Goal: Check status: Check status

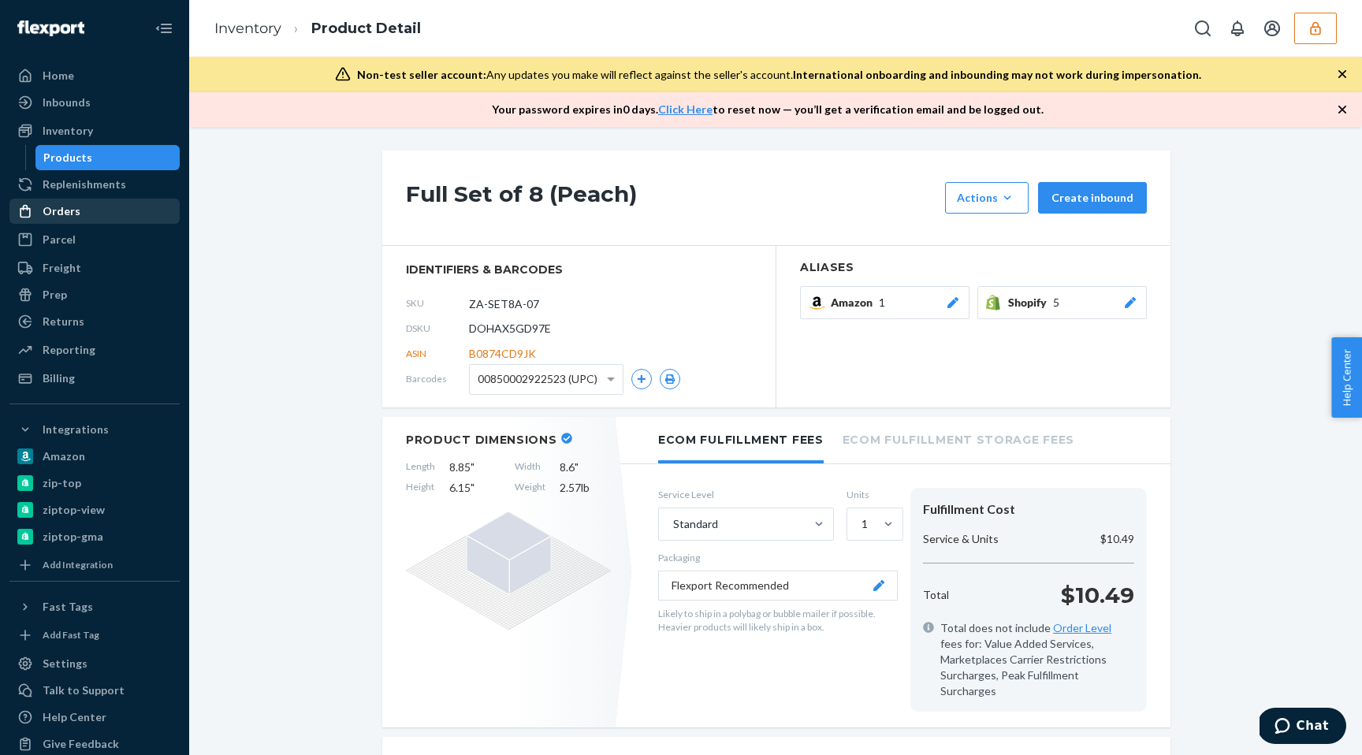
click at [73, 213] on div "Orders" at bounding box center [62, 211] width 38 height 16
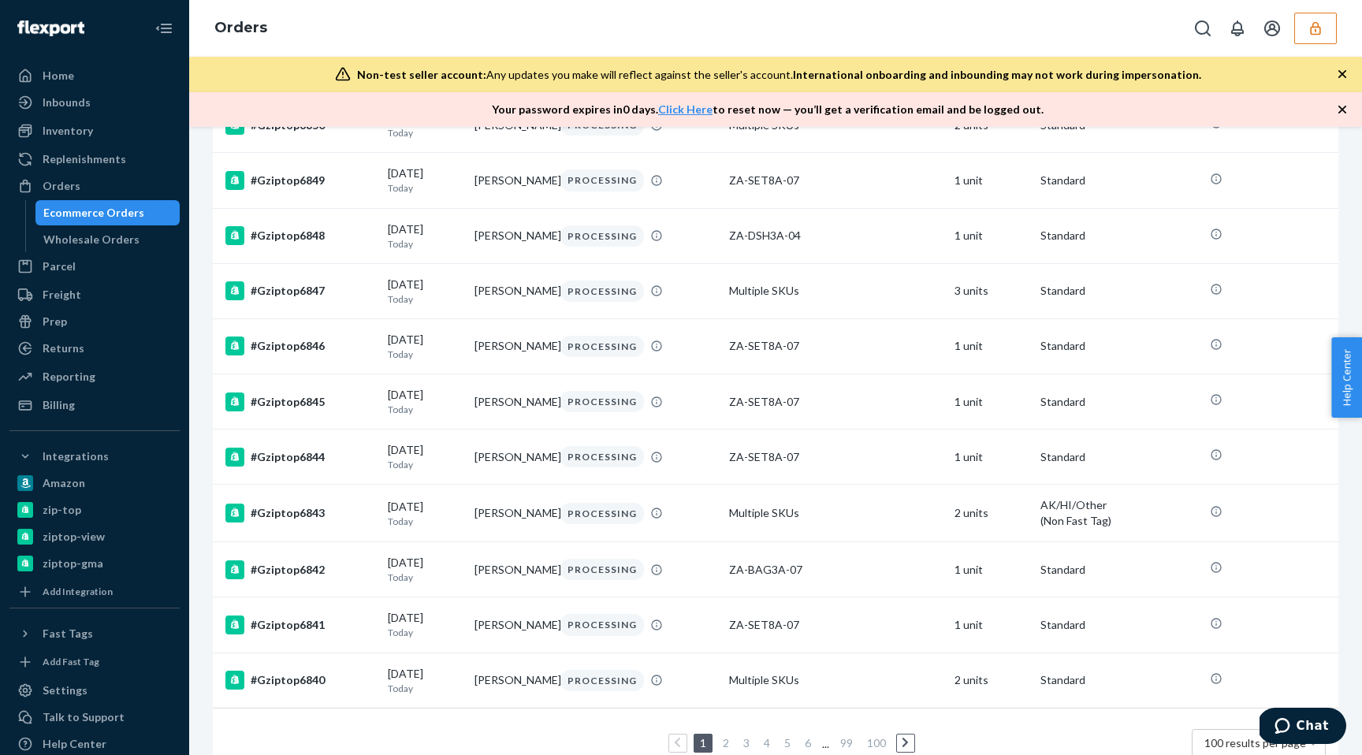
scroll to position [5223, 0]
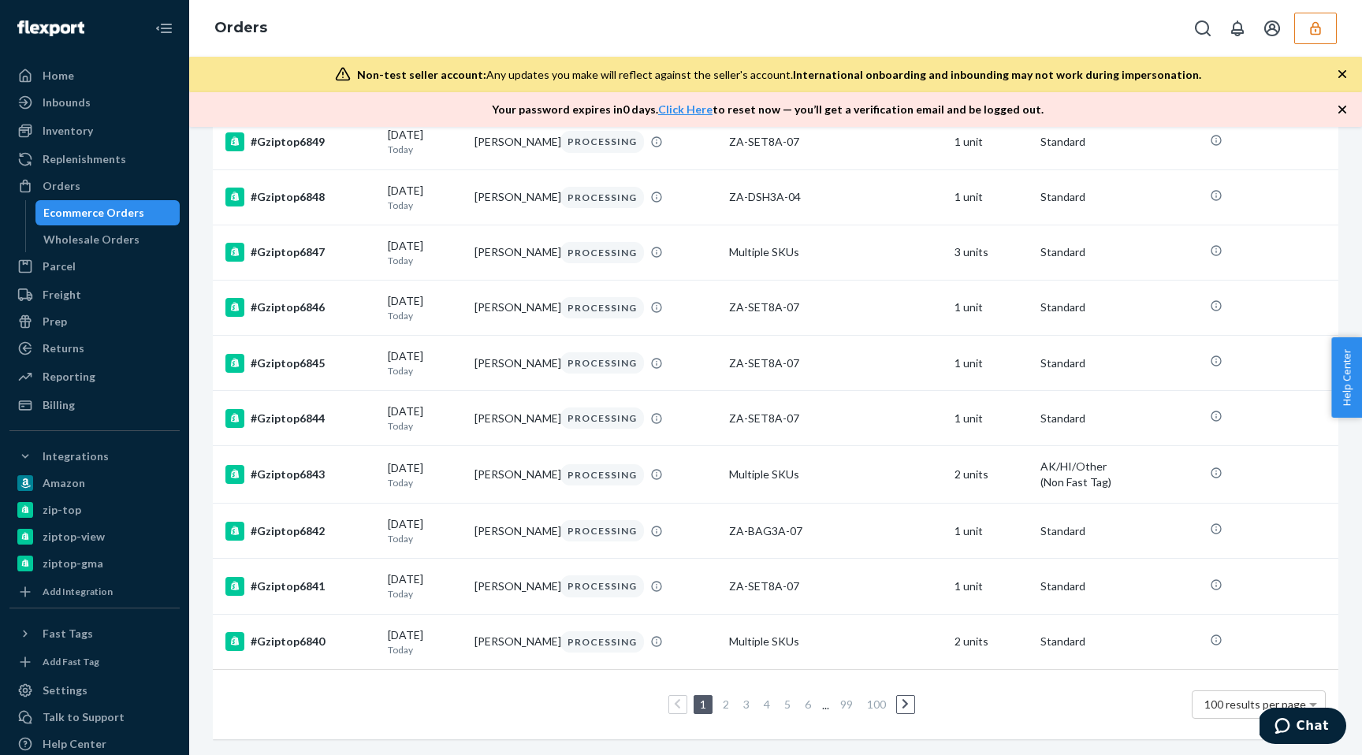
click at [762, 704] on link "4" at bounding box center [767, 703] width 13 height 13
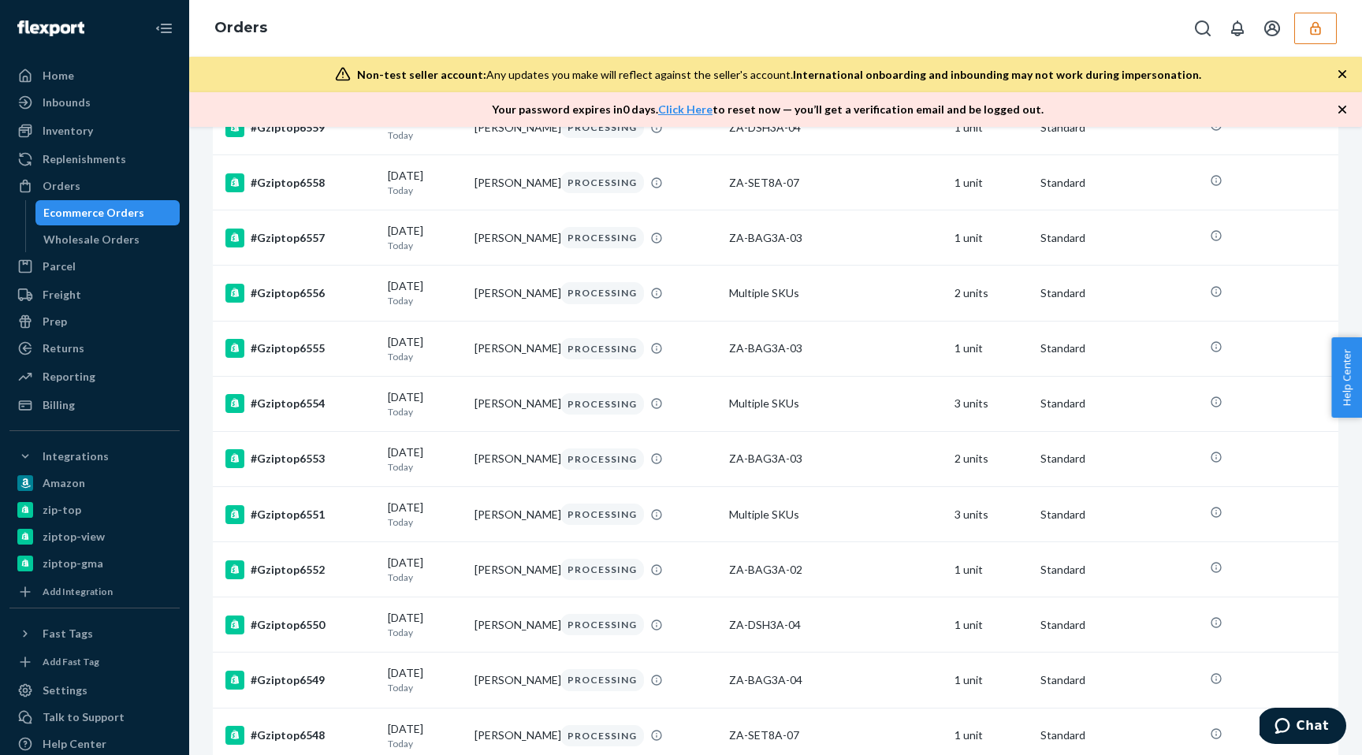
scroll to position [5245, 0]
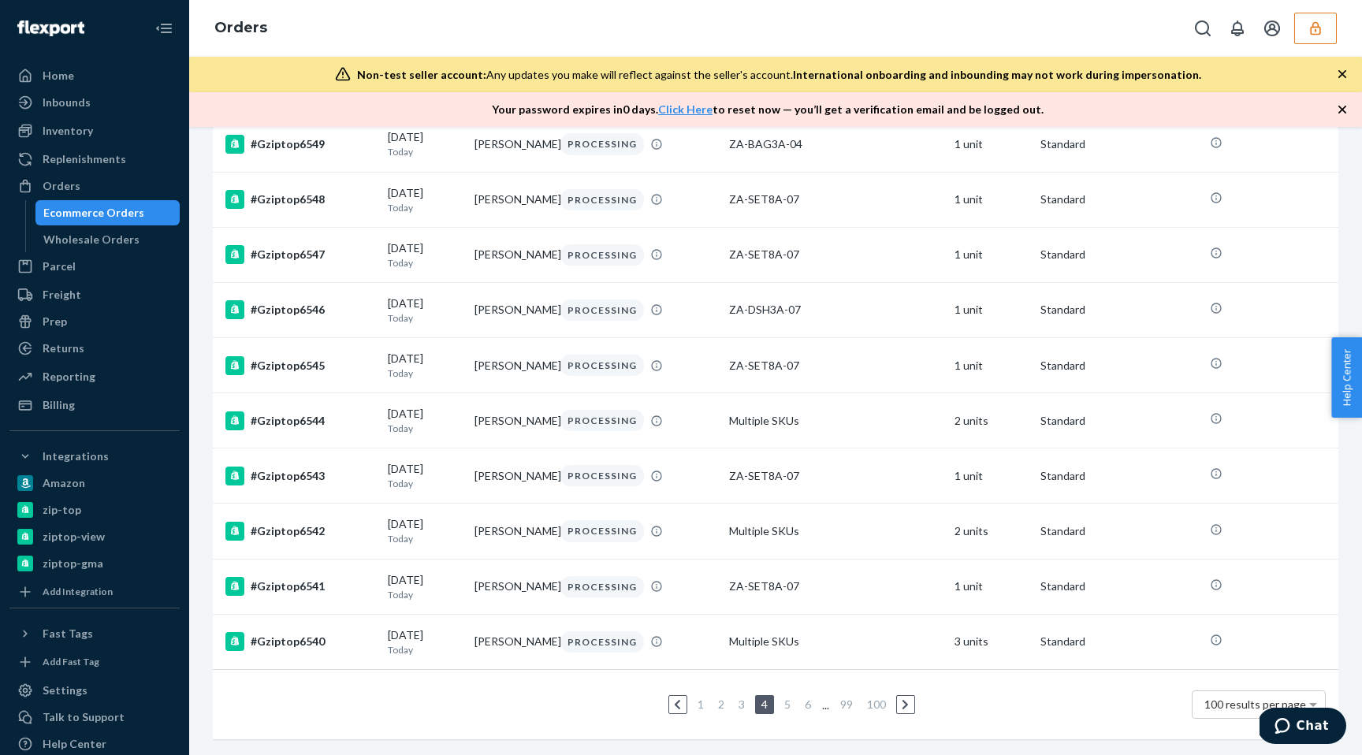
click at [802, 705] on link "6" at bounding box center [808, 703] width 13 height 13
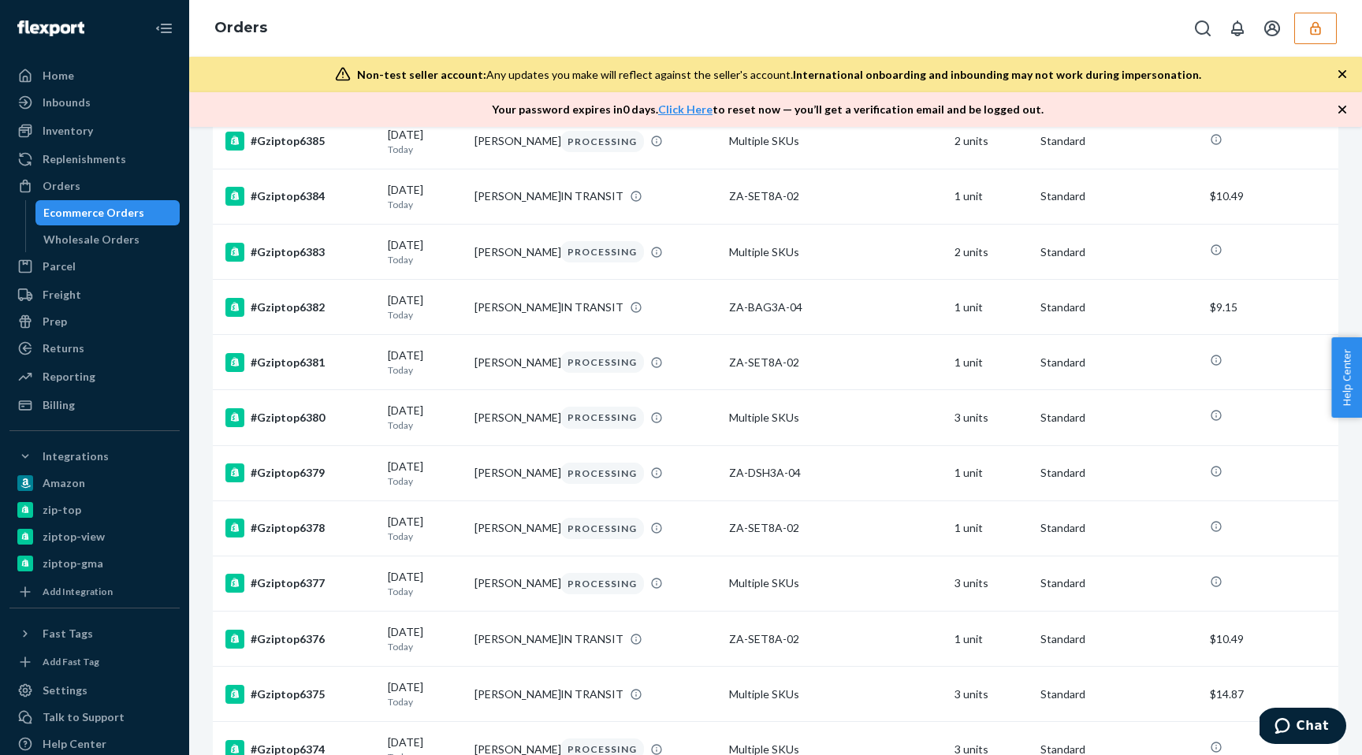
scroll to position [3223, 0]
click at [468, 223] on td "[PERSON_NAME]" at bounding box center [511, 195] width 86 height 55
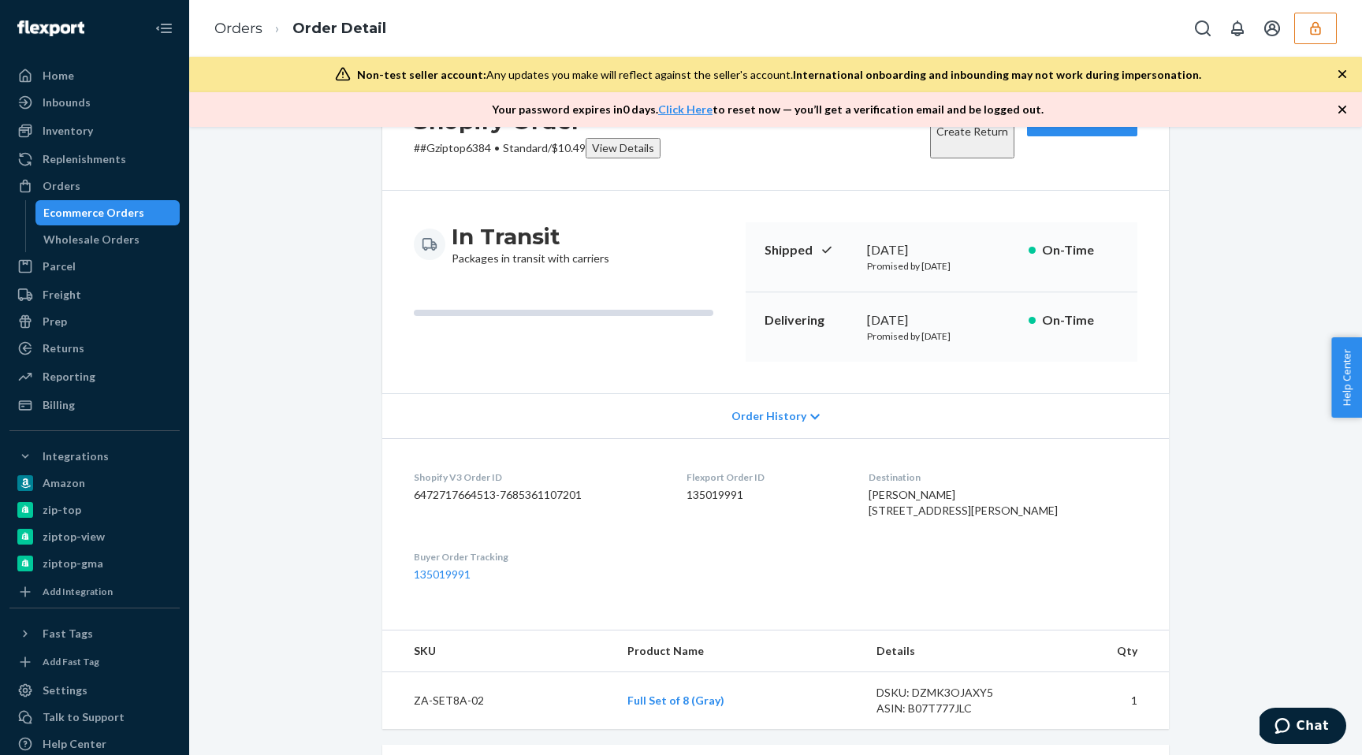
scroll to position [79, 0]
click at [792, 247] on p "Shipped" at bounding box center [809, 249] width 90 height 18
click at [825, 353] on div "Delivering [DATE] Promised by [DATE] On-Time" at bounding box center [942, 325] width 392 height 69
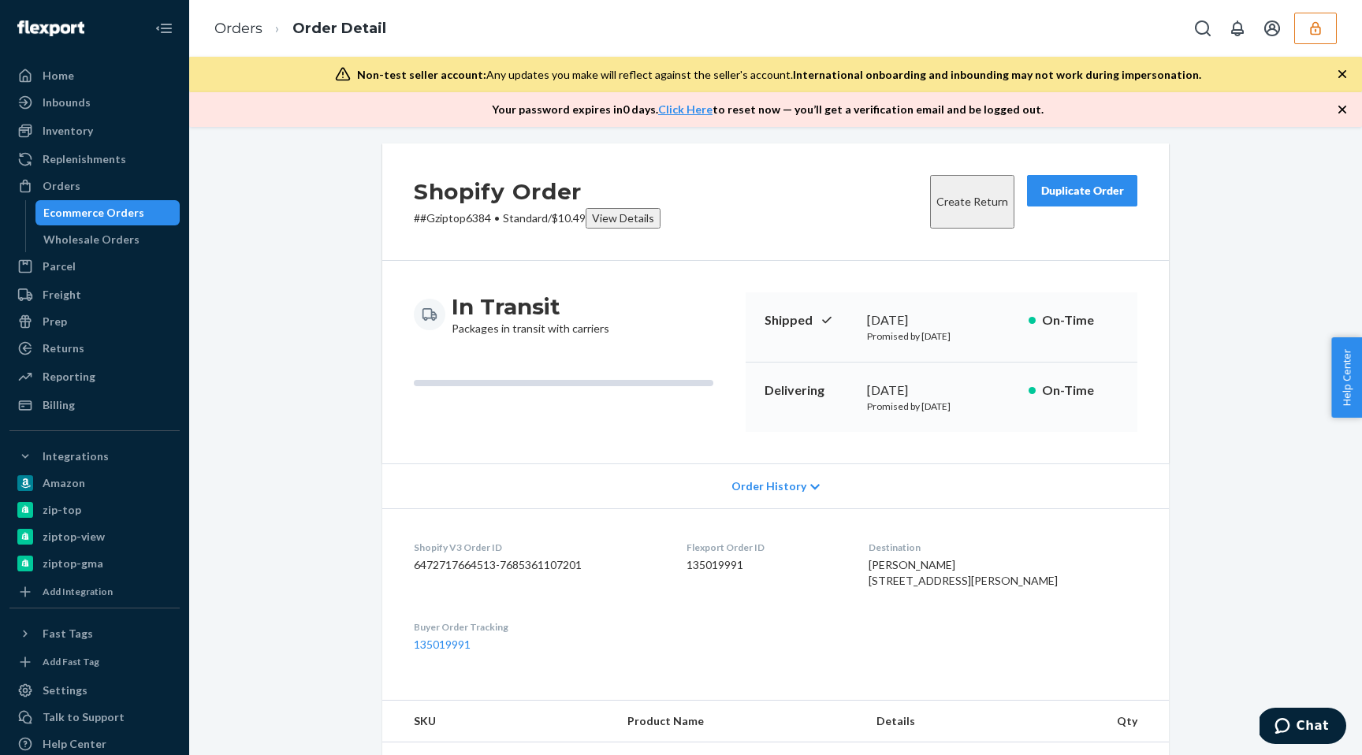
scroll to position [64, 0]
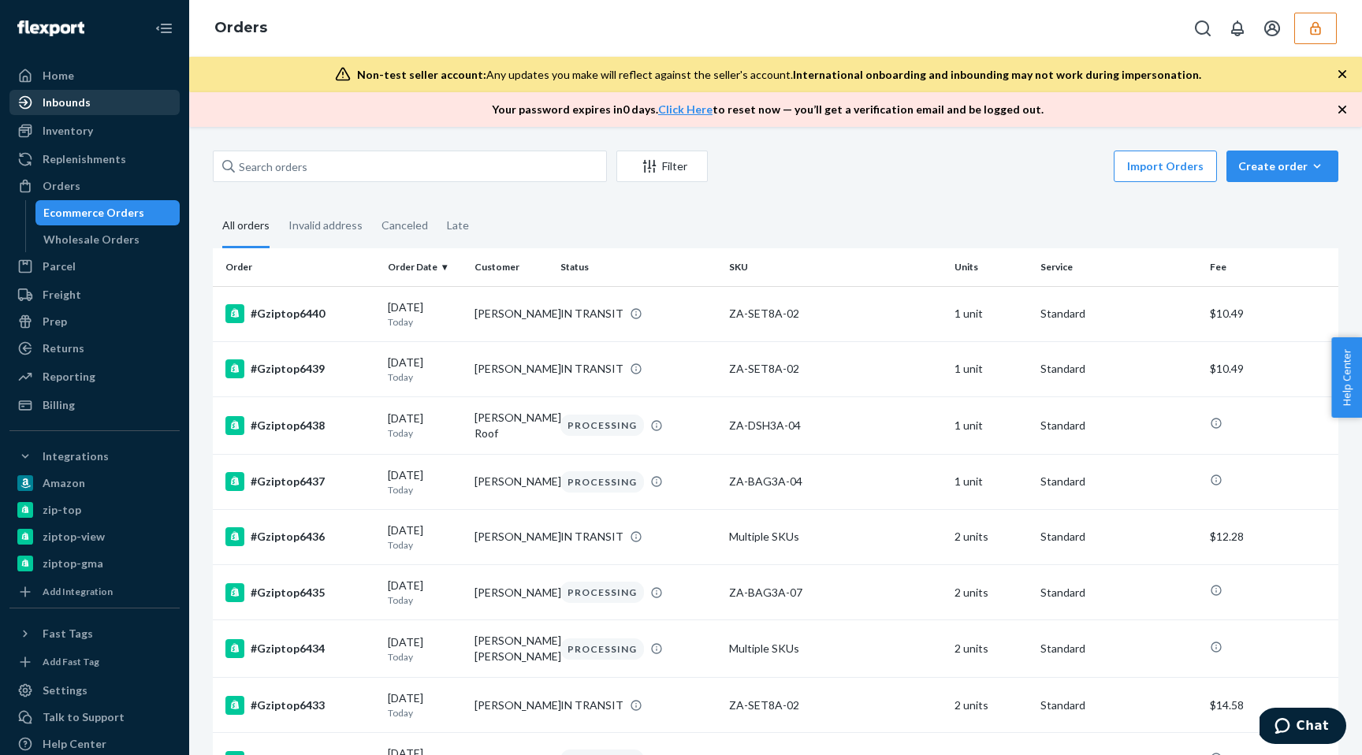
click at [91, 105] on div "Inbounds" at bounding box center [94, 102] width 167 height 22
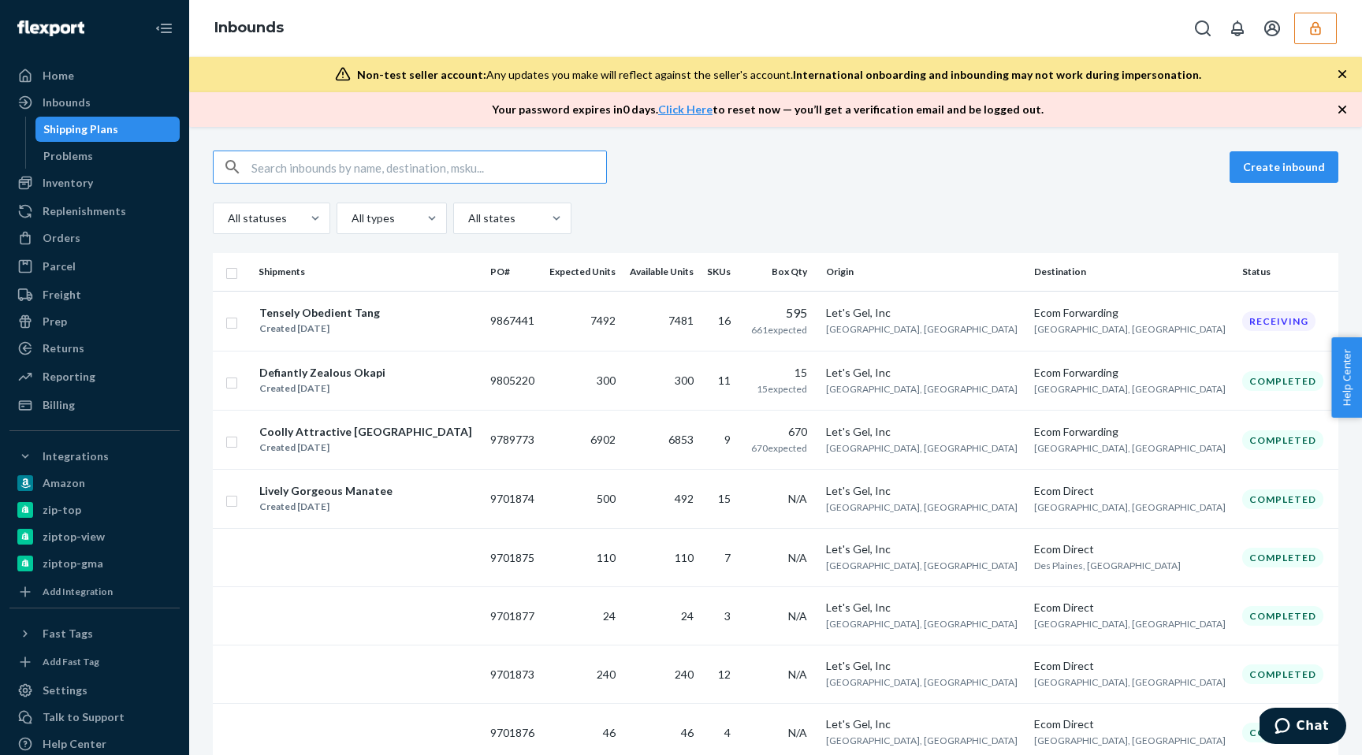
click at [371, 180] on input "text" at bounding box center [428, 167] width 355 height 32
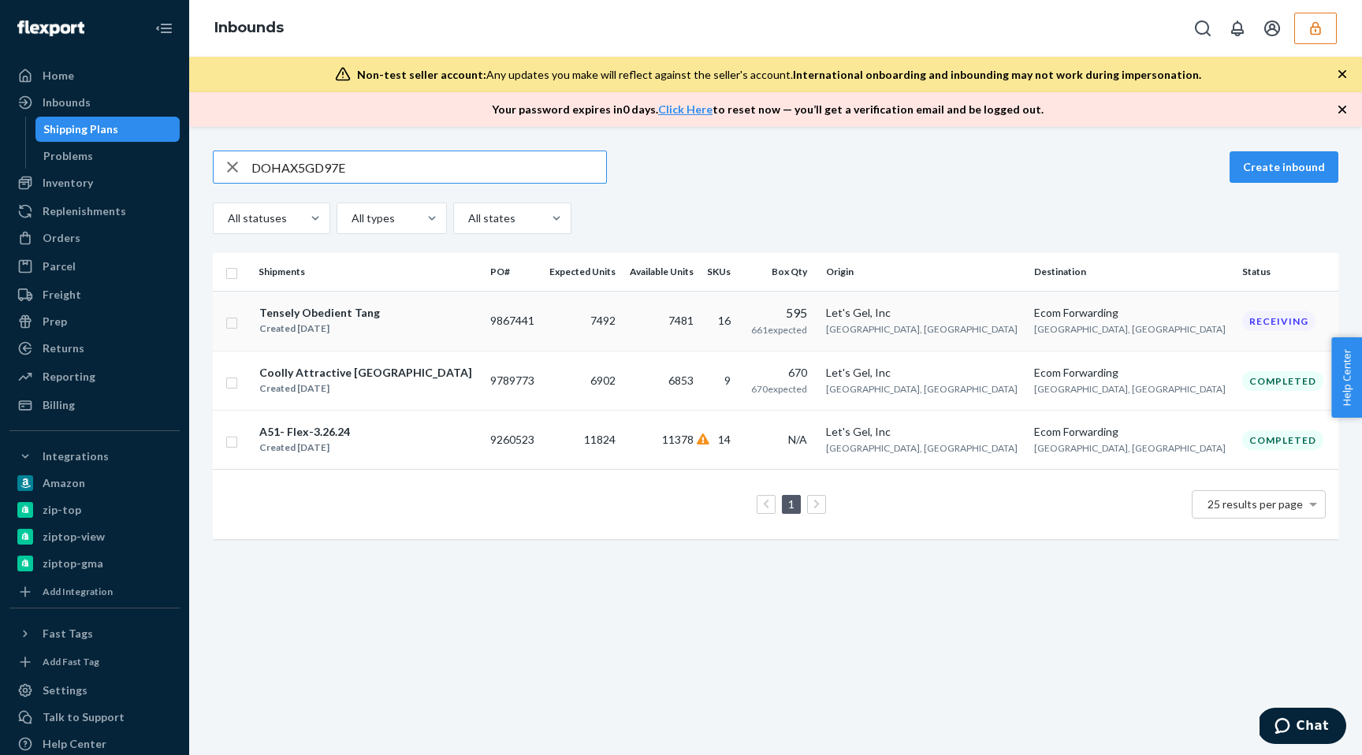
type input "DOHAX5GD97E"
click at [387, 319] on div "Tensely Obedient Tang Created [DATE]" at bounding box center [368, 320] width 219 height 33
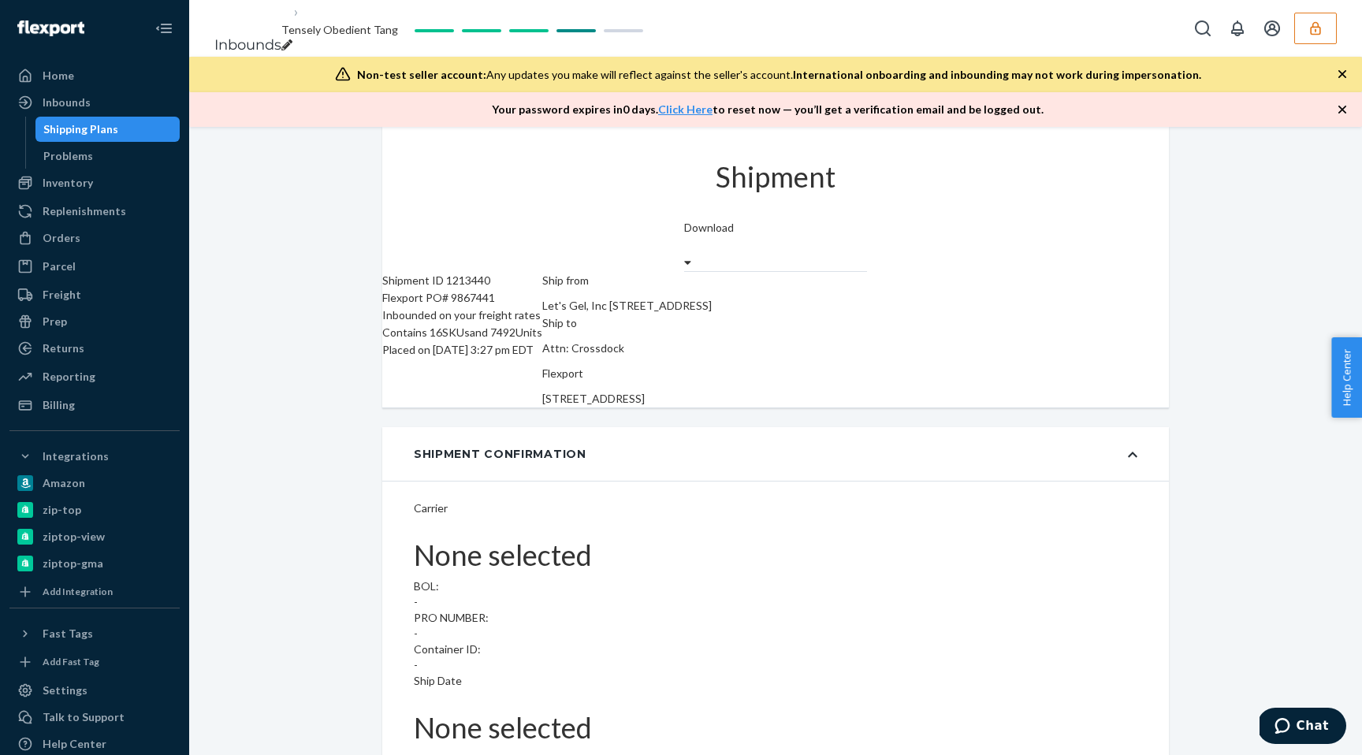
type input "1213440"
type input "33131068"
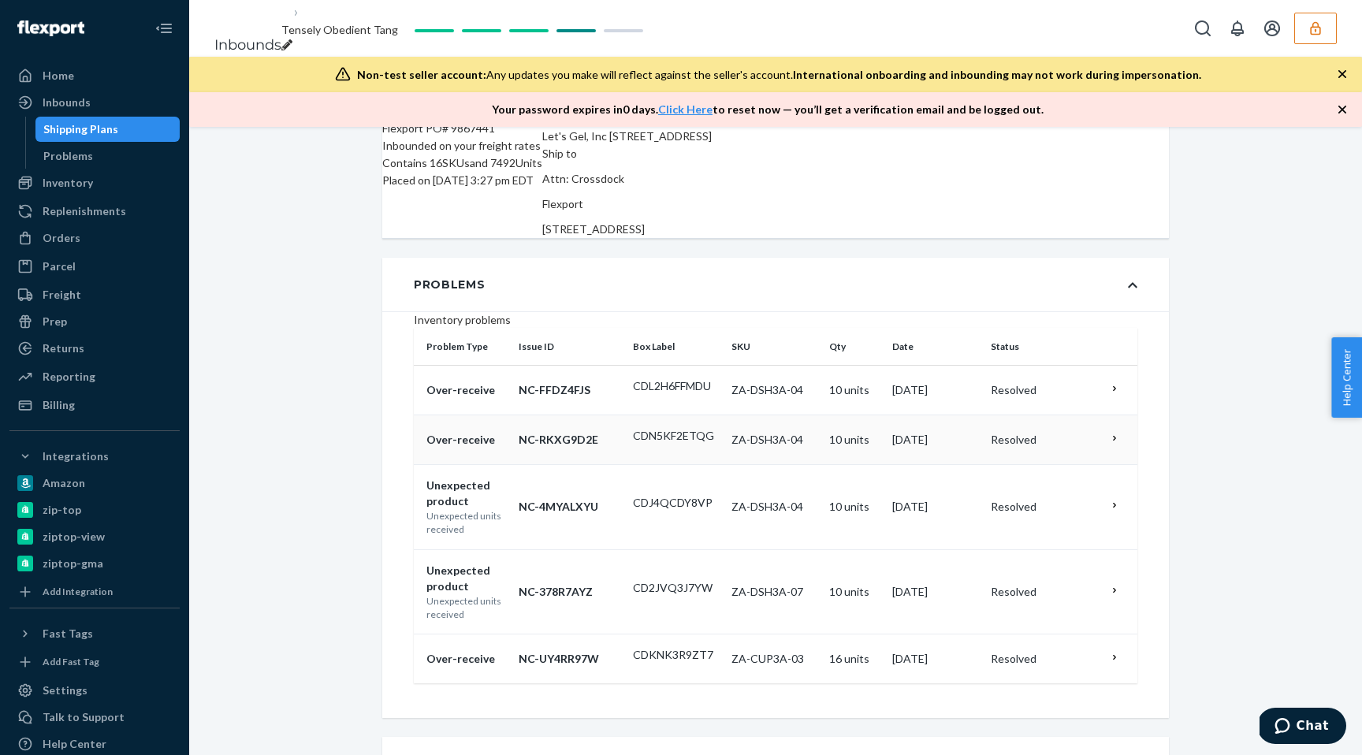
scroll to position [3435, 0]
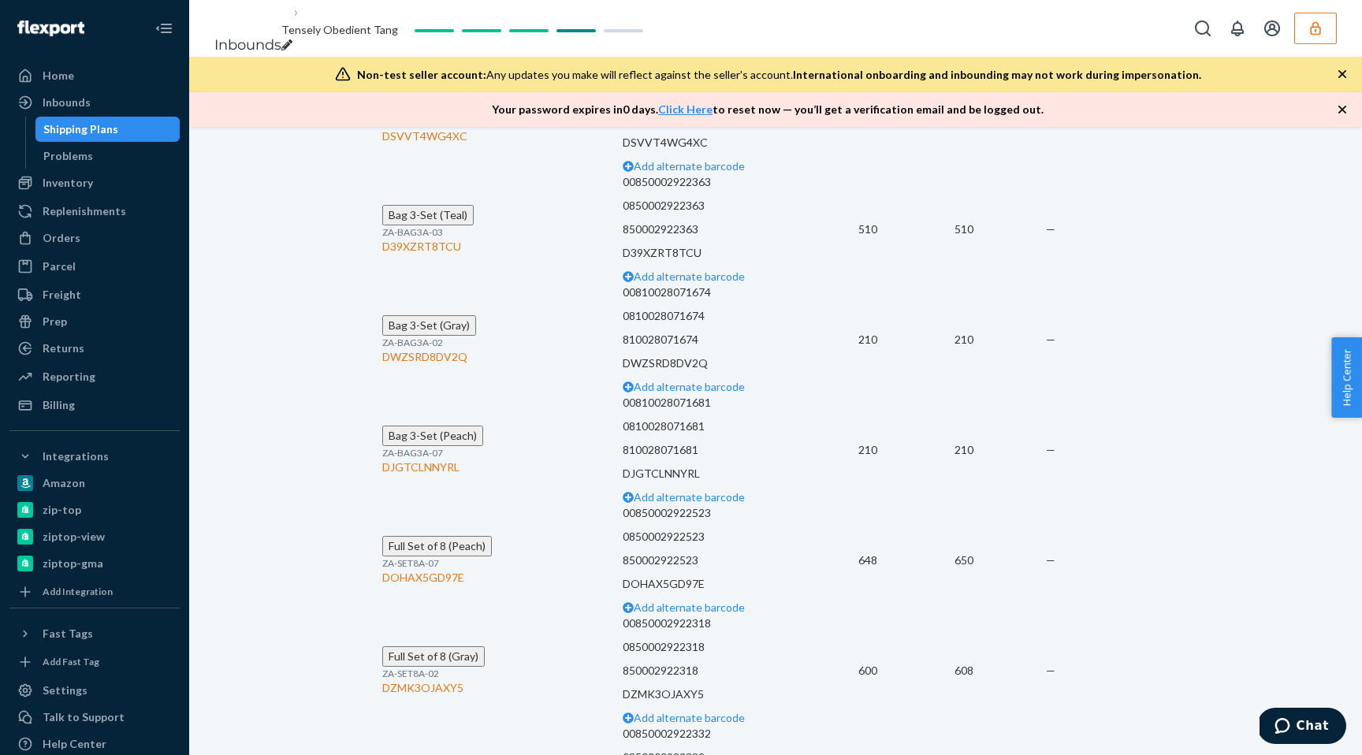
click at [868, 505] on td "648" at bounding box center [906, 560] width 96 height 110
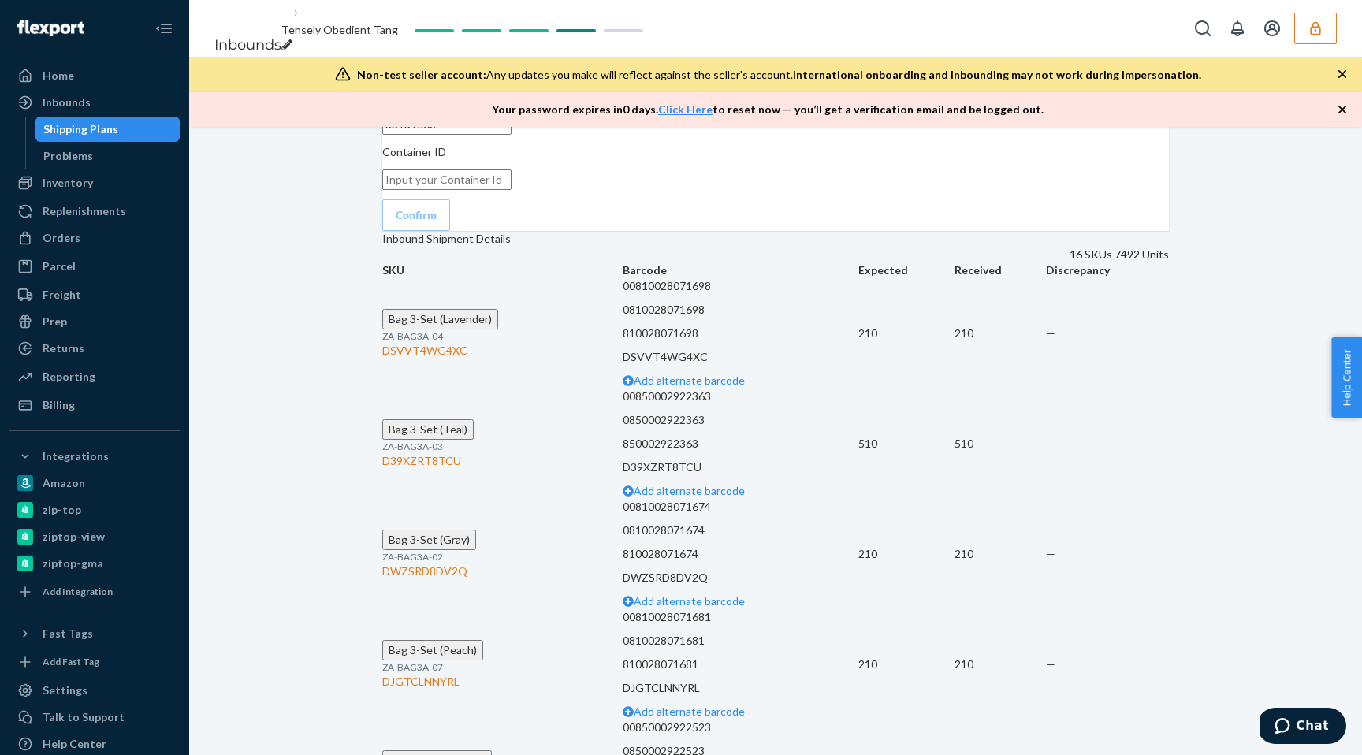
scroll to position [3264, 0]
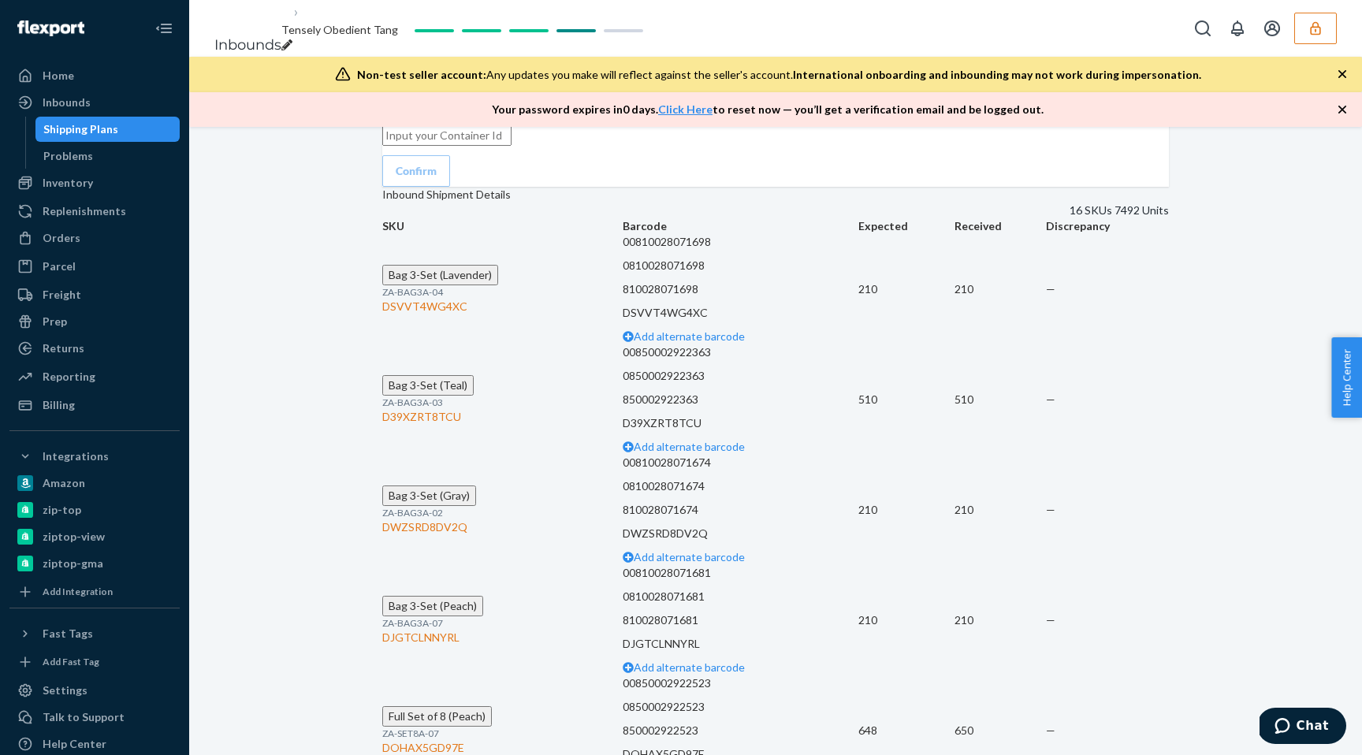
click at [999, 675] on td "650" at bounding box center [999, 730] width 91 height 110
click at [994, 675] on td "650" at bounding box center [999, 730] width 91 height 110
click at [83, 236] on div "Orders" at bounding box center [94, 238] width 167 height 22
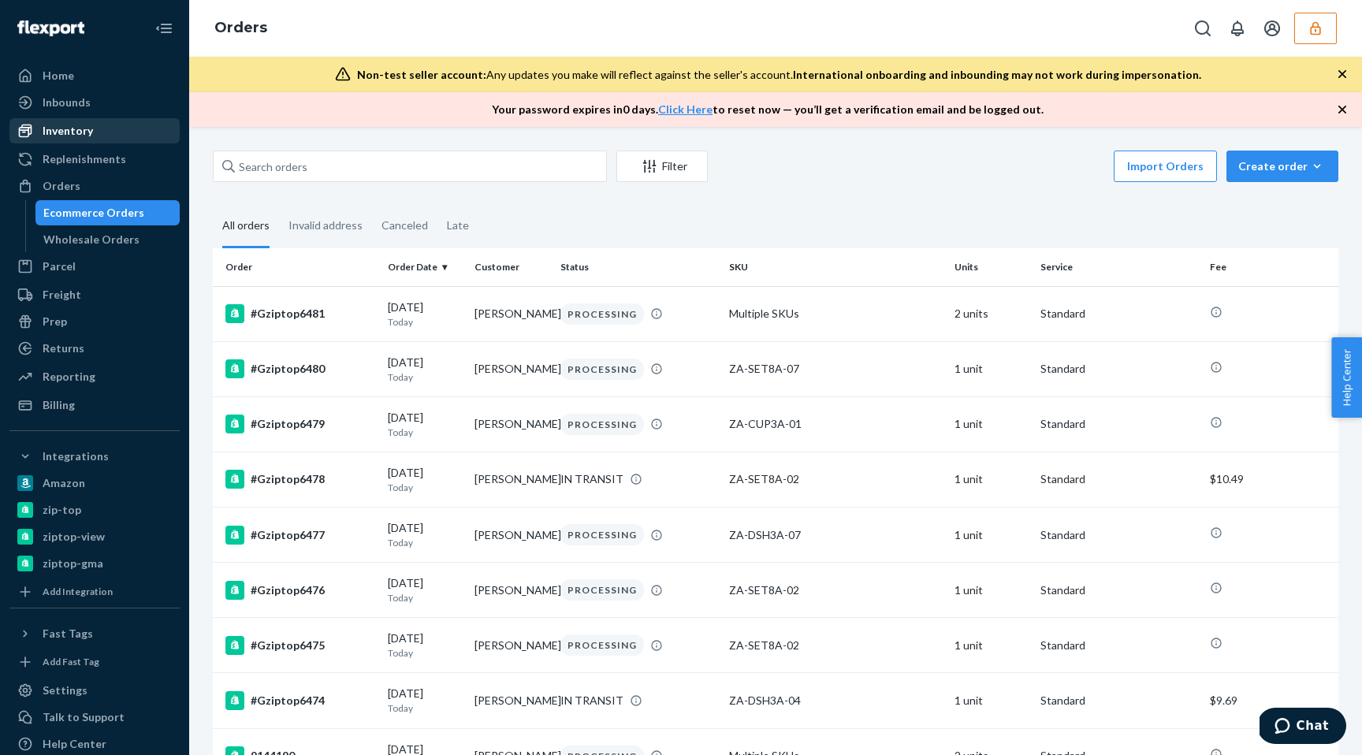
click at [95, 127] on div "Inventory" at bounding box center [94, 131] width 167 height 22
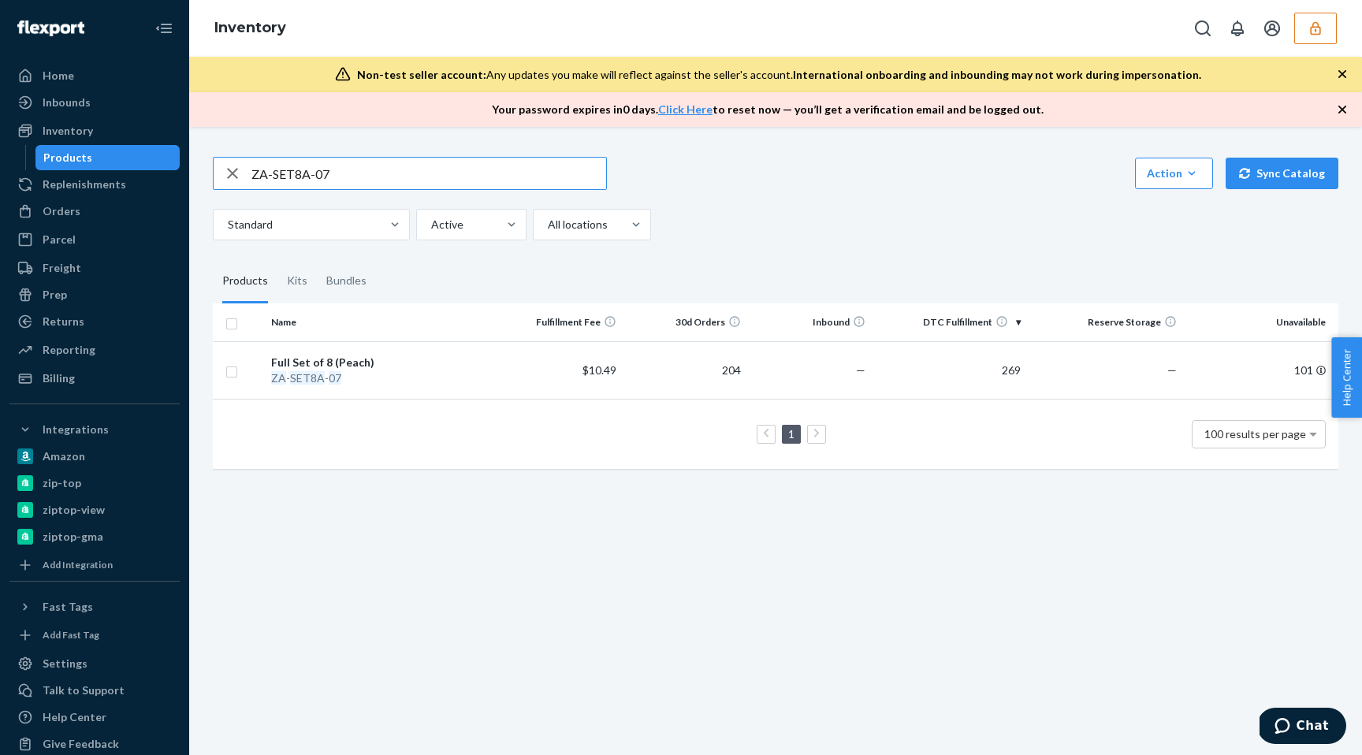
drag, startPoint x: 347, startPoint y: 175, endPoint x: 213, endPoint y: 173, distance: 134.0
click at [214, 173] on div "ZA-SET8A-07" at bounding box center [410, 174] width 392 height 32
type input "DOHAX5GD97E"
click at [301, 372] on div "ZA-SET8A-07" at bounding box center [381, 378] width 221 height 16
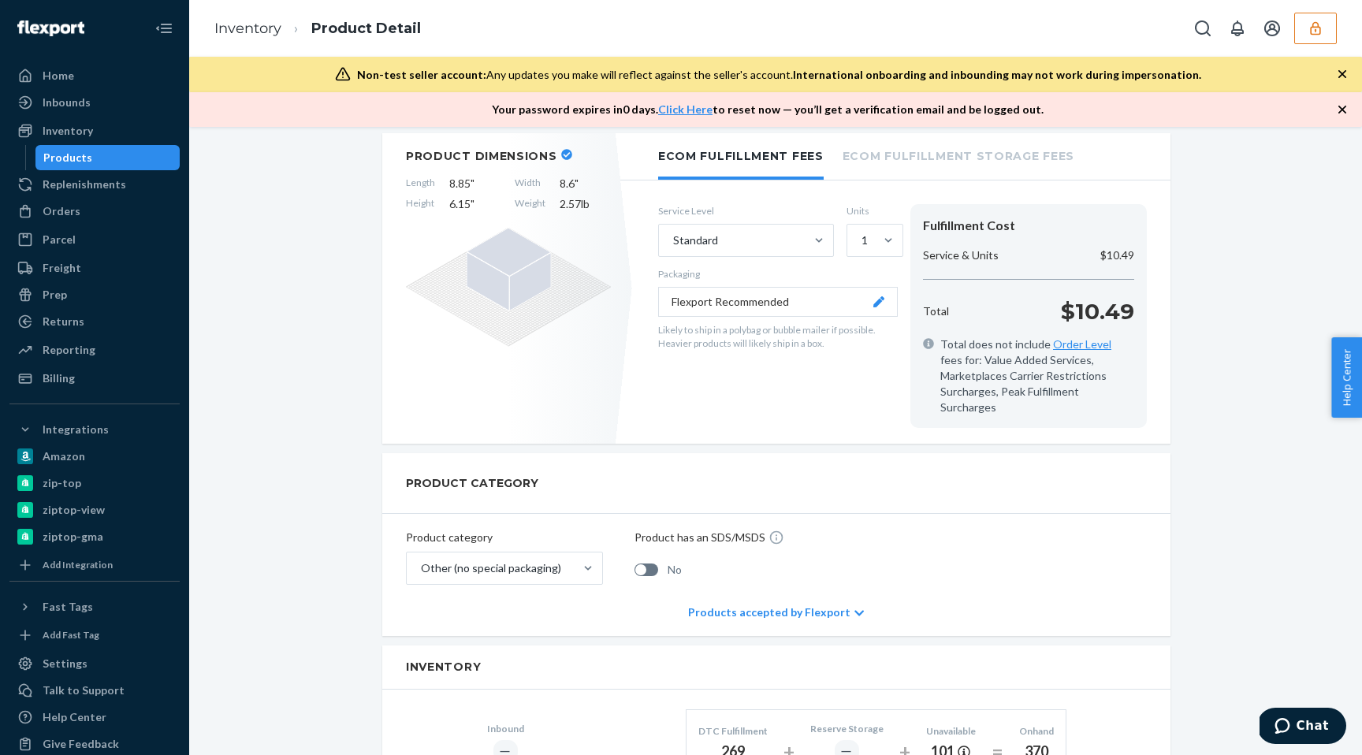
scroll to position [280, 0]
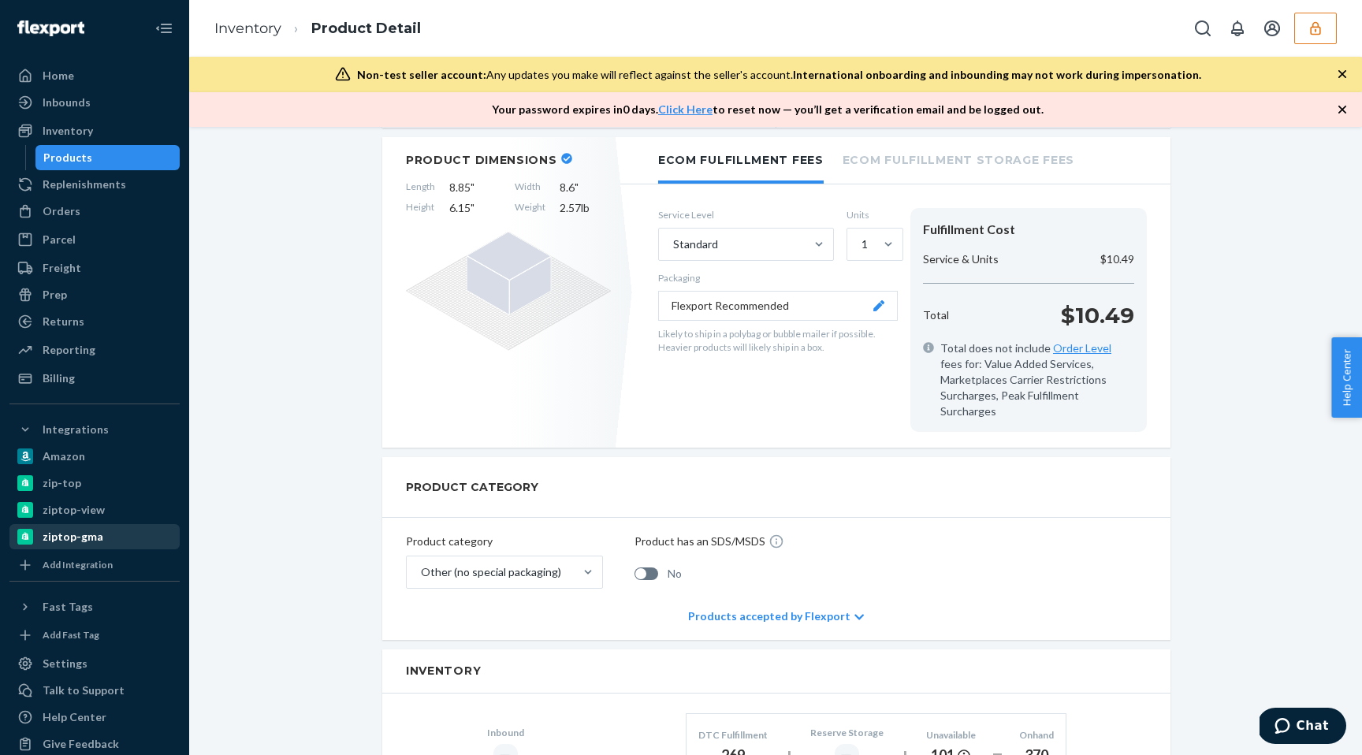
click at [102, 543] on div "ziptop-gma" at bounding box center [94, 537] width 167 height 22
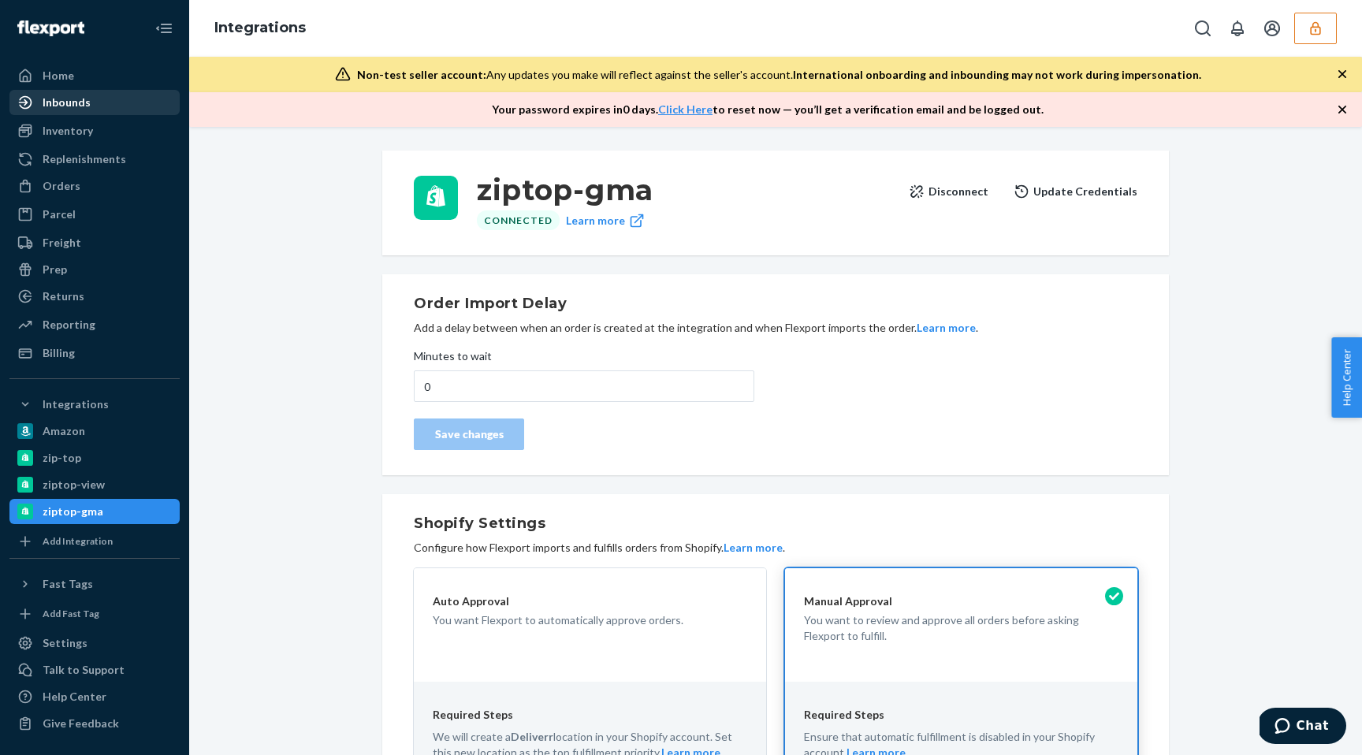
click at [98, 113] on div "Inbounds" at bounding box center [94, 102] width 167 height 22
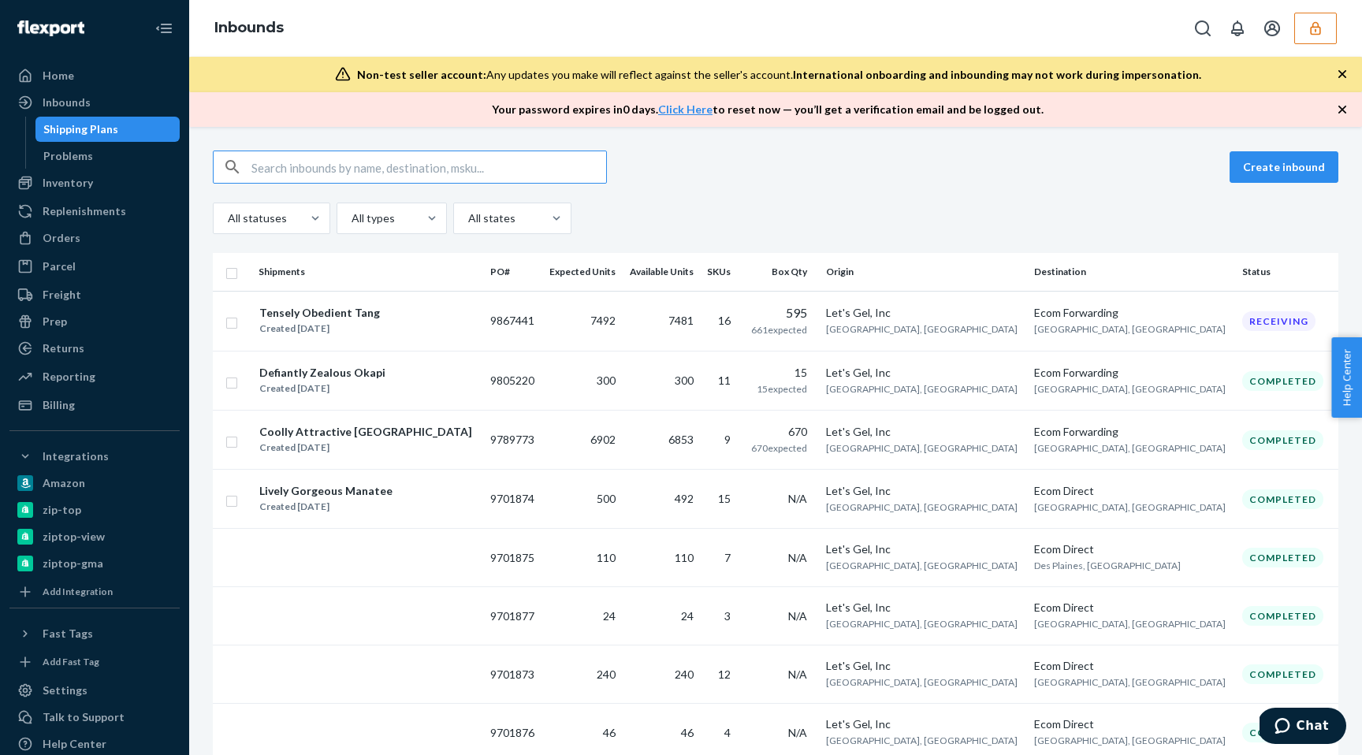
click at [375, 163] on input "text" at bounding box center [428, 167] width 355 height 32
type input "eb56bec2-fc14-11ee-ae31-51c4ef6e854c"
click at [314, 171] on input "text" at bounding box center [428, 167] width 355 height 32
paste input "DOHAX5GD97E"
type input "DOHAX5GD97E"
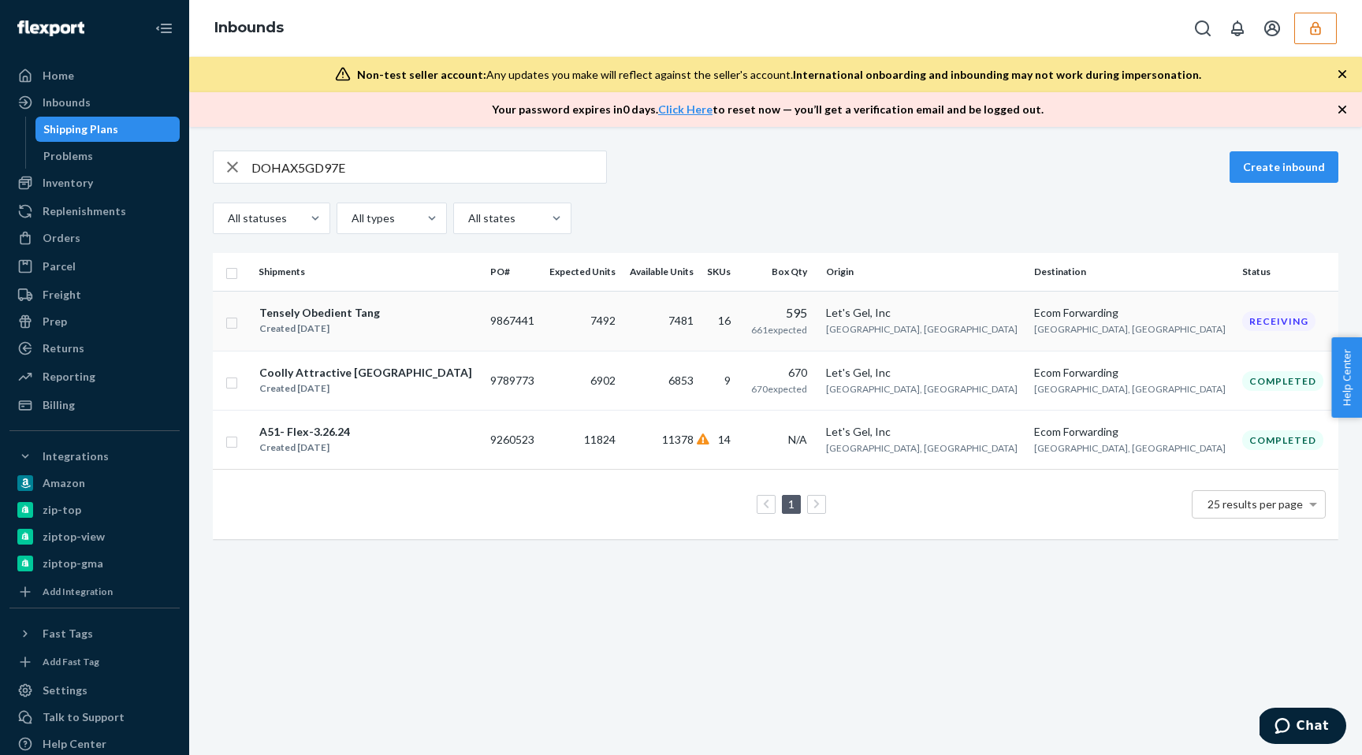
click at [447, 328] on div "Tensely Obedient Tang Created [DATE]" at bounding box center [368, 320] width 219 height 33
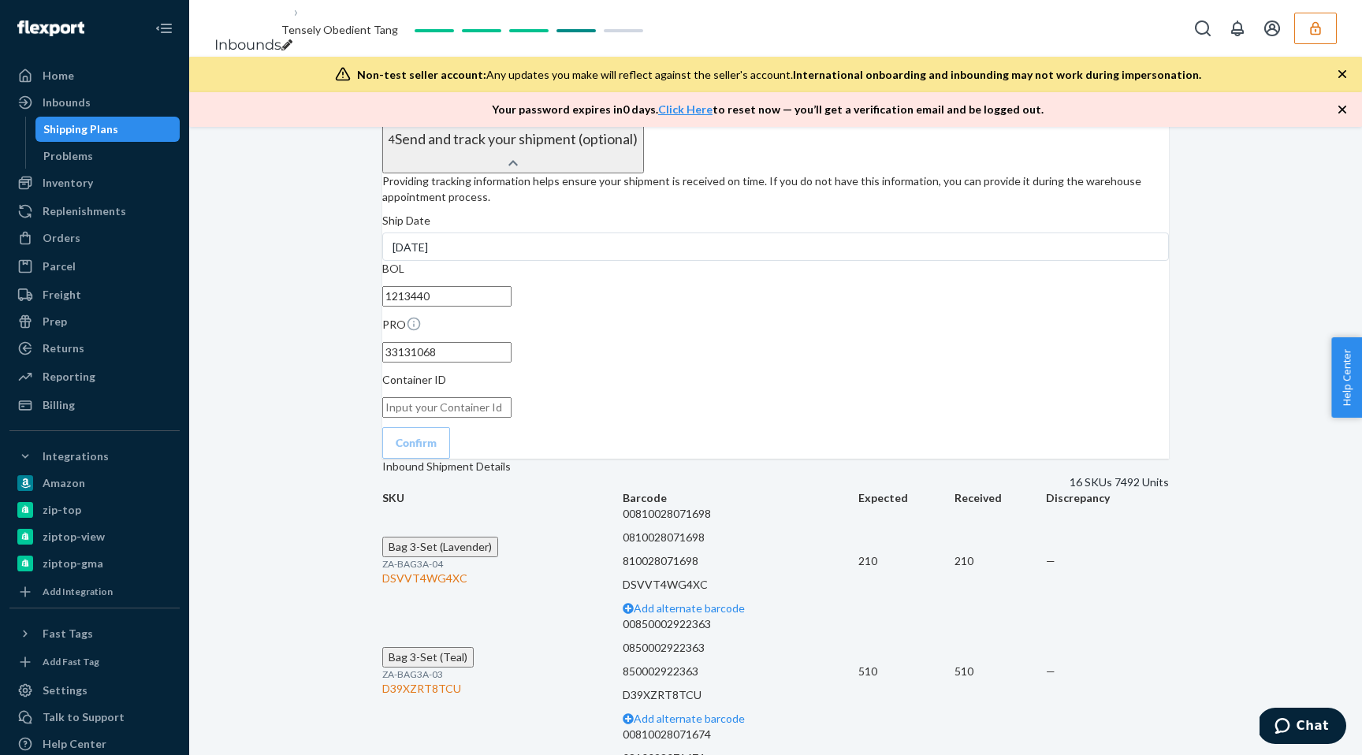
scroll to position [3435, 0]
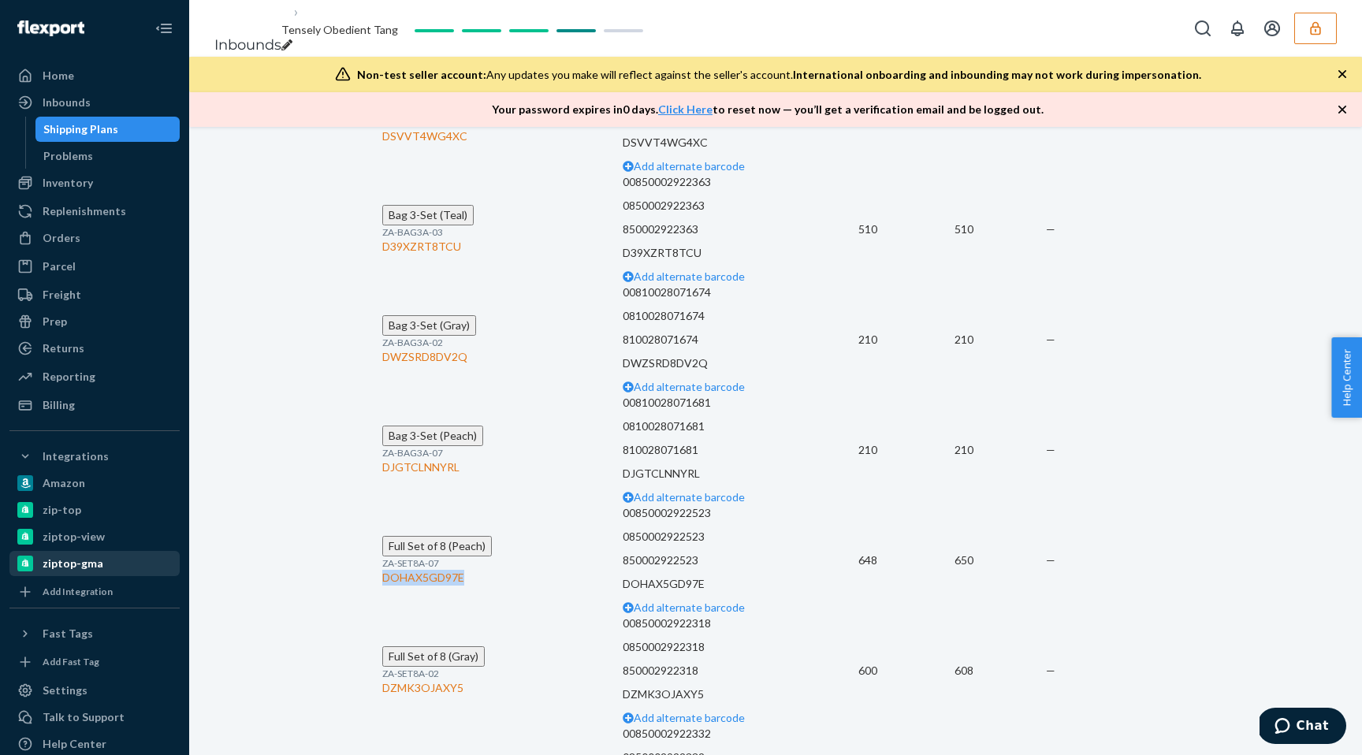
click at [87, 560] on div "ziptop-gma" at bounding box center [73, 564] width 61 height 16
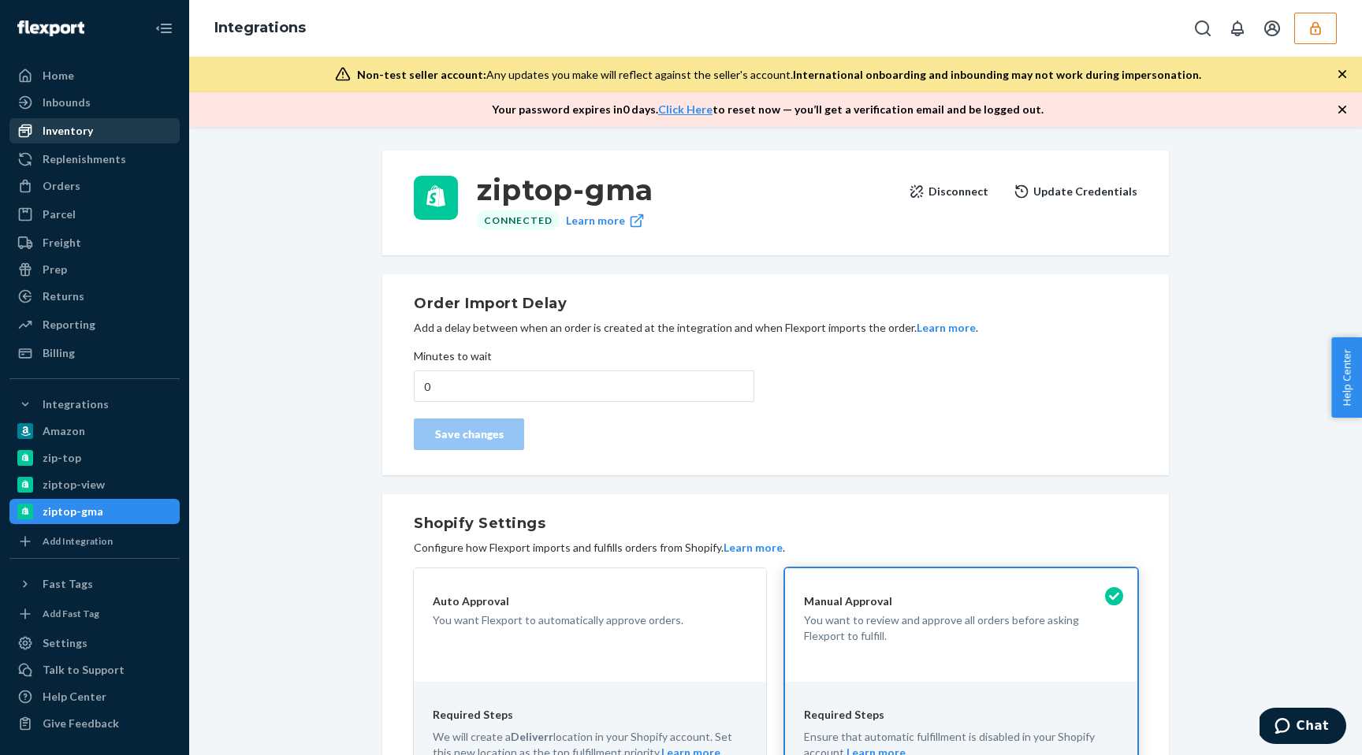
click at [132, 132] on div "Inventory" at bounding box center [94, 131] width 167 height 22
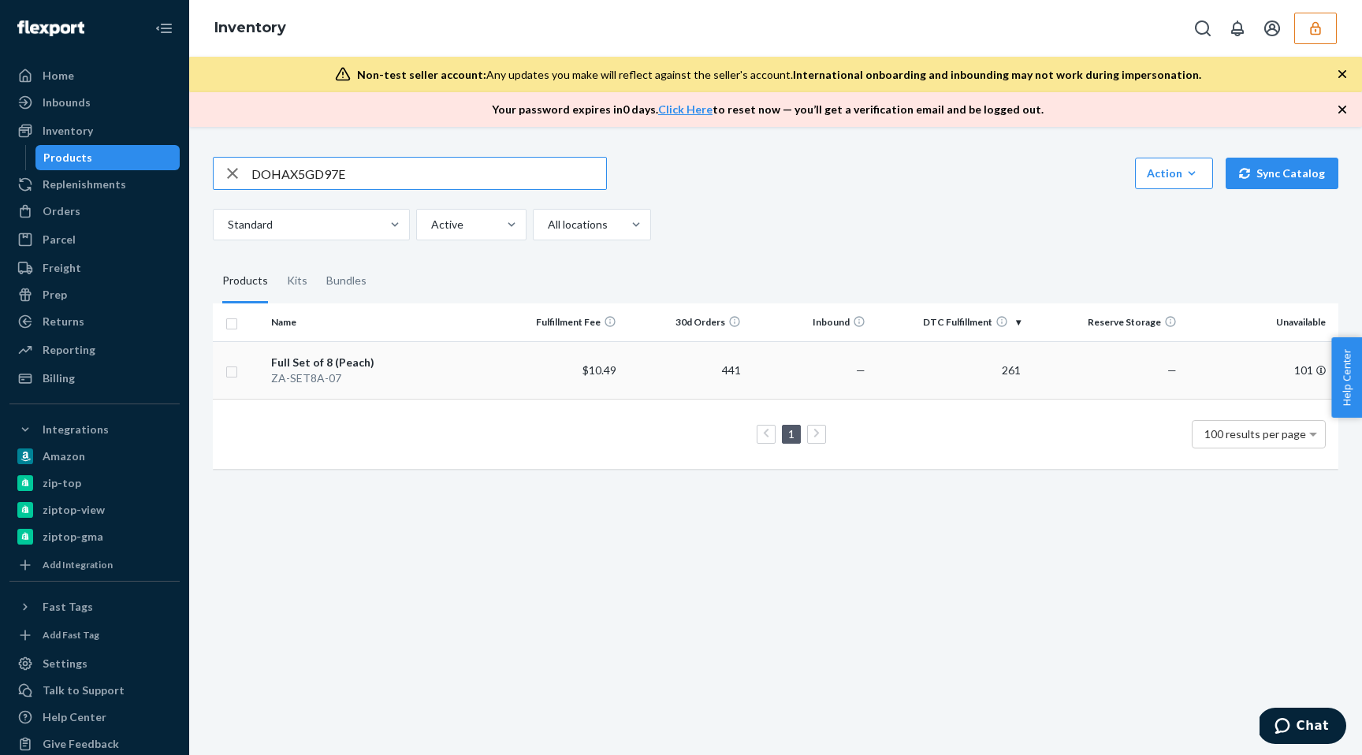
click at [347, 367] on div "Full Set of 8 (Peach)" at bounding box center [381, 363] width 221 height 16
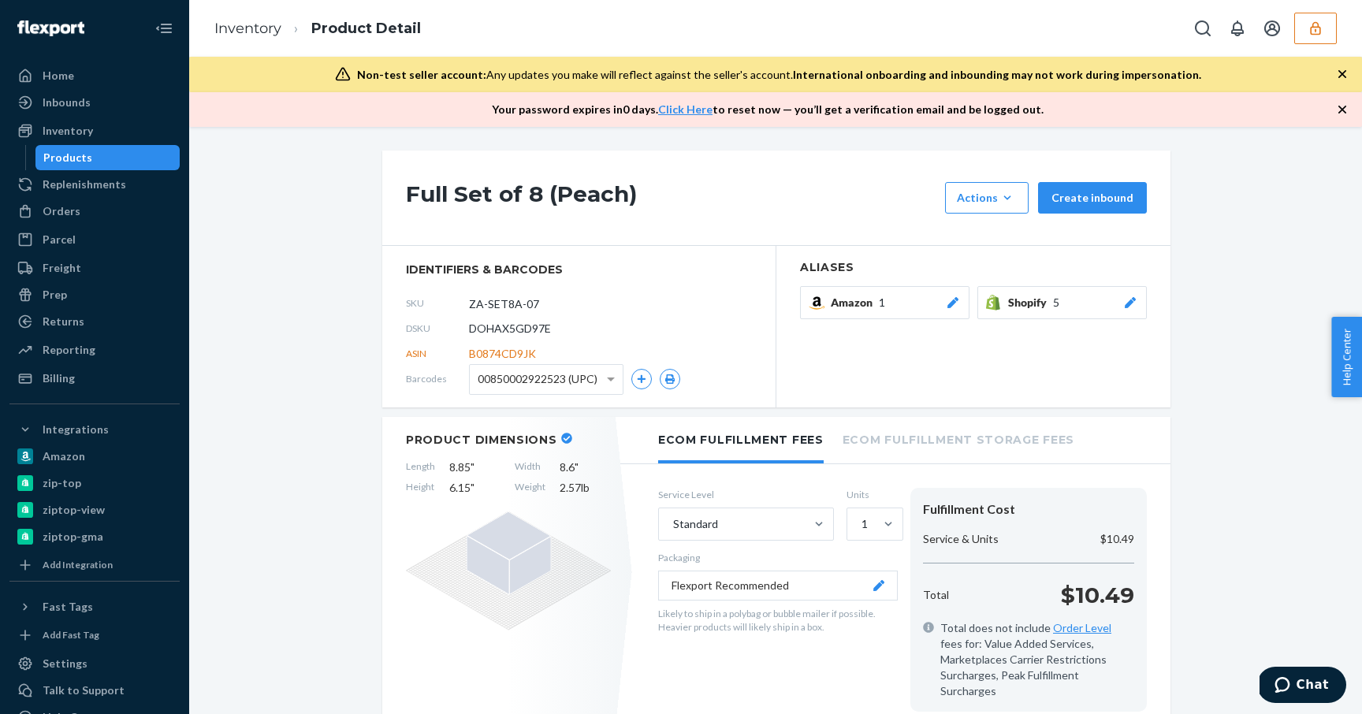
click at [81, 161] on div "Products" at bounding box center [67, 158] width 49 height 16
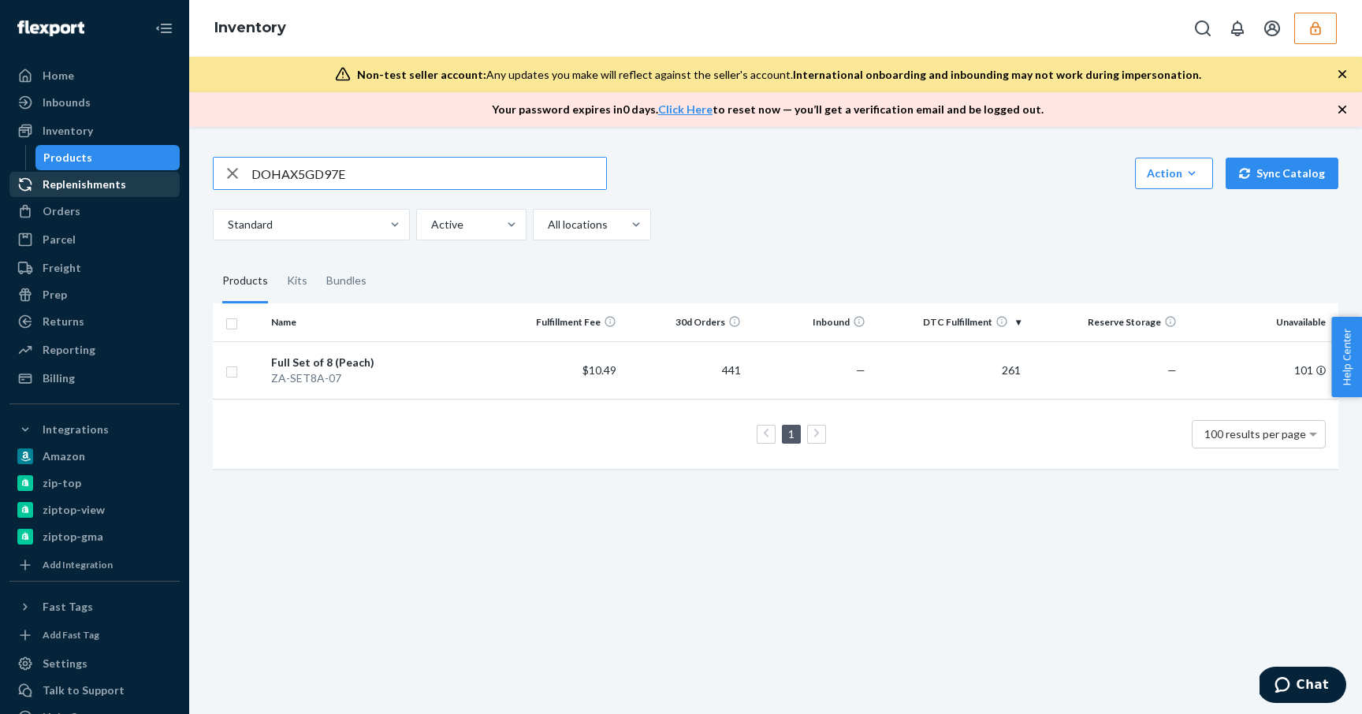
drag, startPoint x: 356, startPoint y: 173, endPoint x: 157, endPoint y: 171, distance: 199.4
click at [157, 171] on div "Home Inbounds Shipping Plans Problems Inventory Products Replenishments Orders …" at bounding box center [681, 357] width 1362 height 714
type input "="
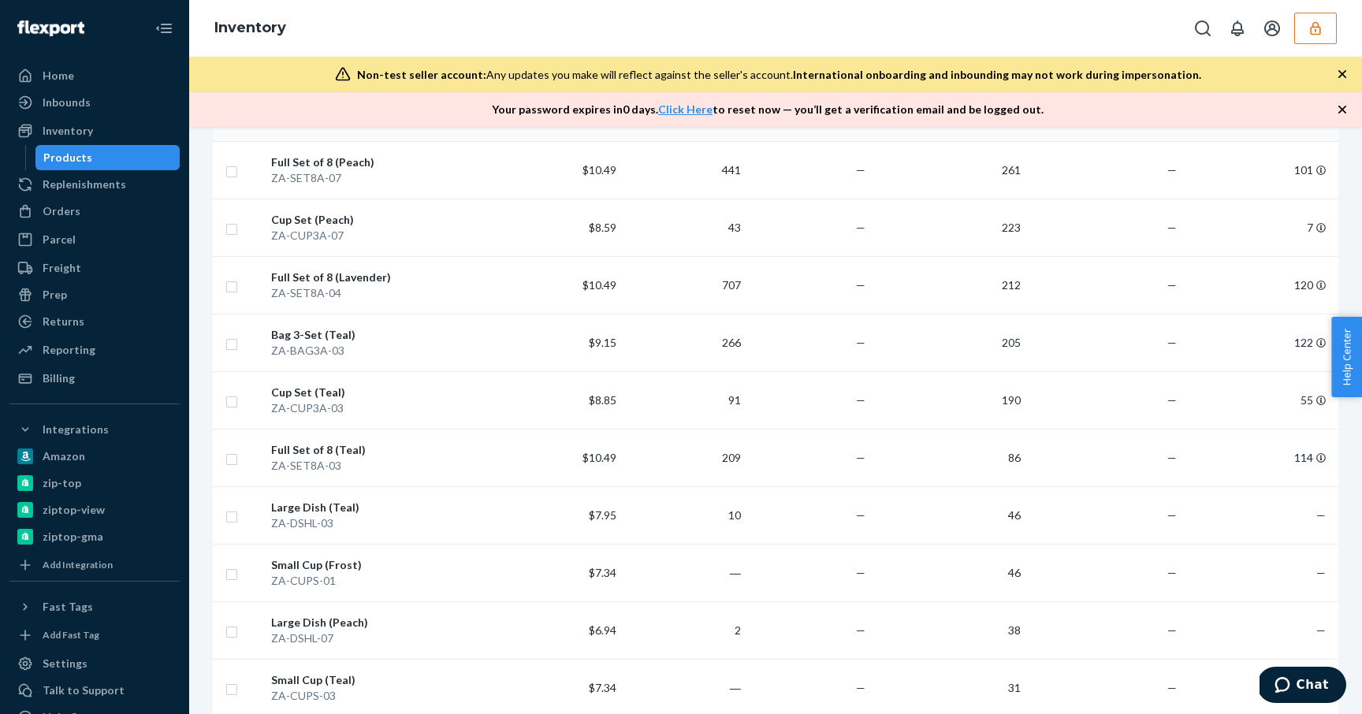
scroll to position [720, 0]
click at [386, 282] on div "Full Set of 8 (Lavender)" at bounding box center [381, 276] width 221 height 16
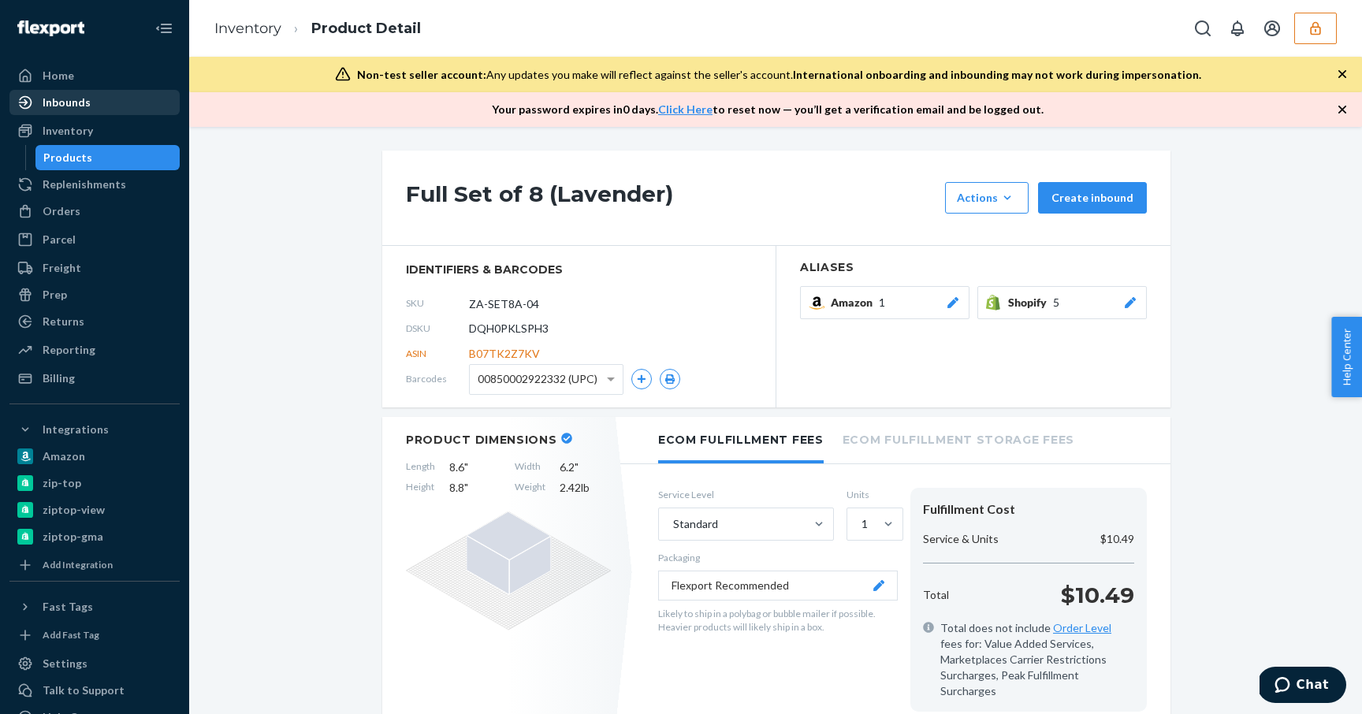
click at [86, 104] on div "Inbounds" at bounding box center [67, 103] width 48 height 16
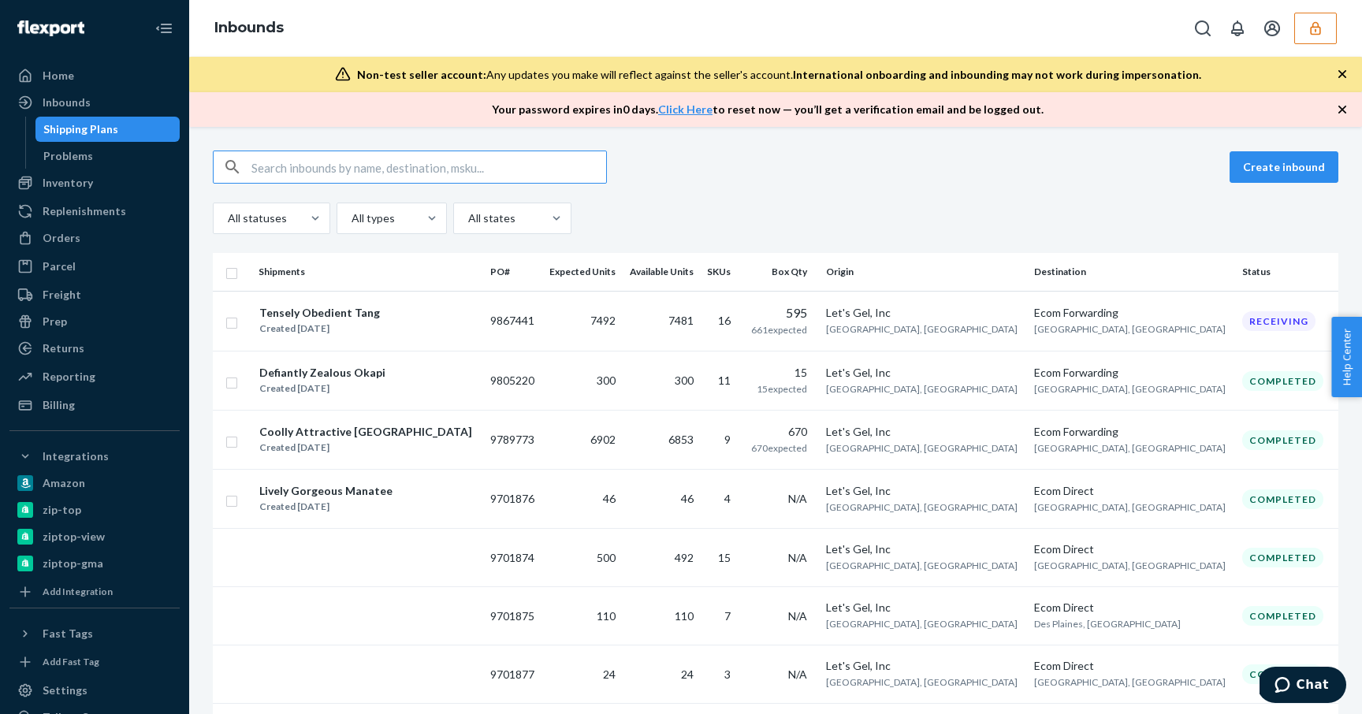
click at [333, 155] on input "text" at bounding box center [428, 167] width 355 height 32
type input "DQH0PKLSPH3"
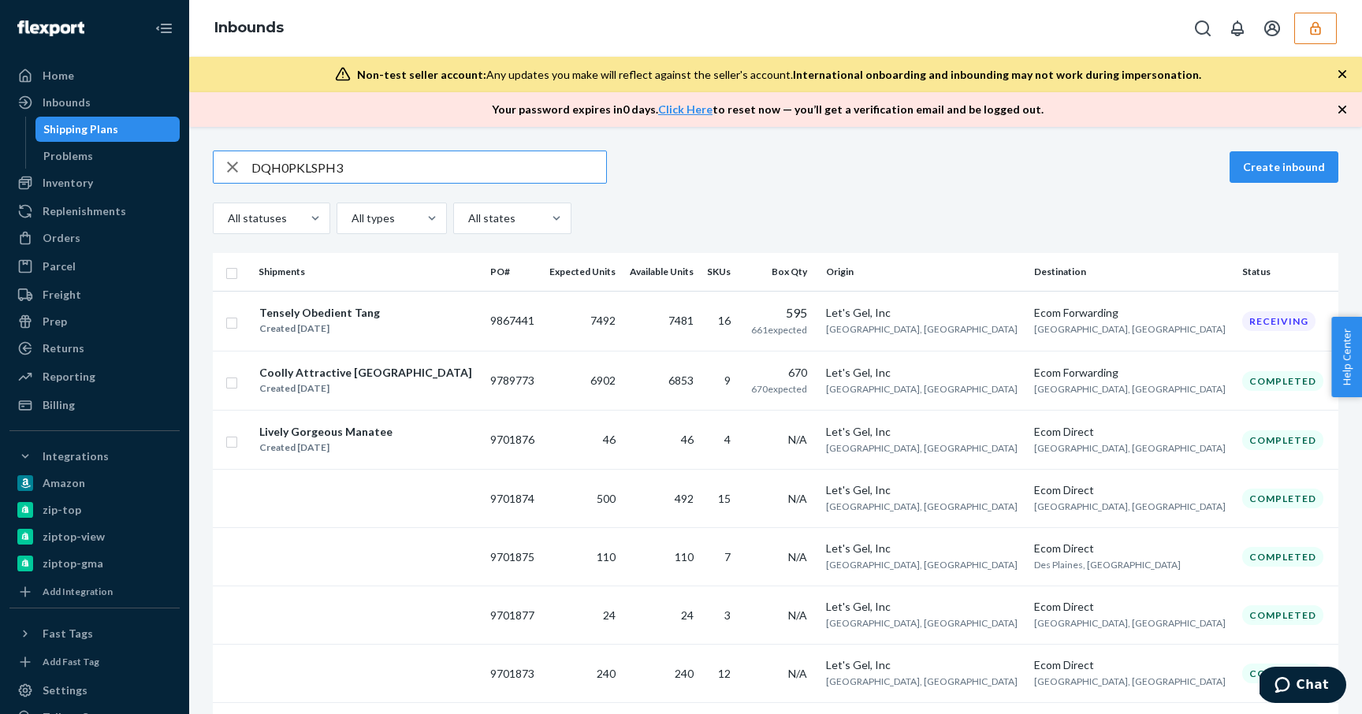
click at [350, 288] on th "Shipments" at bounding box center [368, 272] width 232 height 38
click at [350, 314] on div "Tensely Obedient Tang" at bounding box center [319, 313] width 121 height 16
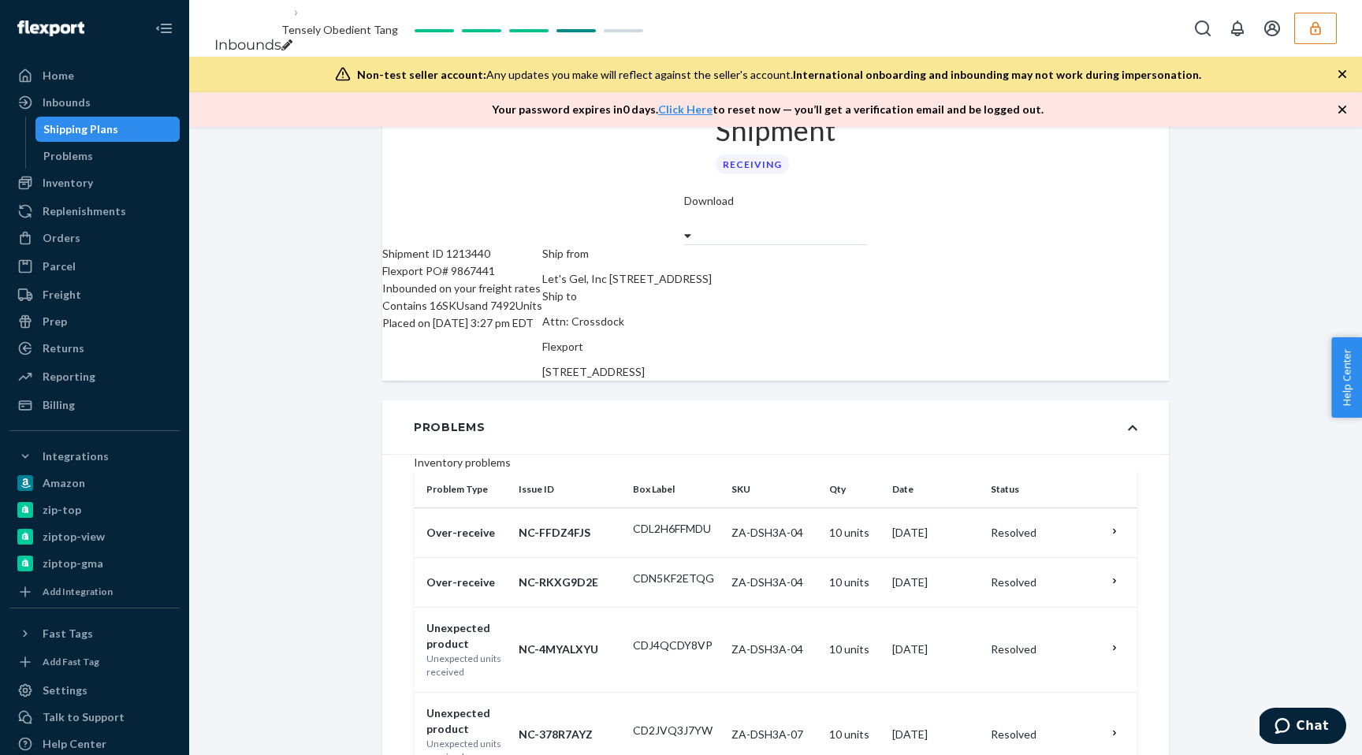
scroll to position [52, 0]
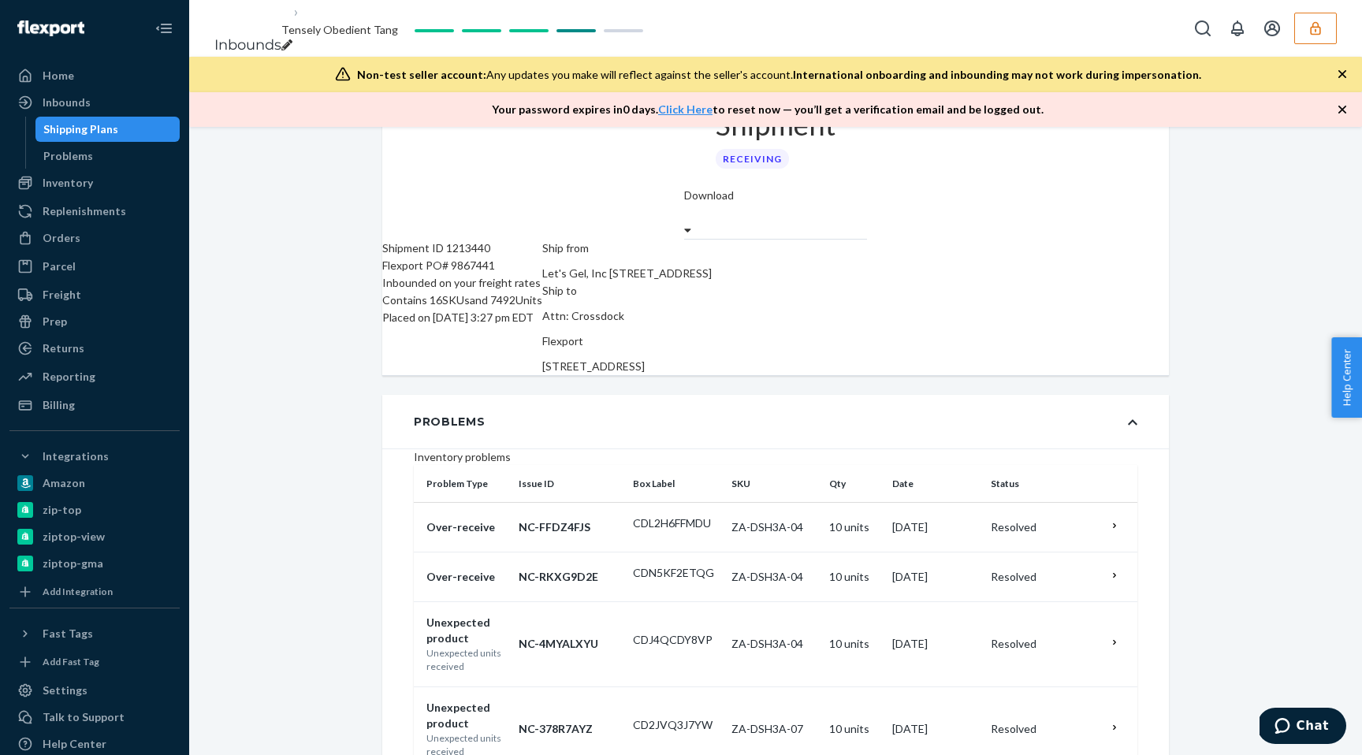
click at [496, 395] on div "Problems" at bounding box center [775, 422] width 787 height 54
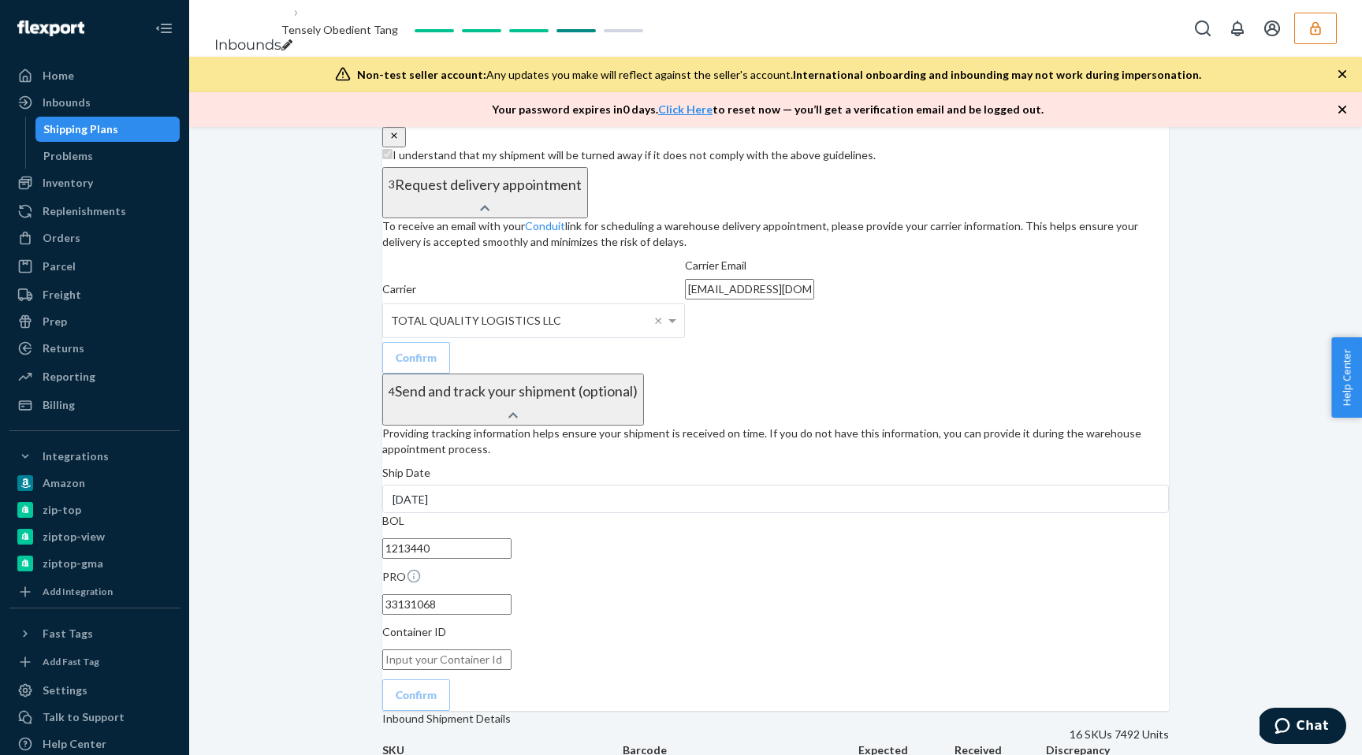
scroll to position [2479, 0]
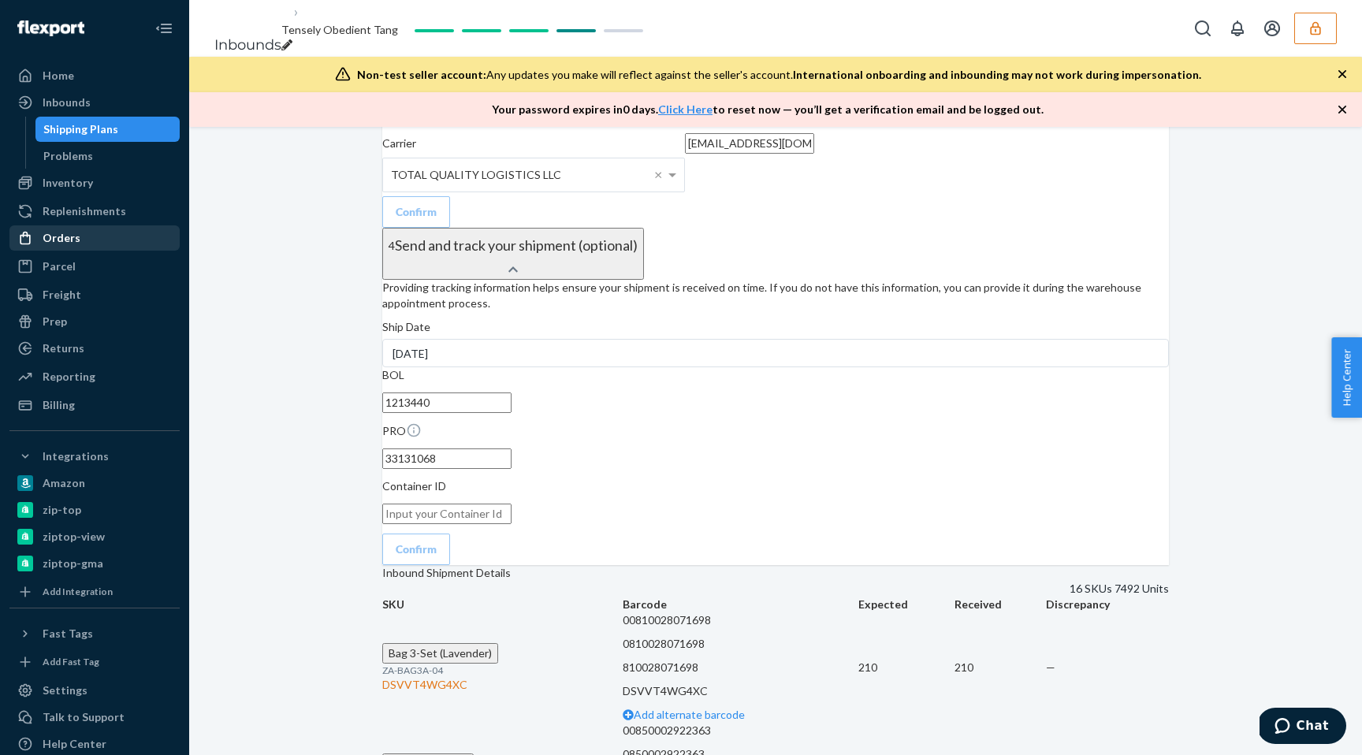
click at [87, 239] on div "Orders" at bounding box center [94, 238] width 167 height 22
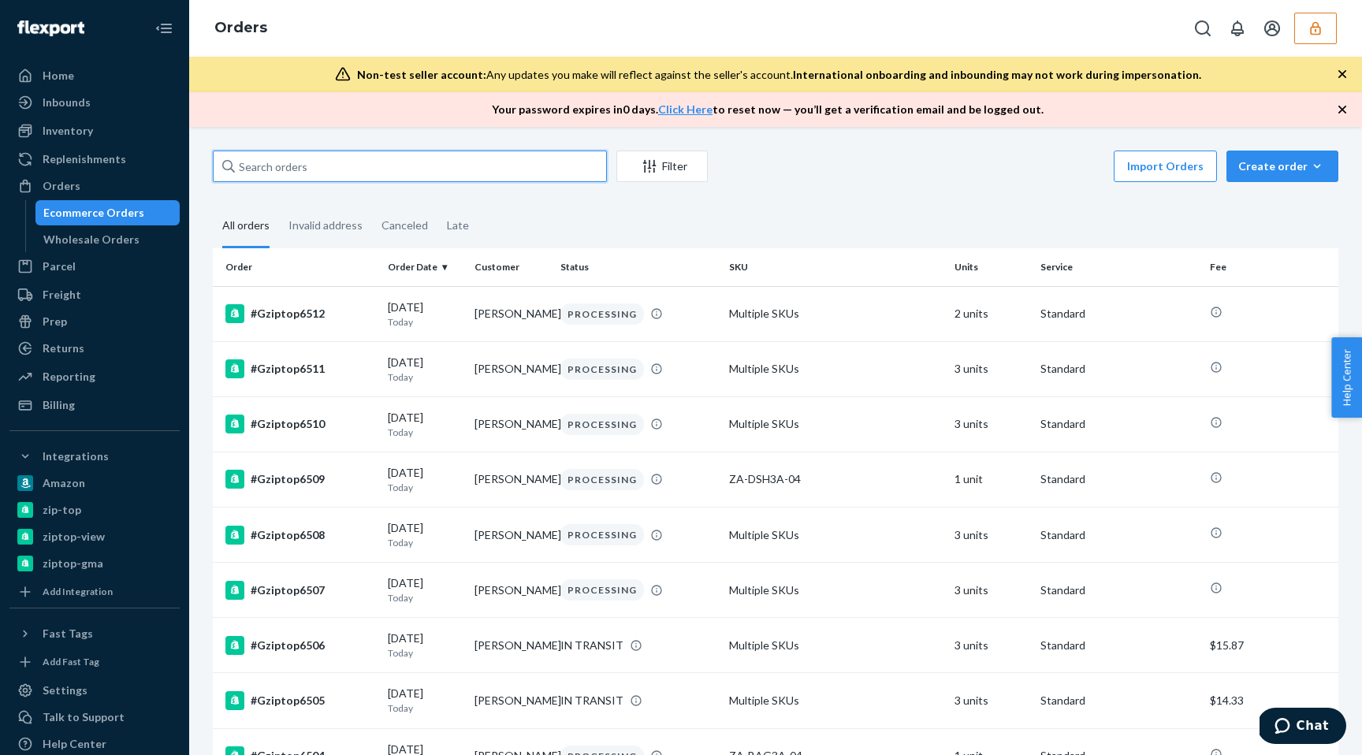
click at [396, 177] on input "text" at bounding box center [410, 167] width 394 height 32
paste input "[URL][DOMAIN_NAME]"
type input "[URL][DOMAIN_NAME]"
paste input "DQH0PKLSPH3"
type input "DQH0PKLSPH3"
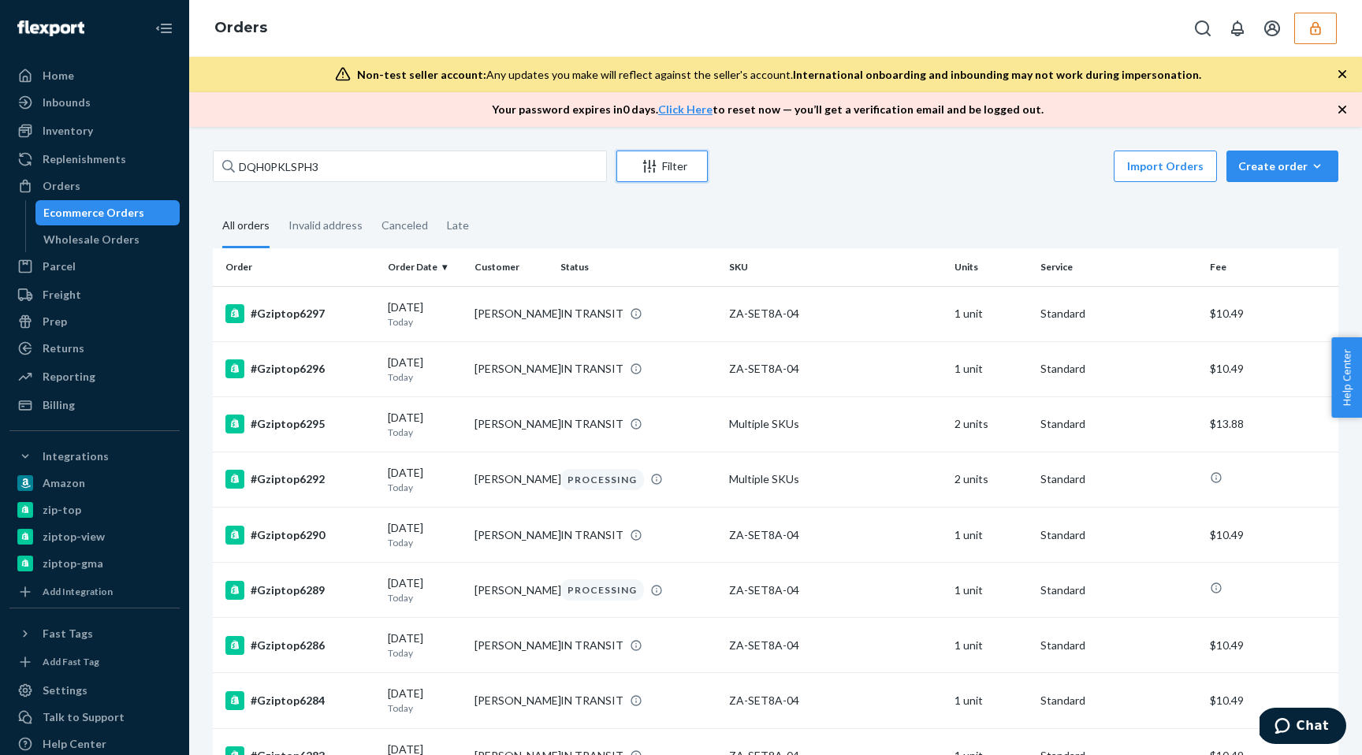
click at [661, 159] on div "Filter" at bounding box center [662, 166] width 90 height 16
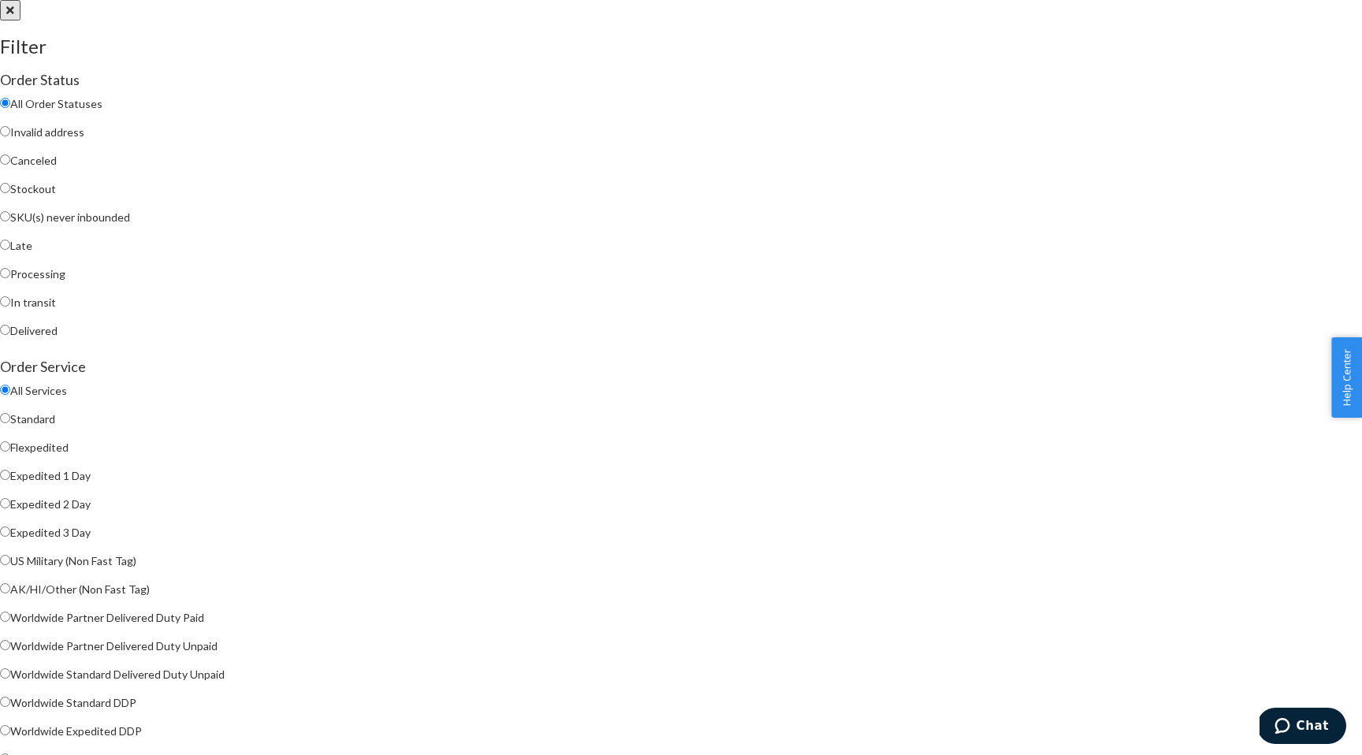
scroll to position [241, 0]
click at [504, 0] on div at bounding box center [681, 0] width 1362 height 0
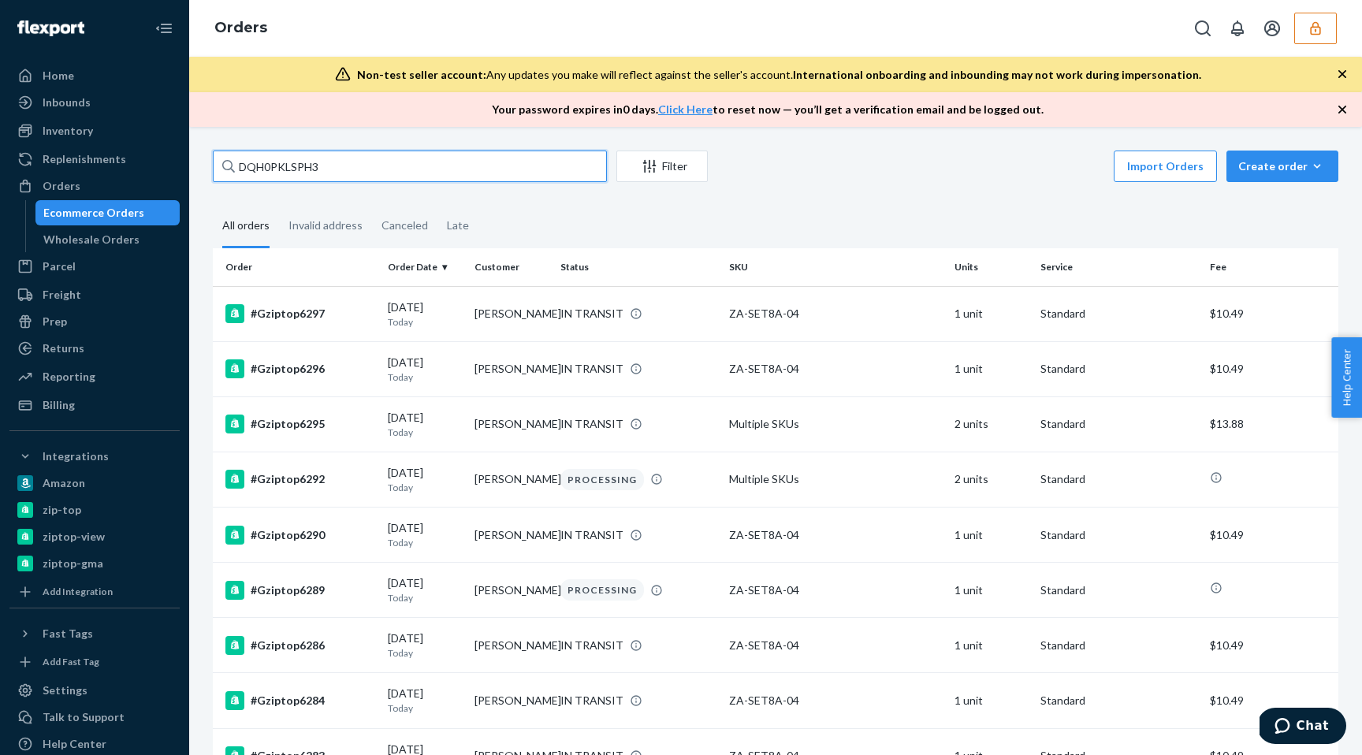
click at [515, 165] on input "DQH0PKLSPH3" at bounding box center [410, 167] width 394 height 32
click at [499, 177] on input "DQH0PKLSPH3" at bounding box center [410, 167] width 394 height 32
click at [461, 169] on input "DQH0PKLSPH3" at bounding box center [410, 167] width 394 height 32
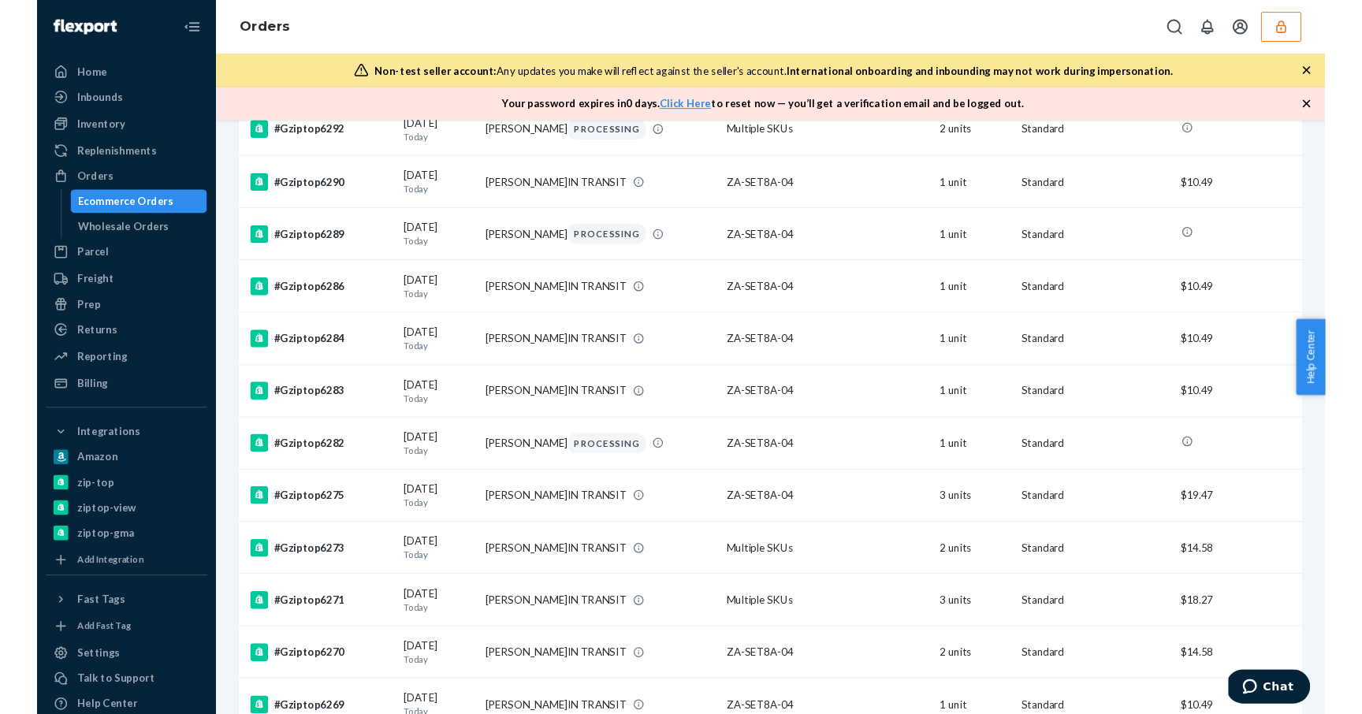
scroll to position [0, 0]
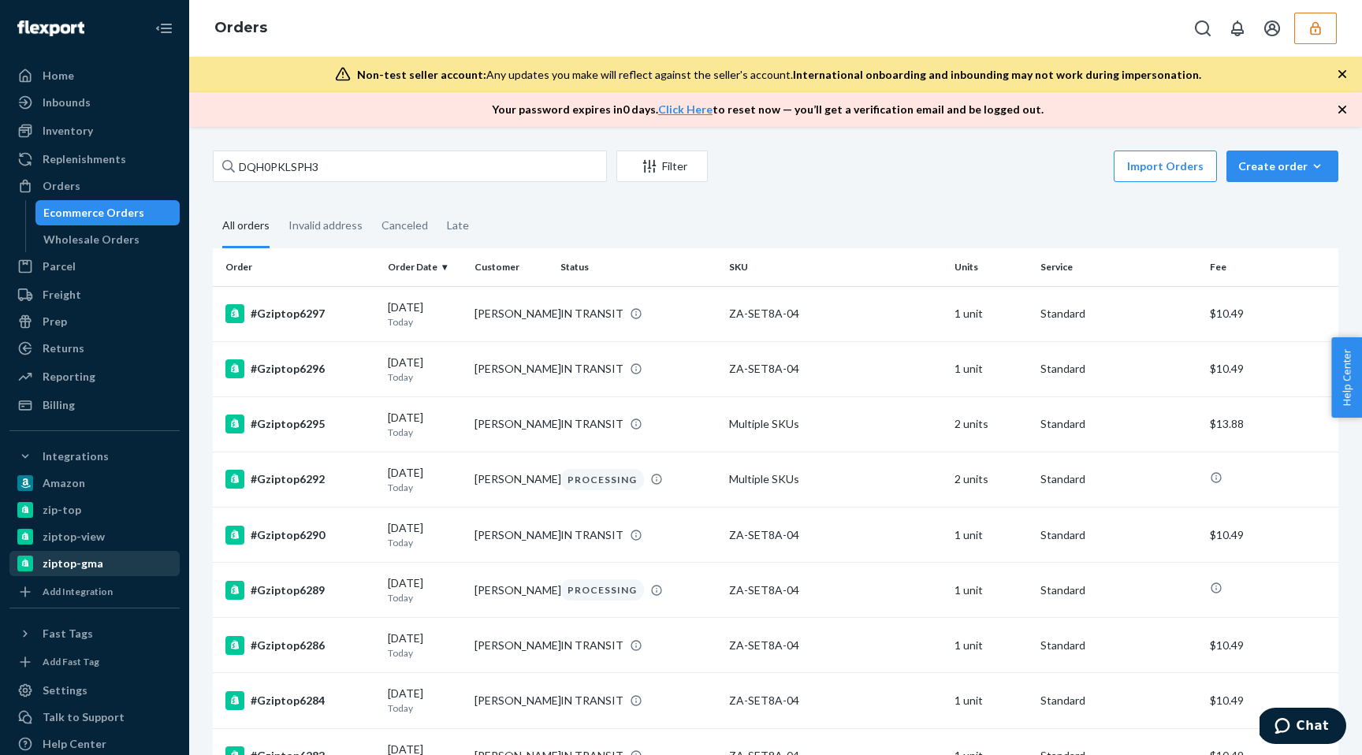
click at [106, 552] on div "ziptop-gma" at bounding box center [94, 563] width 167 height 22
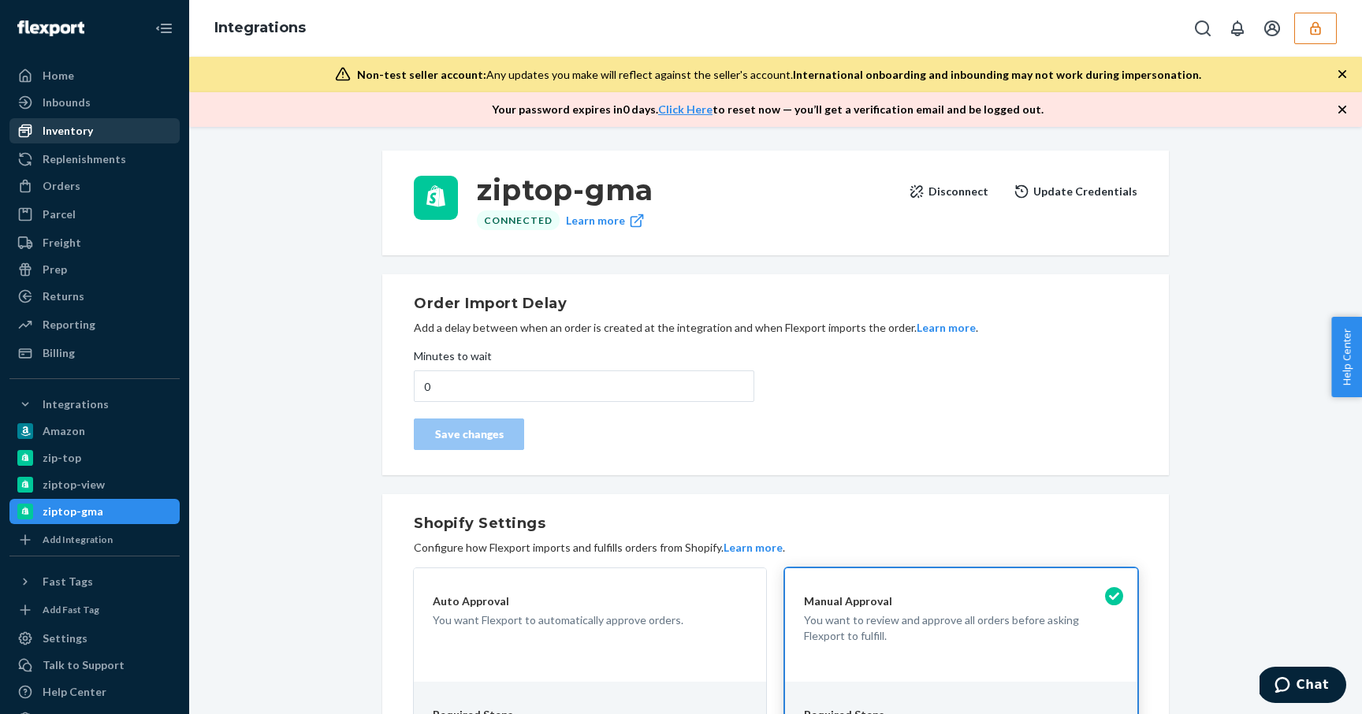
click at [87, 135] on div "Inventory" at bounding box center [68, 131] width 50 height 16
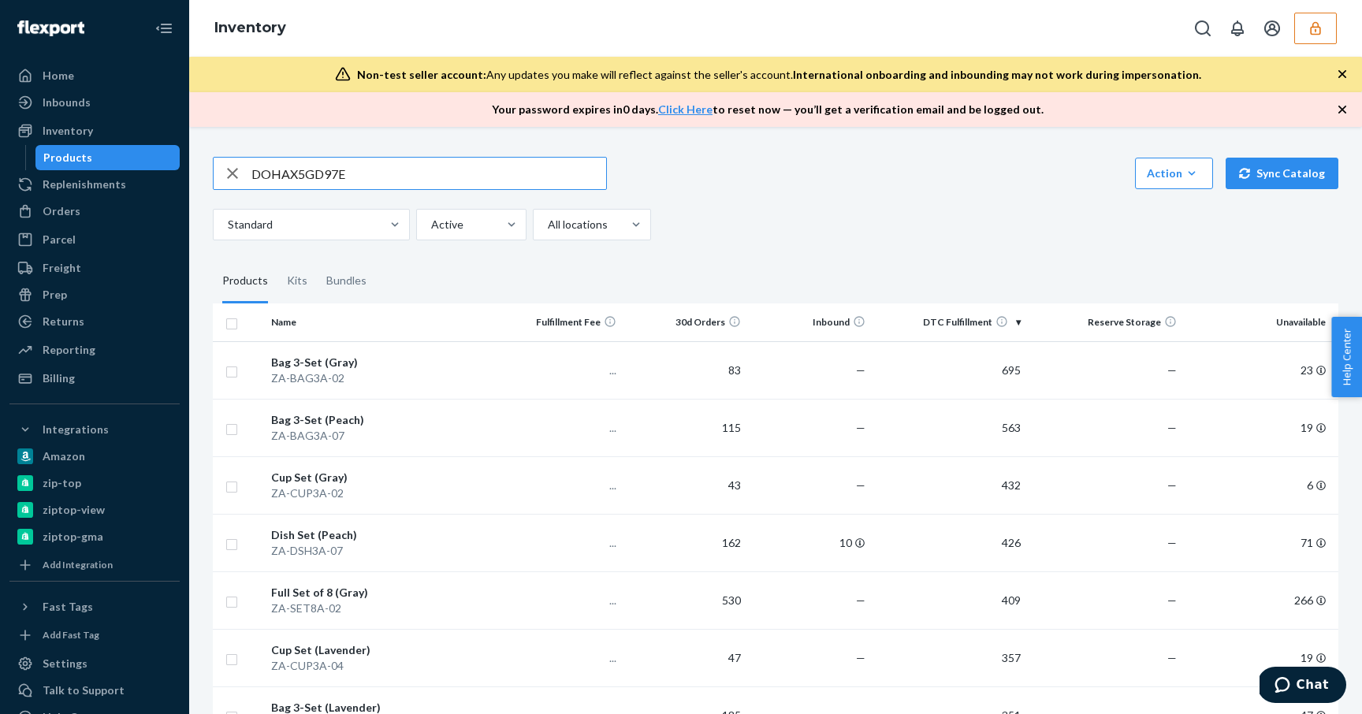
type input "DOHAX5GD97E"
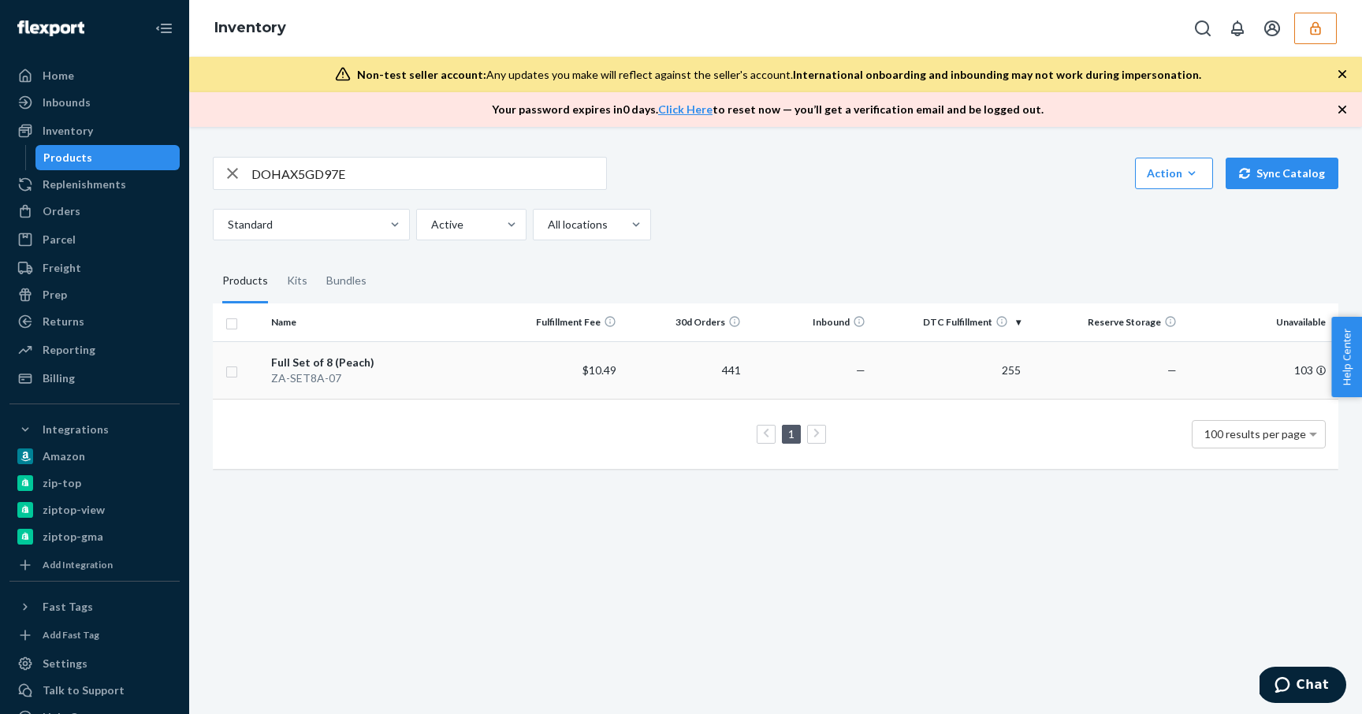
click at [410, 366] on div "Full Set of 8 (Peach)" at bounding box center [381, 363] width 221 height 16
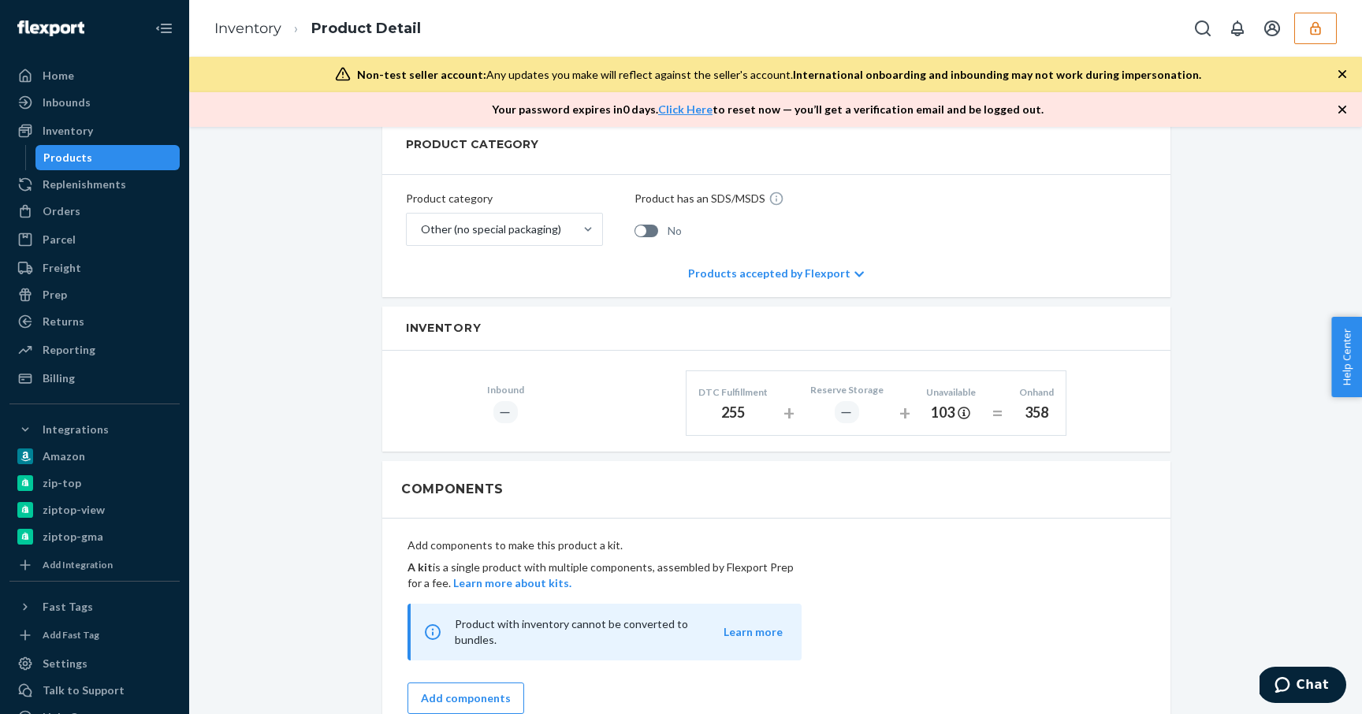
scroll to position [627, 0]
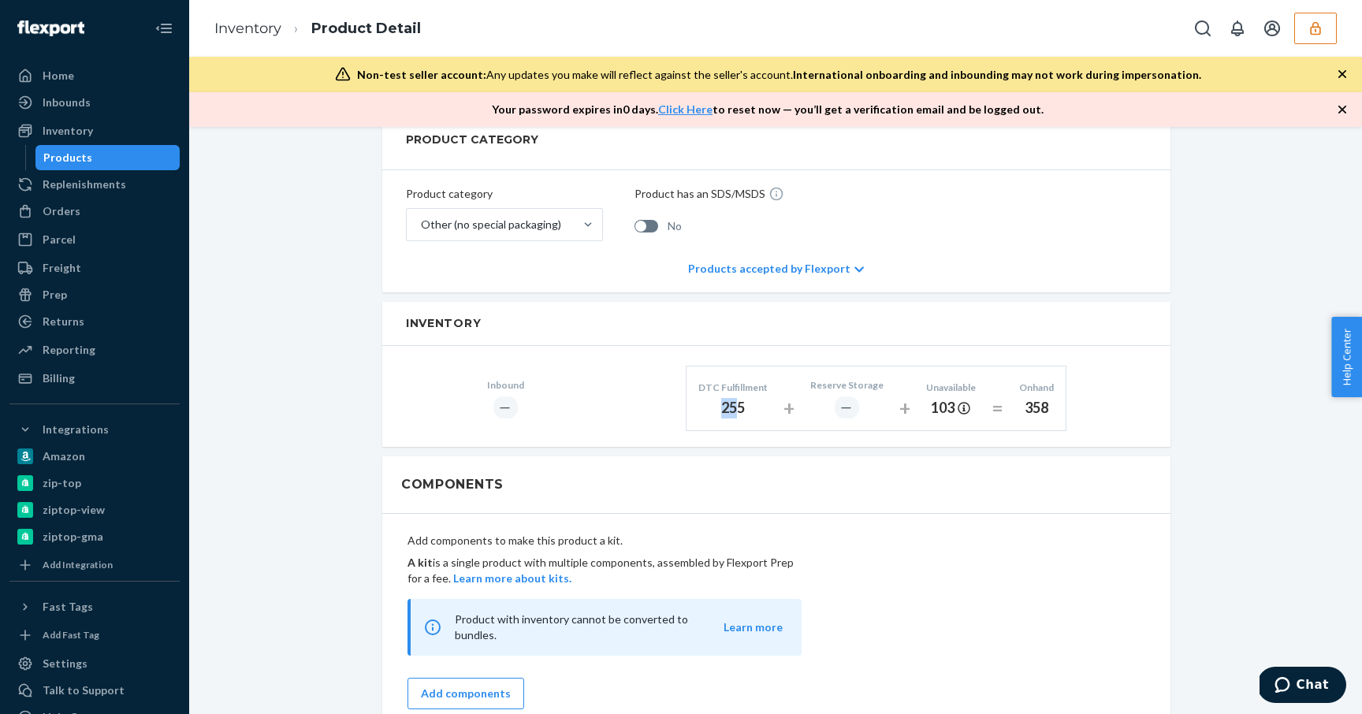
drag, startPoint x: 720, startPoint y: 385, endPoint x: 740, endPoint y: 393, distance: 21.5
click at [740, 398] on div "255" at bounding box center [732, 408] width 69 height 20
click at [759, 398] on div "255" at bounding box center [732, 408] width 69 height 20
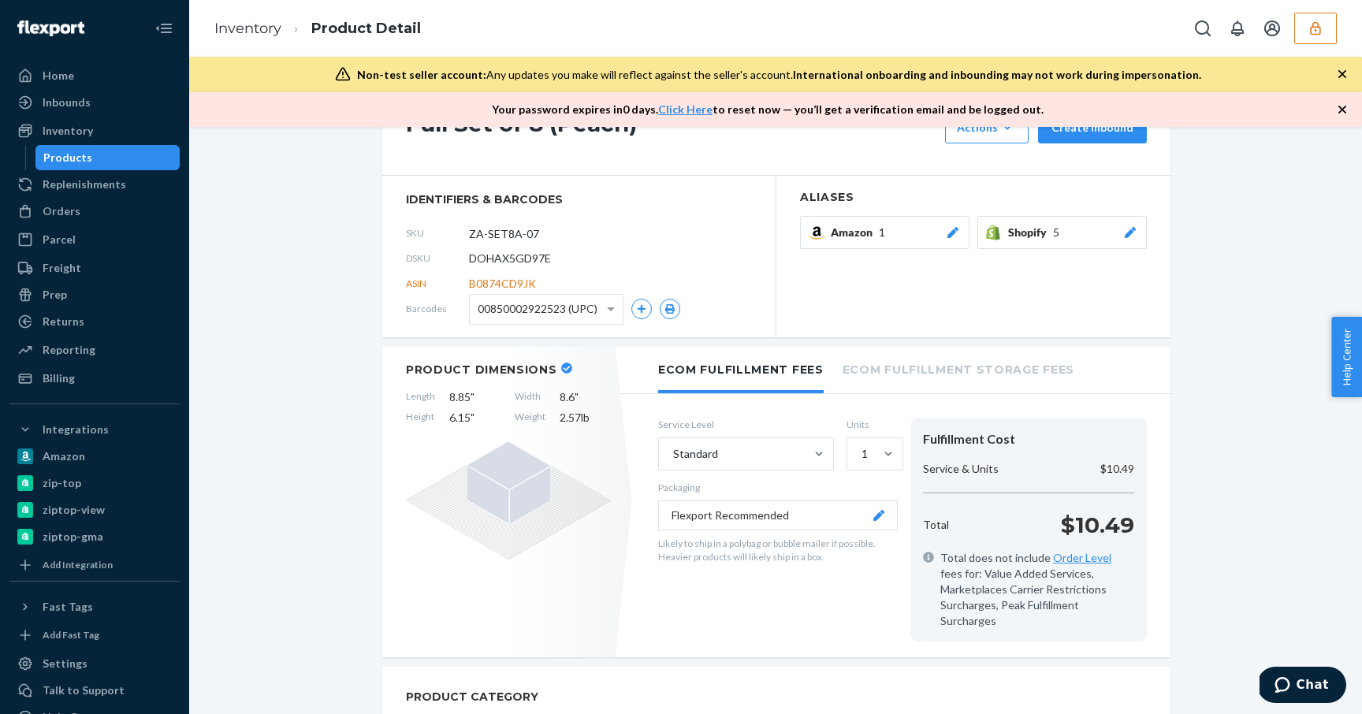
scroll to position [0, 0]
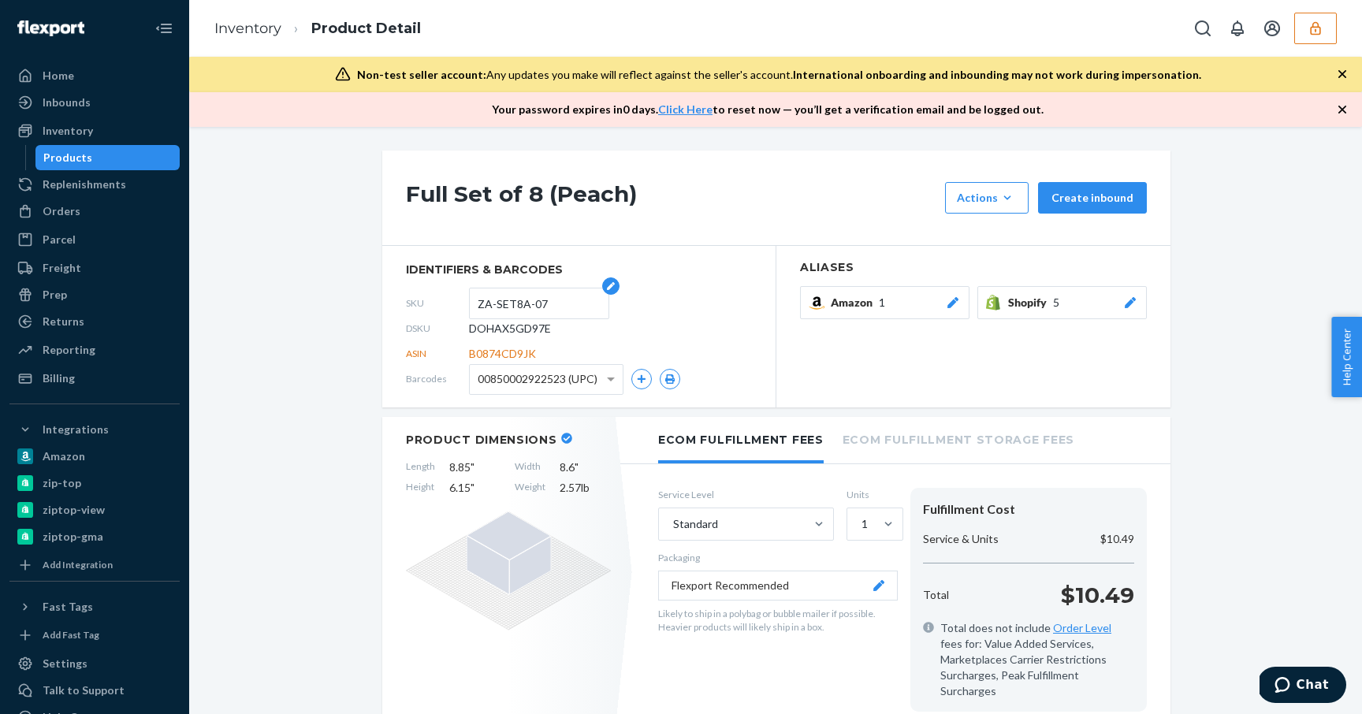
click at [499, 302] on input "ZA-SET8A-07" at bounding box center [539, 303] width 123 height 30
click at [509, 298] on input "ZA-SET8A-07" at bounding box center [539, 303] width 123 height 30
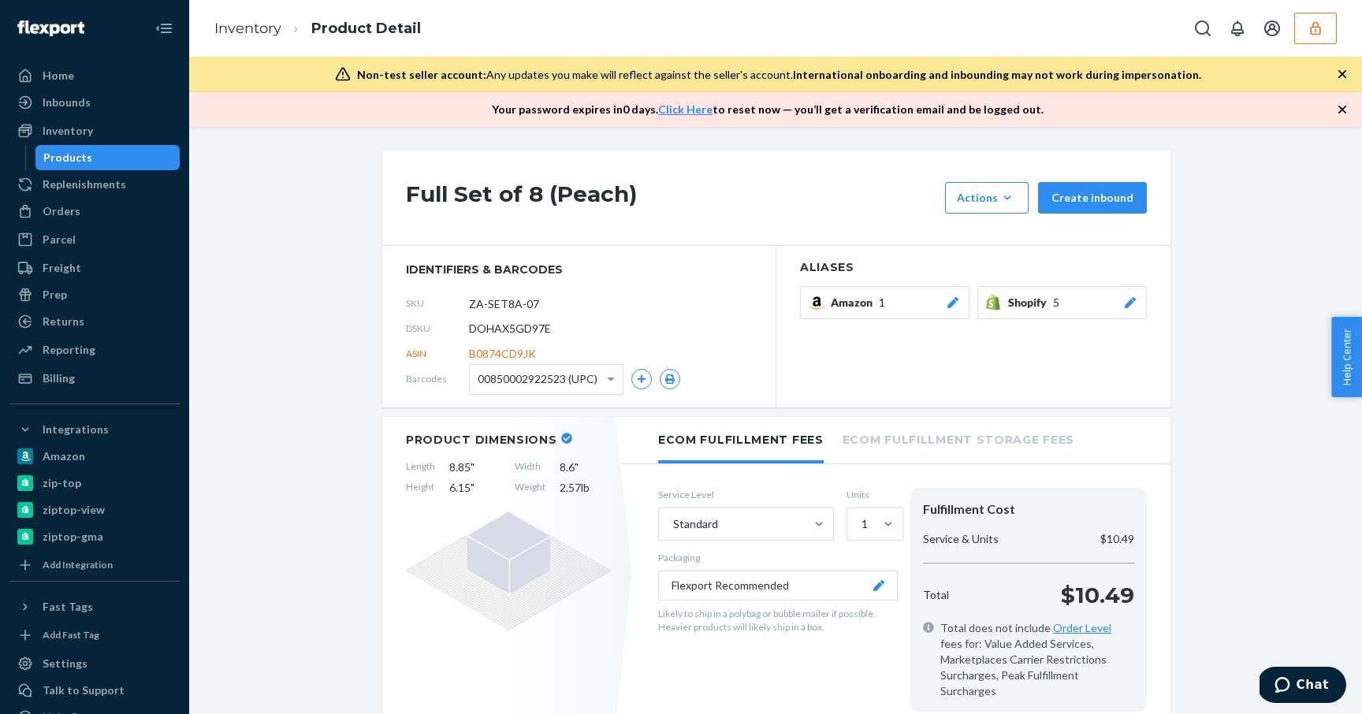
click at [537, 337] on div "DSKU DOHAX5GD97E" at bounding box center [579, 328] width 346 height 25
click at [531, 325] on span "DOHAX5GD97E" at bounding box center [510, 329] width 82 height 16
copy span "DOHAX5GD97E"
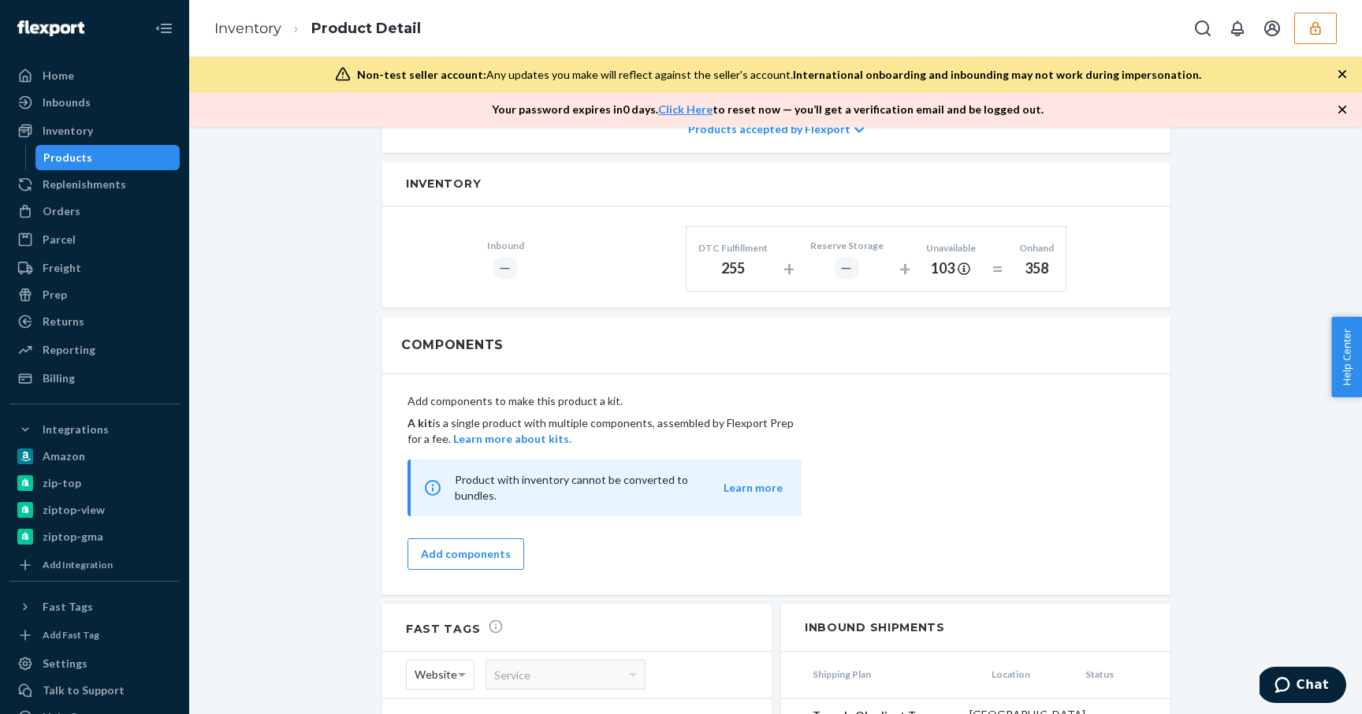
scroll to position [733, 0]
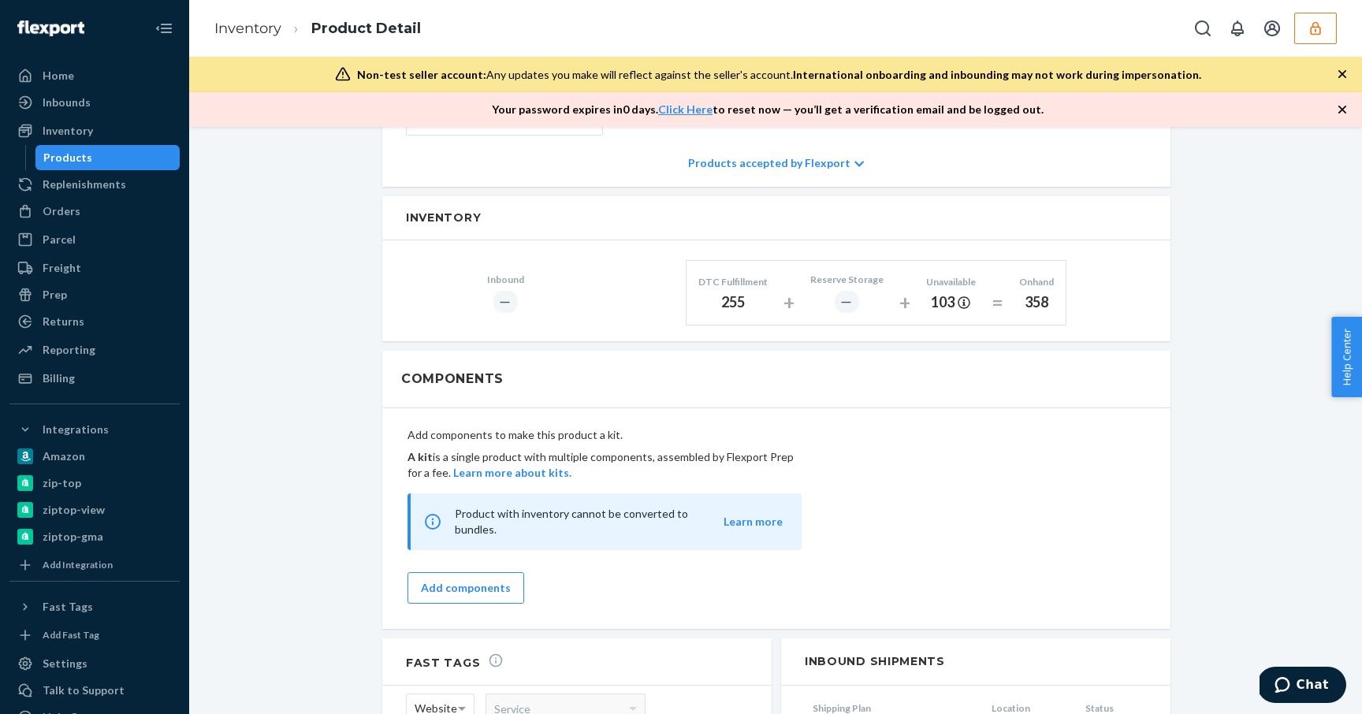
click at [724, 292] on div "255" at bounding box center [732, 302] width 69 height 20
drag, startPoint x: 928, startPoint y: 285, endPoint x: 954, endPoint y: 289, distance: 25.7
click at [954, 292] on div "103" at bounding box center [951, 302] width 50 height 20
click at [87, 110] on div "Inbounds" at bounding box center [67, 103] width 48 height 16
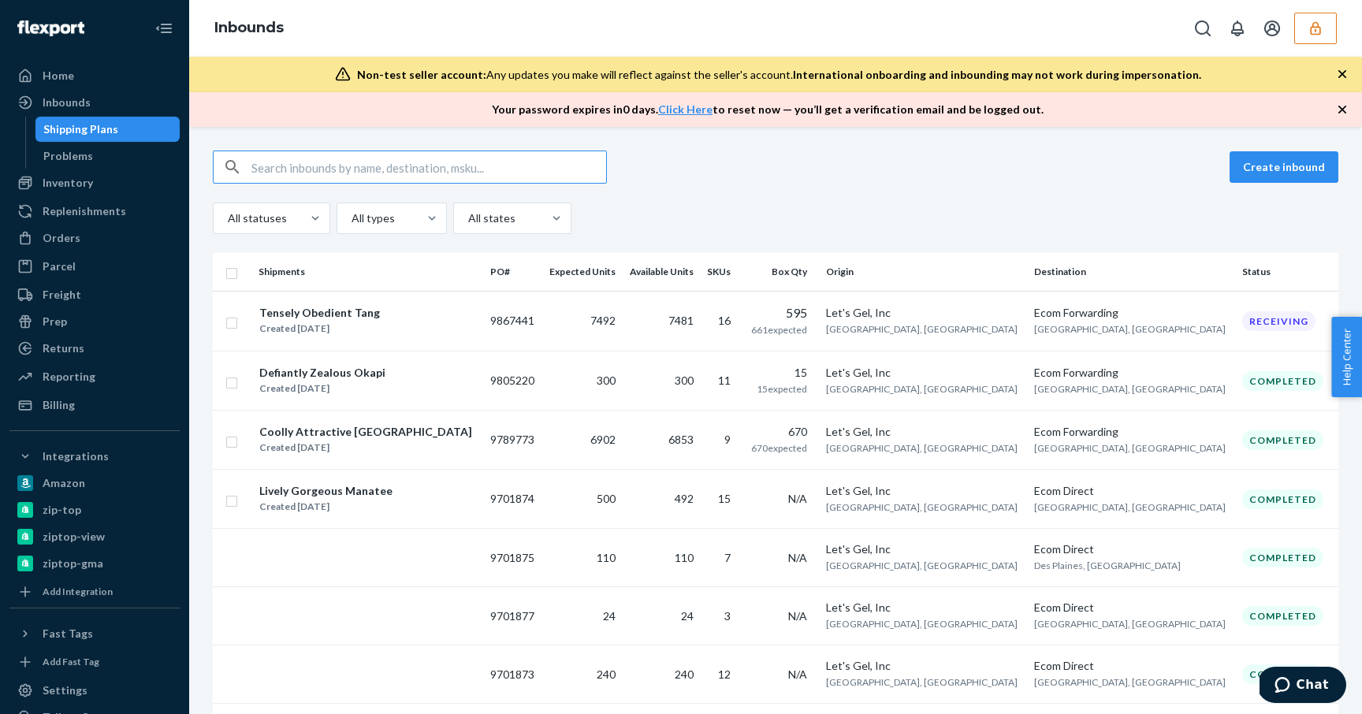
click at [332, 161] on input "text" at bounding box center [428, 167] width 355 height 32
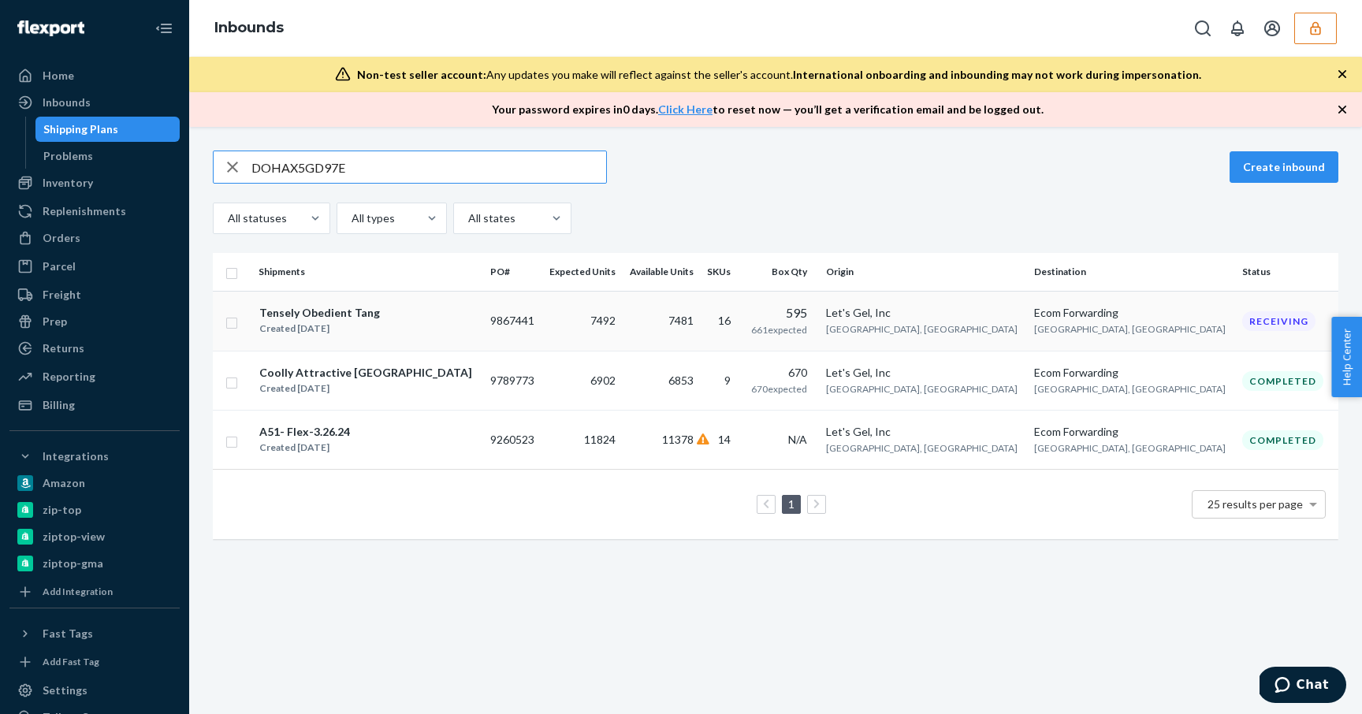
type input "DOHAX5GD97E"
click at [357, 321] on div "Created [DATE]" at bounding box center [319, 329] width 121 height 16
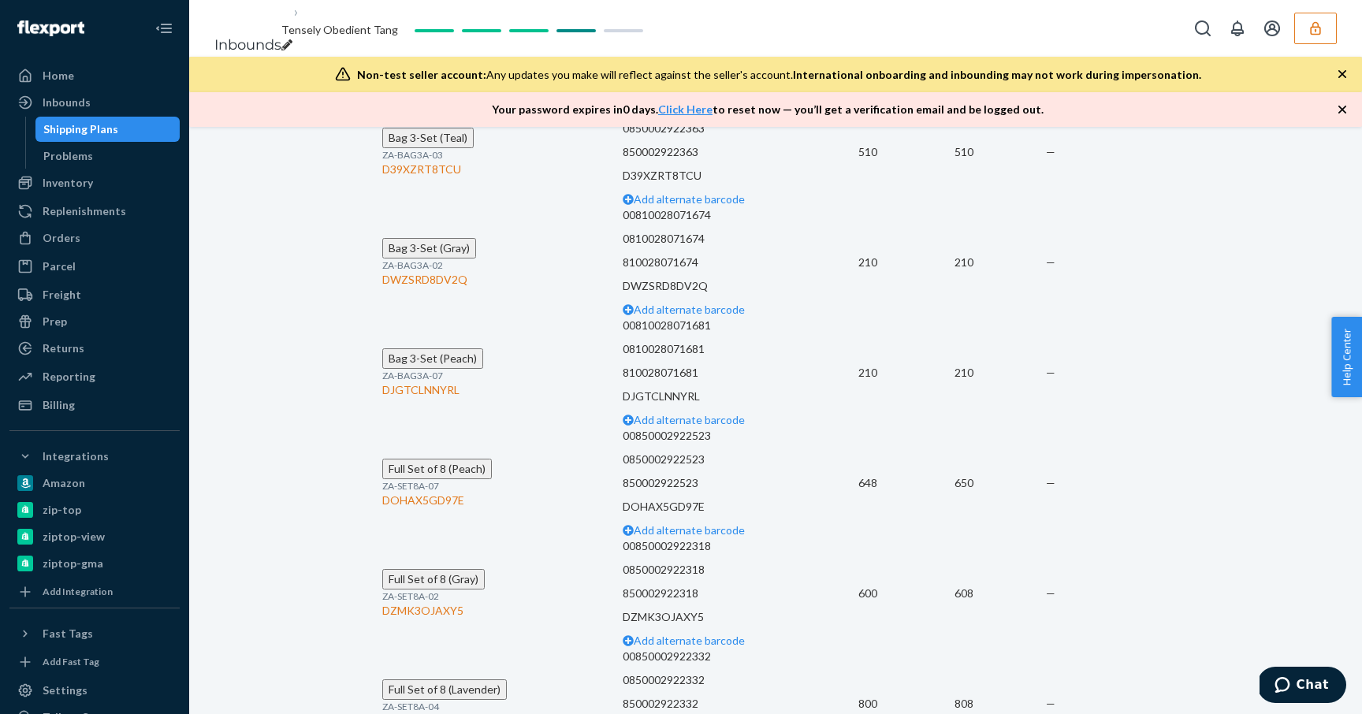
scroll to position [3456, 0]
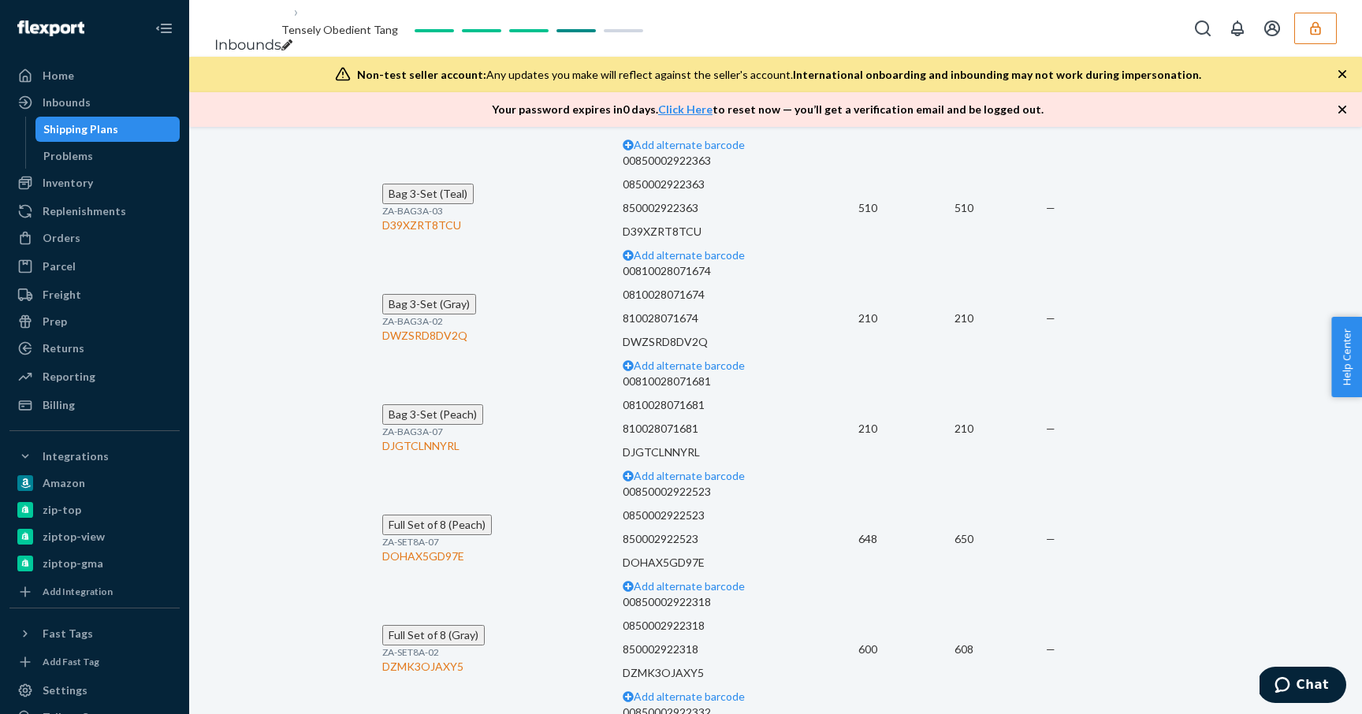
click at [861, 484] on td "648" at bounding box center [906, 539] width 96 height 110
click at [993, 484] on td "650" at bounding box center [999, 539] width 91 height 110
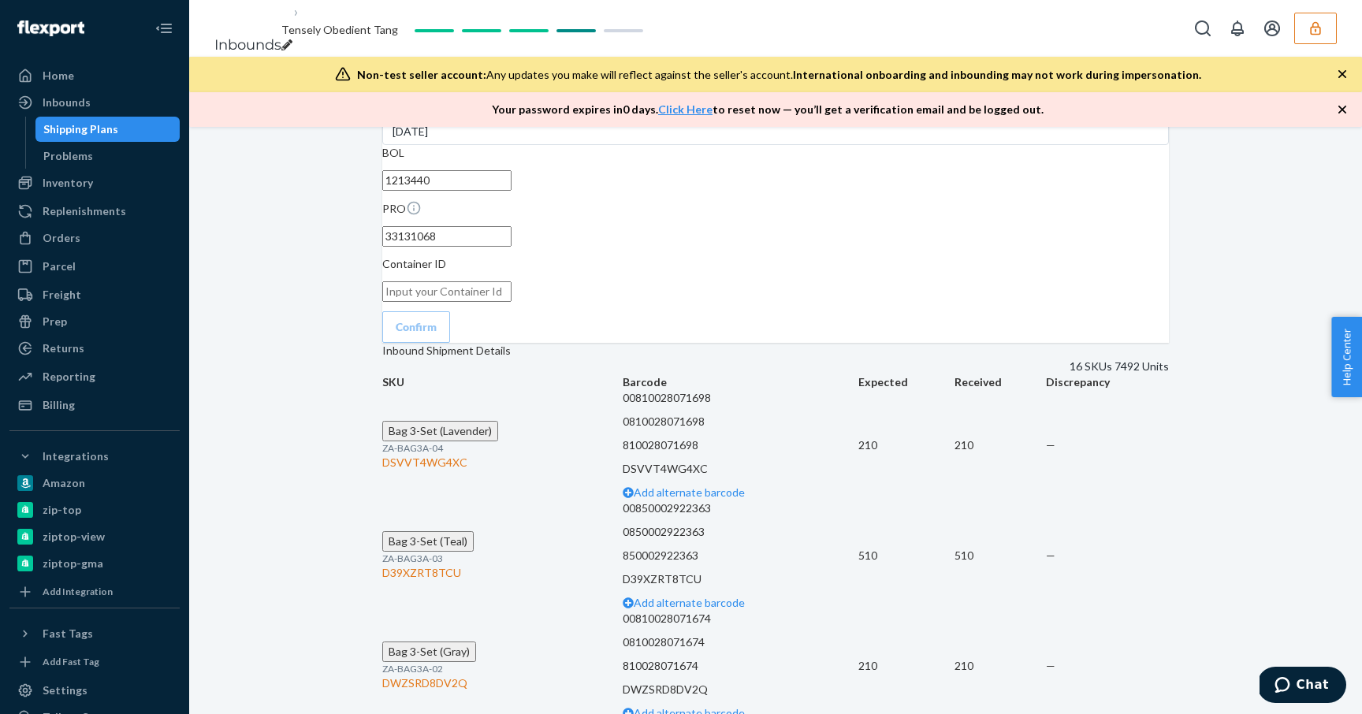
scroll to position [3102, 0]
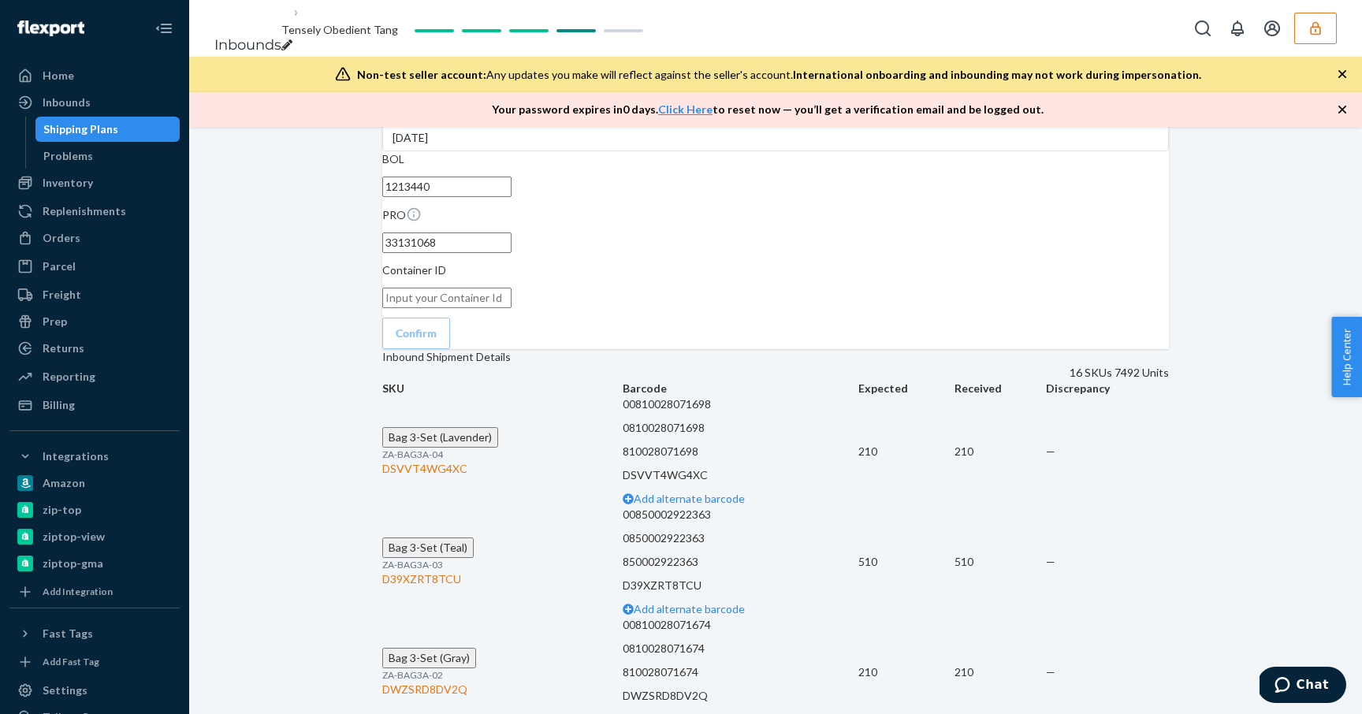
click at [452, 541] on span "Bag 3-Set (Teal)" at bounding box center [428, 547] width 79 height 13
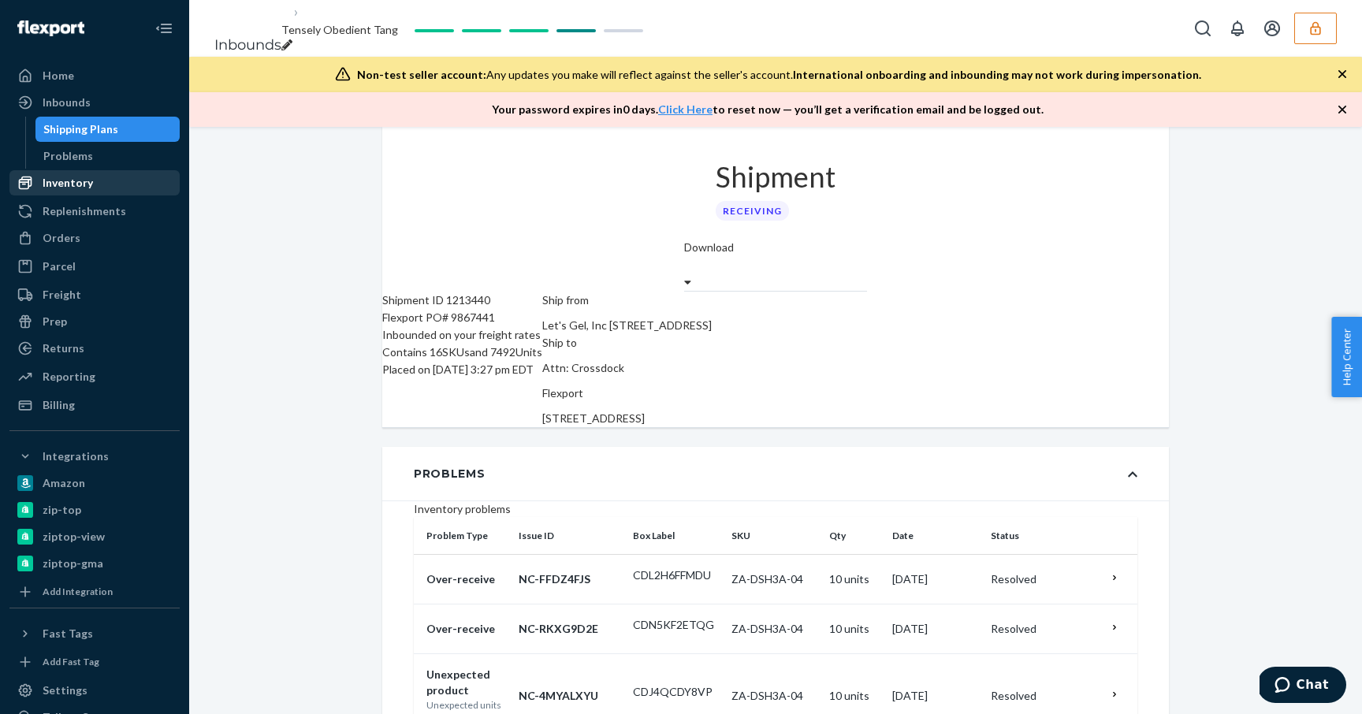
click at [61, 186] on div "Inventory" at bounding box center [68, 183] width 50 height 16
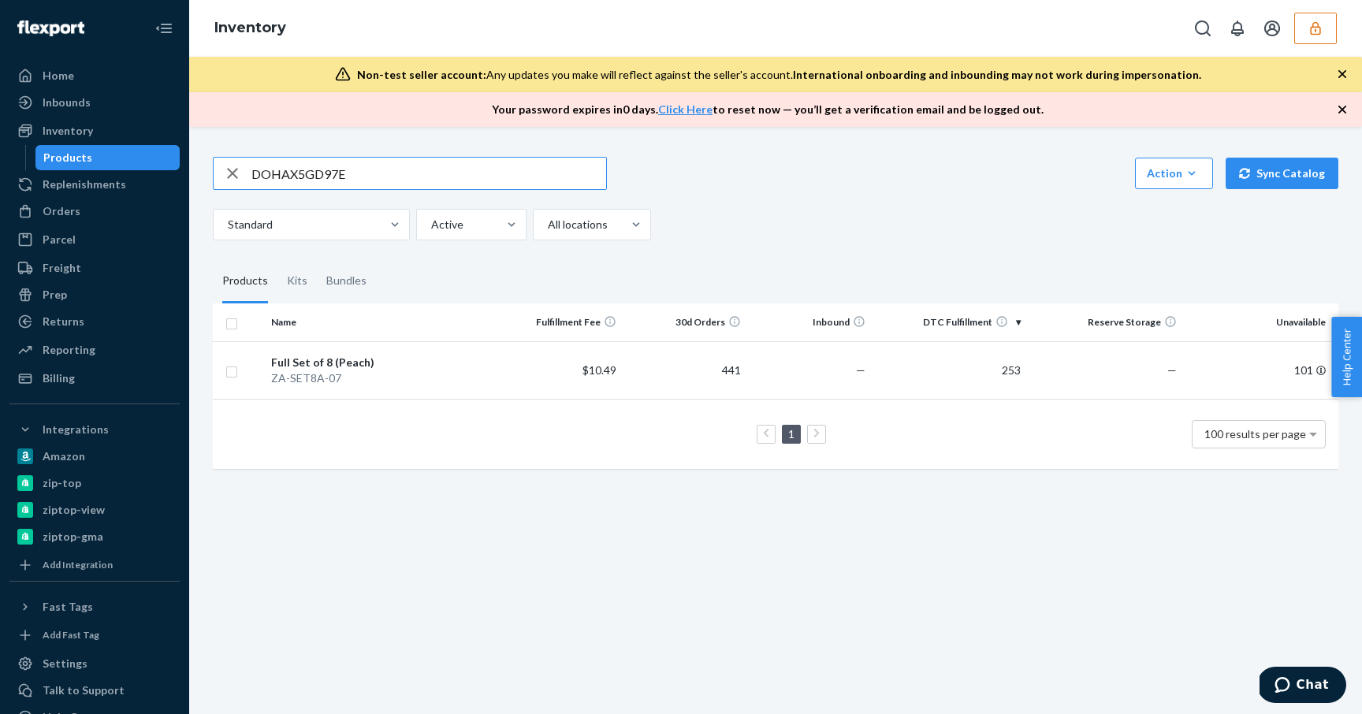
drag, startPoint x: 362, startPoint y: 182, endPoint x: 224, endPoint y: 152, distance: 141.1
click at [224, 152] on div "DOHAX5GD97E Action Create product Create kit or bundle Bulk create products Bul…" at bounding box center [775, 311] width 1149 height 347
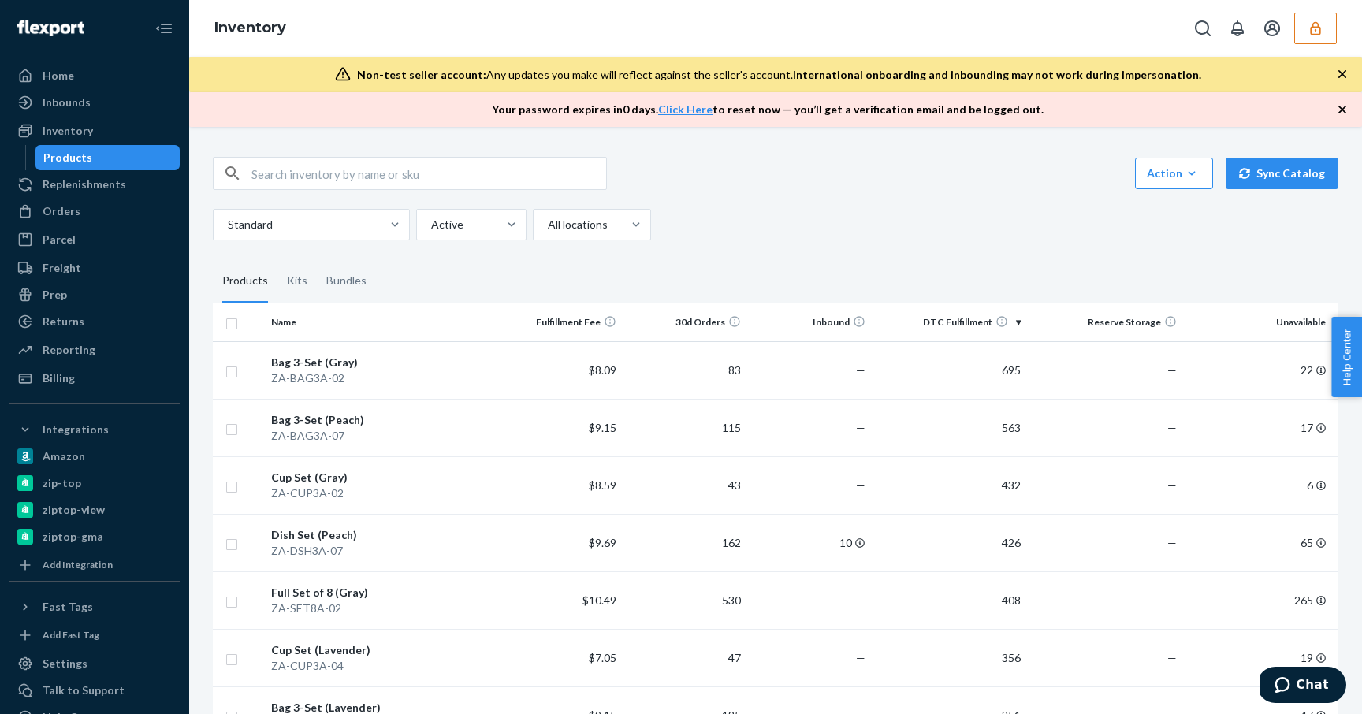
click at [772, 198] on div "Action Create product Create kit or bundle Bulk create products Bulk update pro…" at bounding box center [775, 199] width 1125 height 84
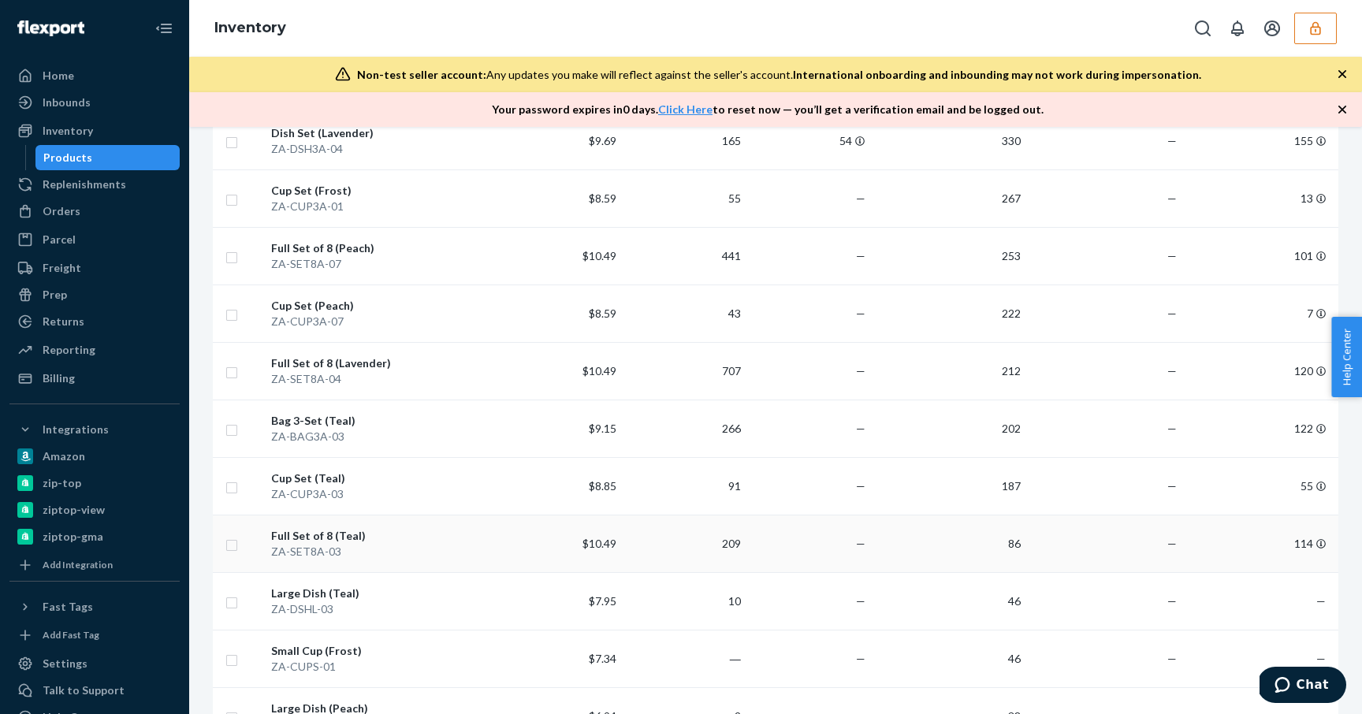
scroll to position [681, 0]
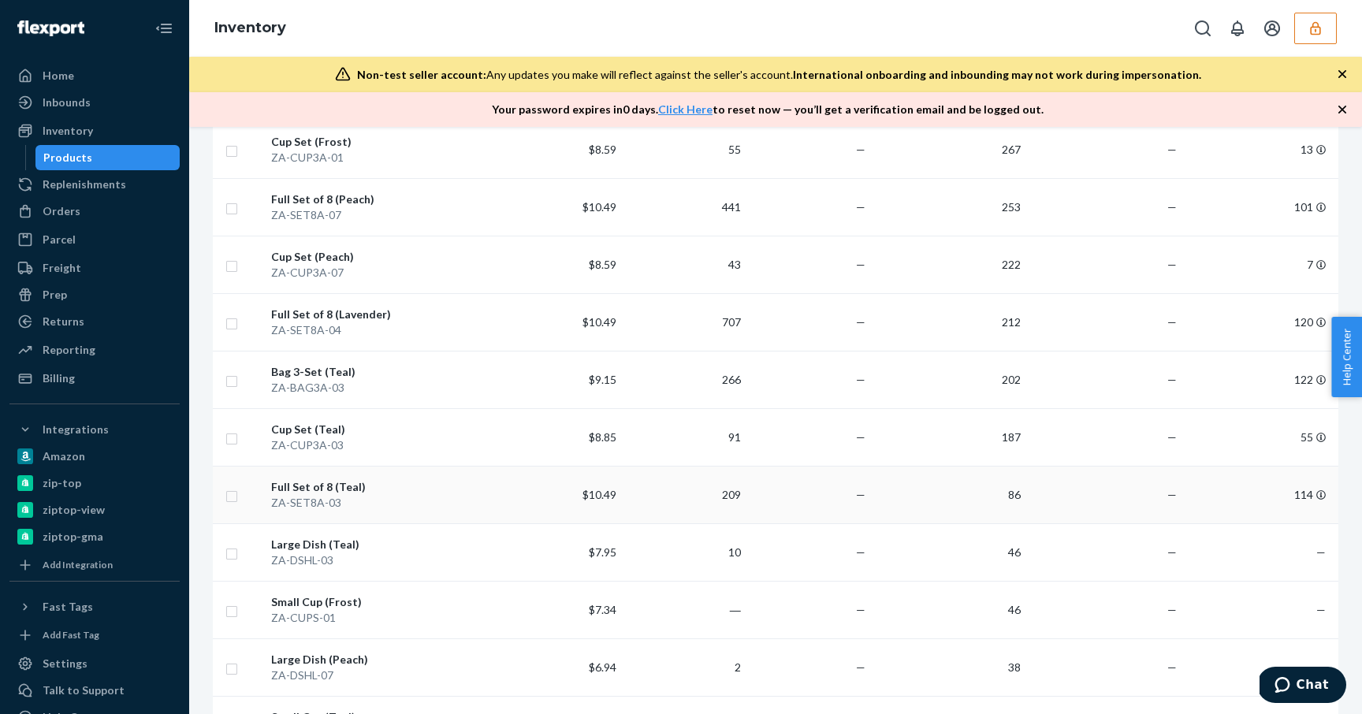
click at [345, 497] on div "ZA-SET8A-03" at bounding box center [381, 503] width 221 height 16
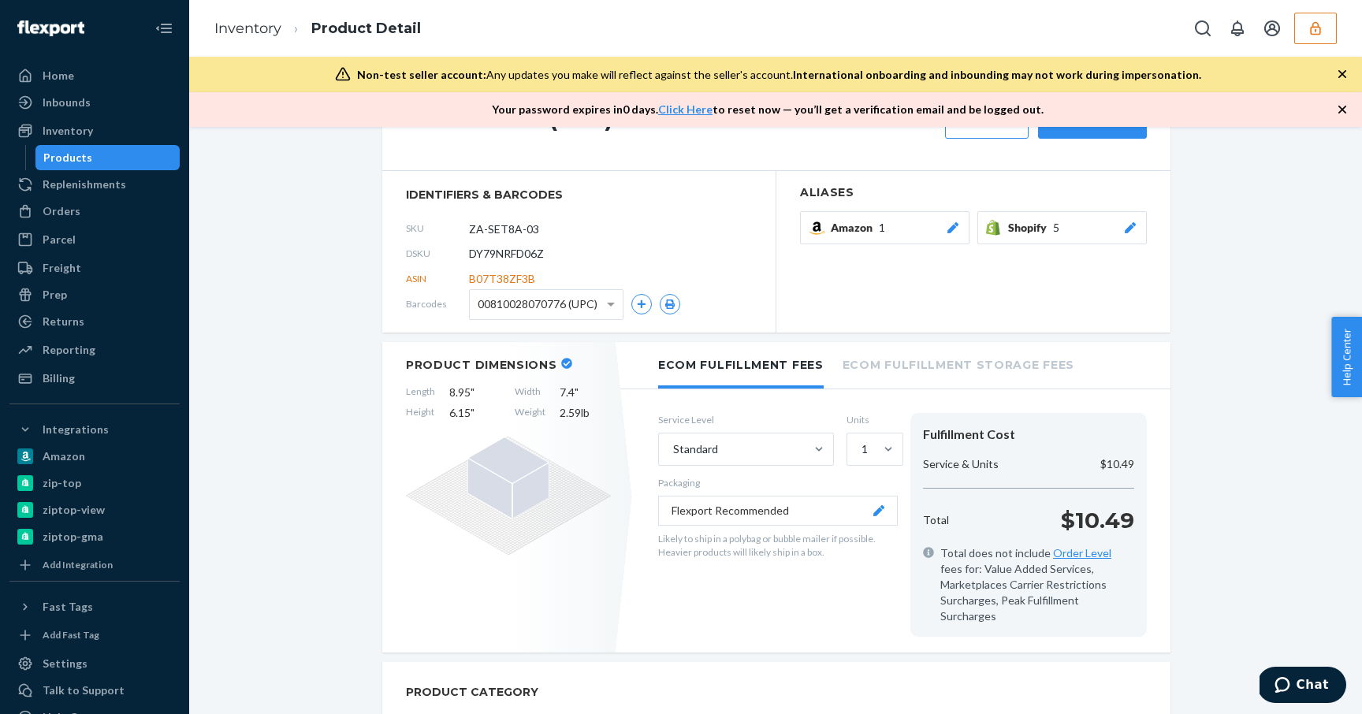
scroll to position [113, 0]
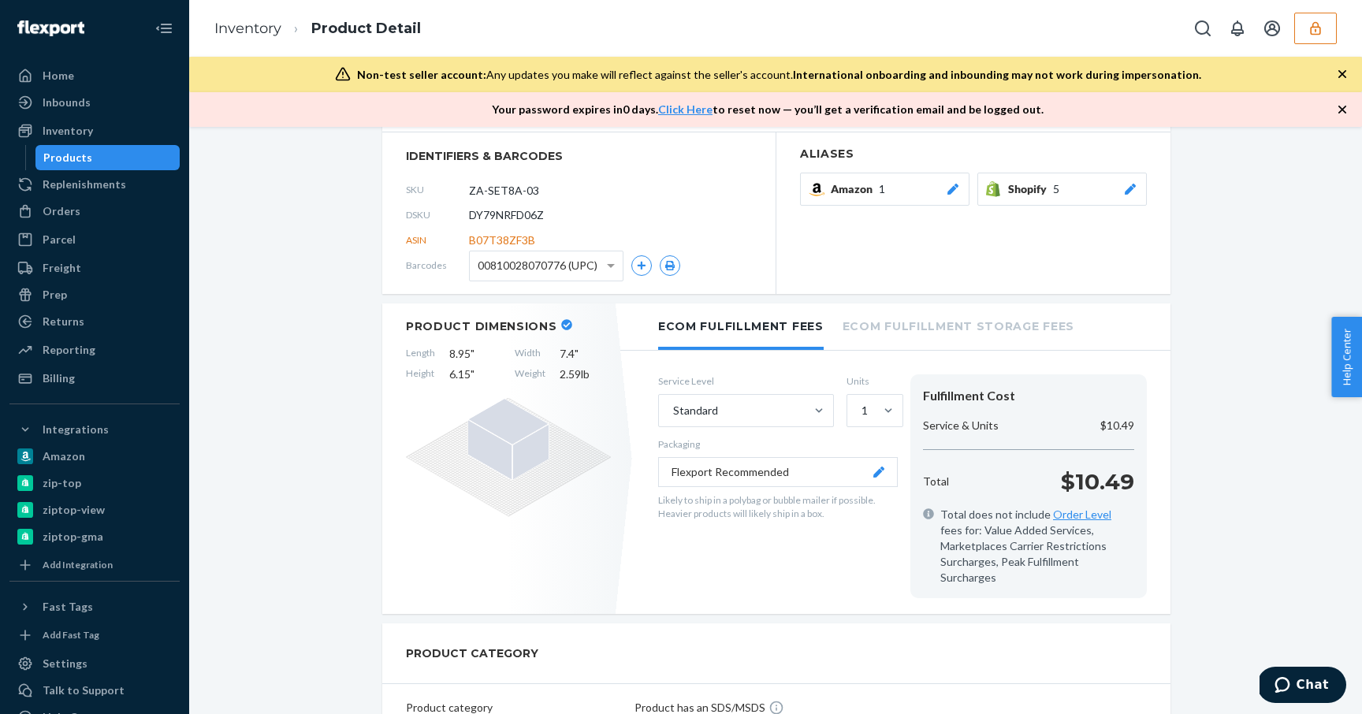
drag, startPoint x: 550, startPoint y: 191, endPoint x: 448, endPoint y: 192, distance: 102.5
click at [448, 192] on div "SKU ZA-SET8A-03" at bounding box center [579, 189] width 346 height 25
click at [501, 211] on span "DY79NRFD06Z" at bounding box center [506, 215] width 75 height 16
copy span "DY79NRFD06Z"
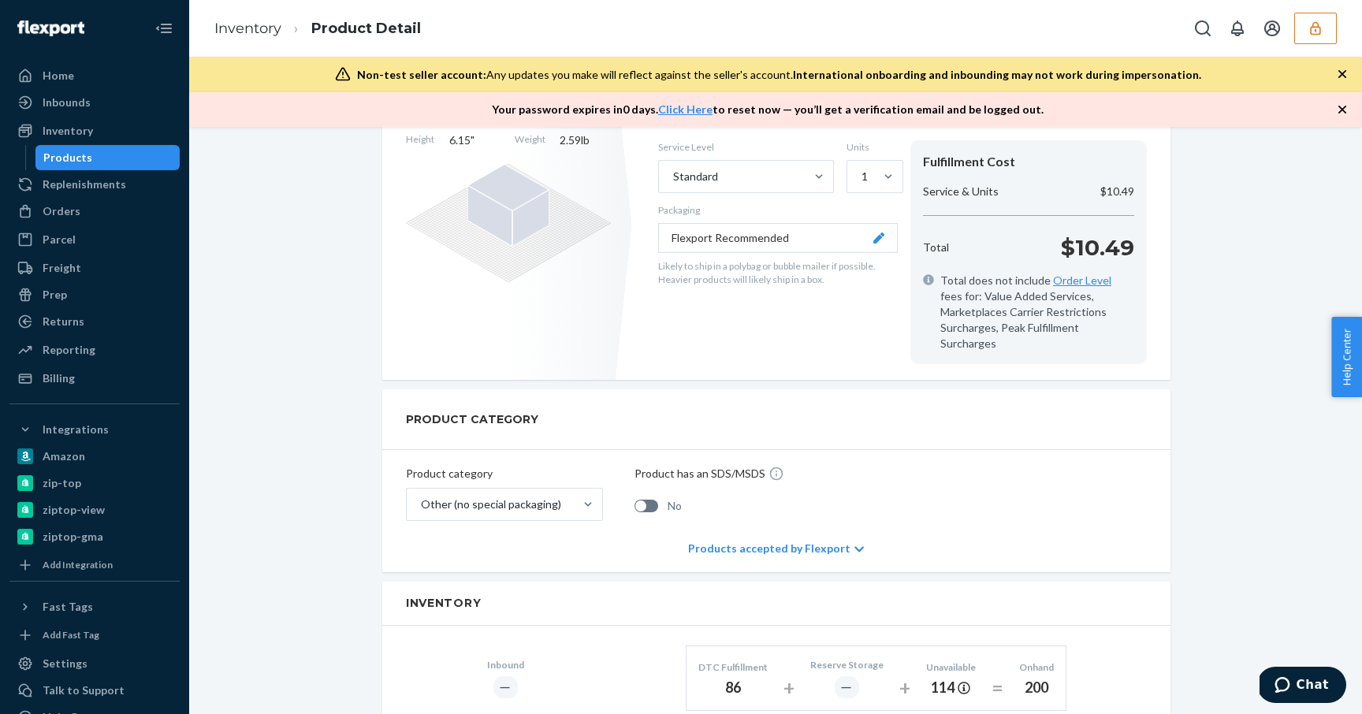
scroll to position [565, 0]
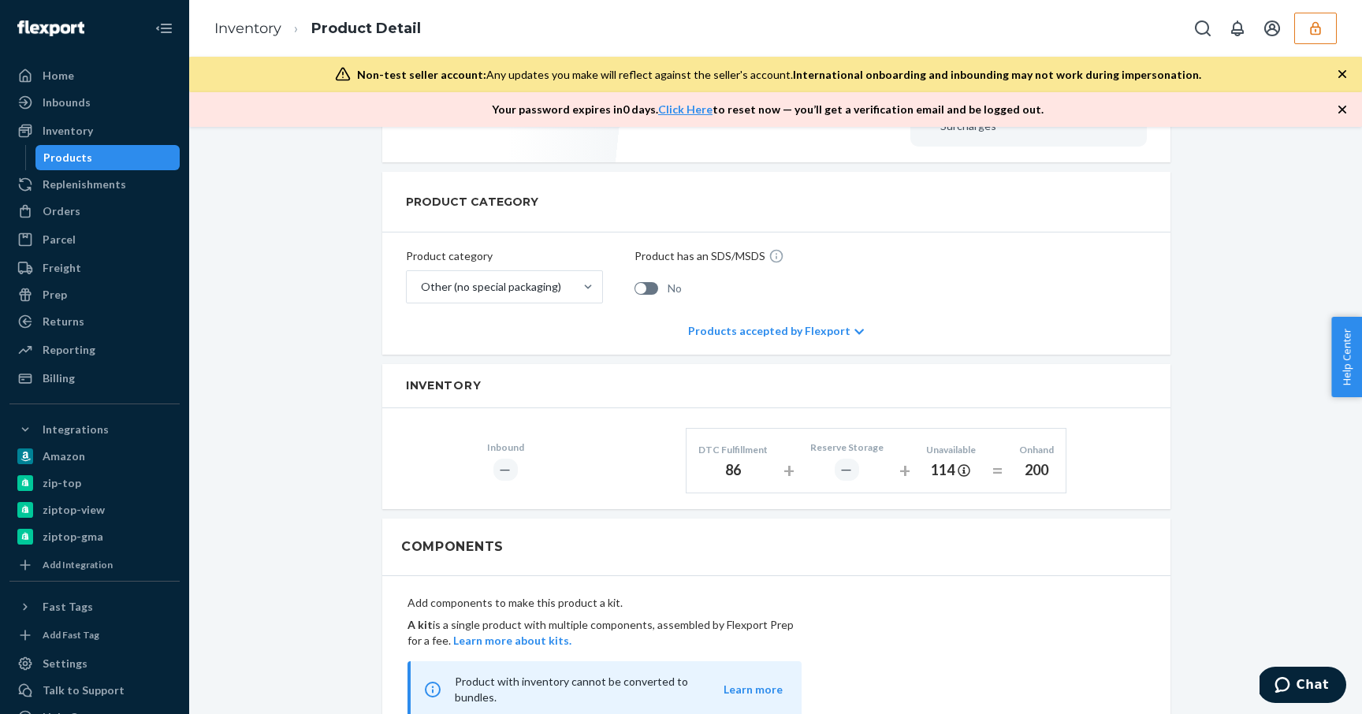
click at [731, 460] on div "86" at bounding box center [732, 470] width 69 height 20
click at [91, 101] on div "Inbounds" at bounding box center [94, 102] width 167 height 22
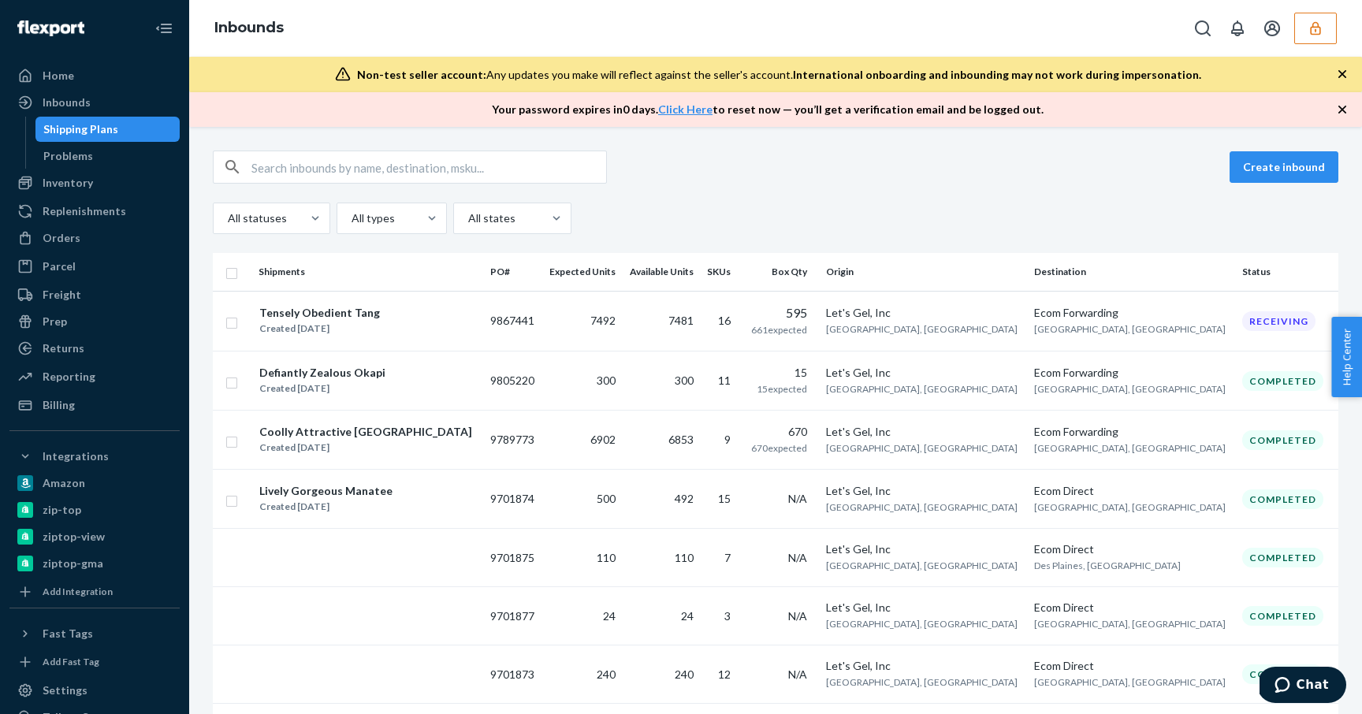
click at [367, 169] on input "text" at bounding box center [428, 167] width 355 height 32
paste input "DY79NRFD06Z"
type input "DY79NRFD06Z"
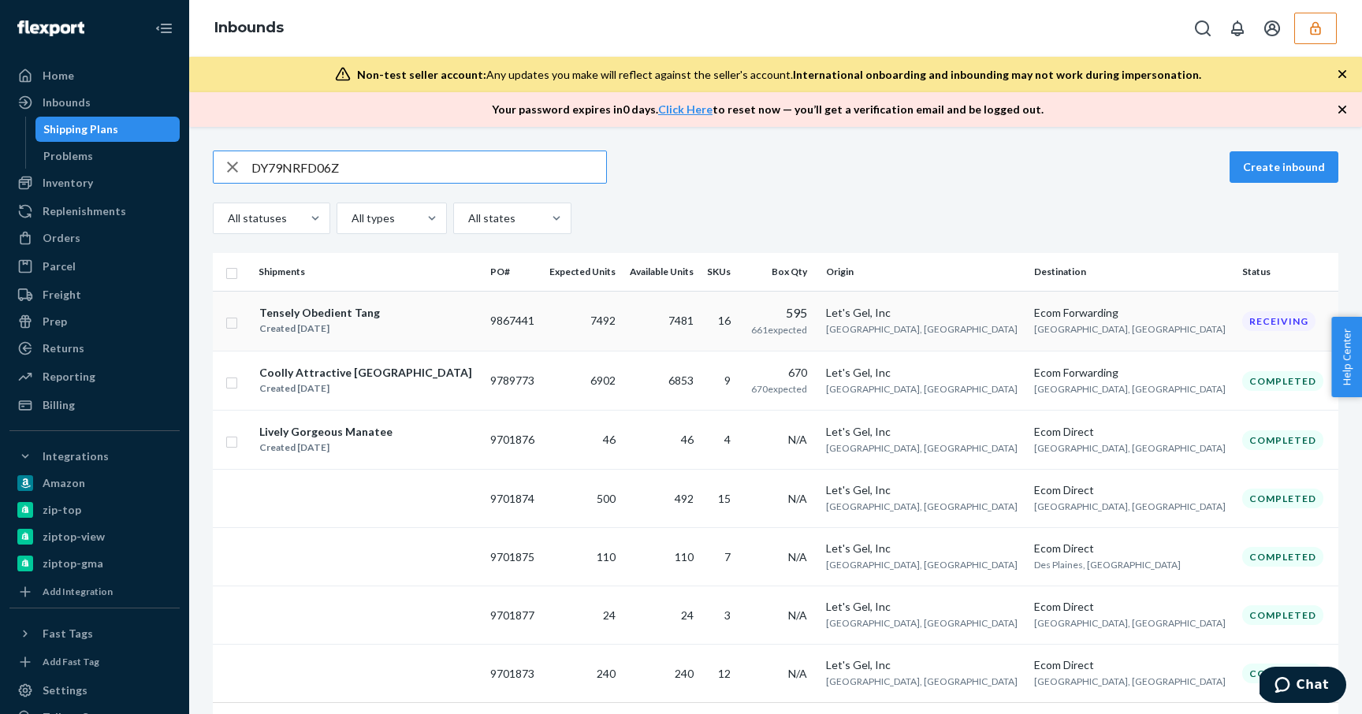
click at [331, 315] on div "Tensely Obedient Tang" at bounding box center [319, 313] width 121 height 16
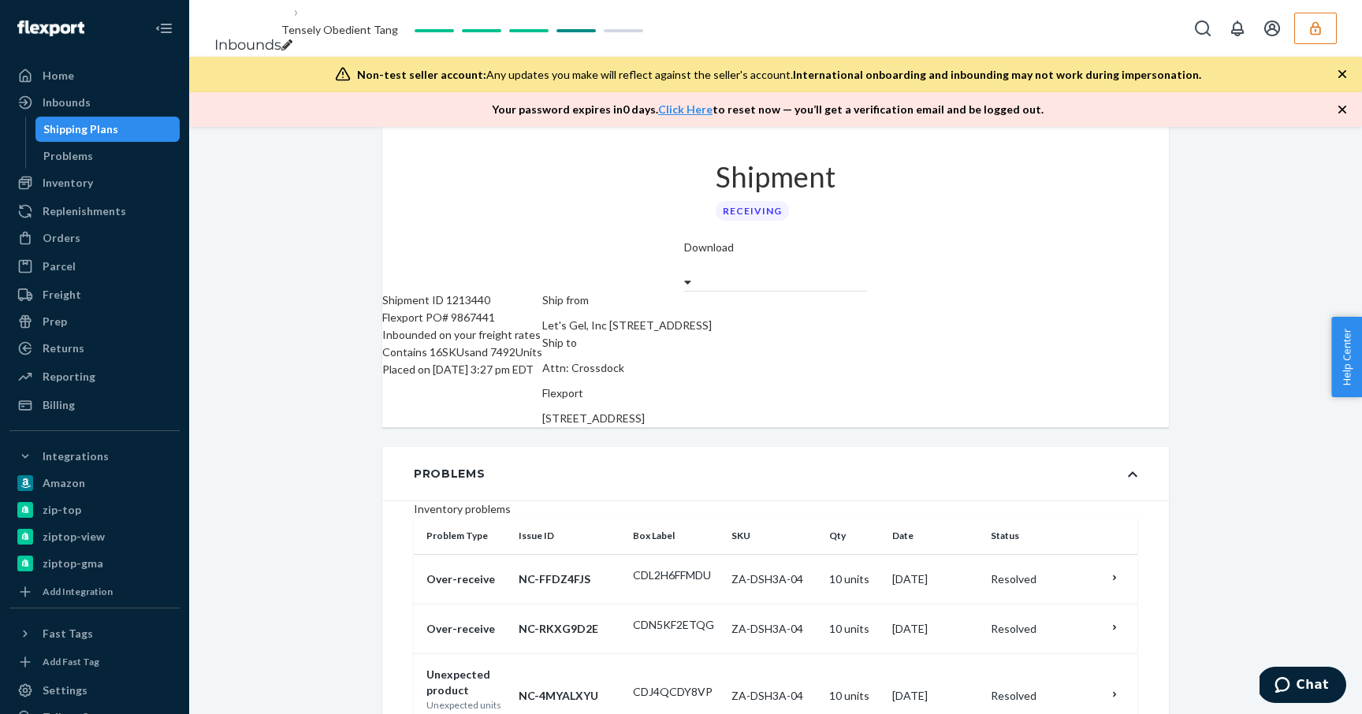
scroll to position [3588, 0]
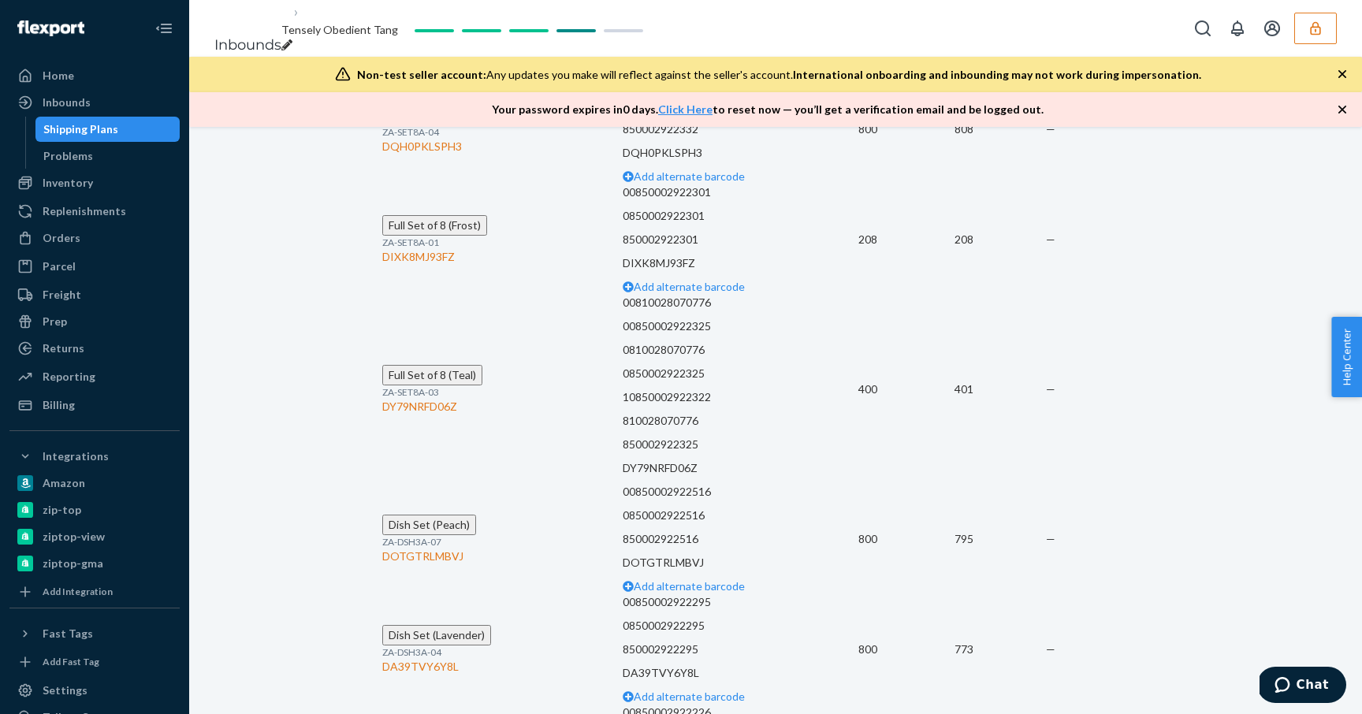
click at [872, 402] on td "400" at bounding box center [906, 389] width 96 height 189
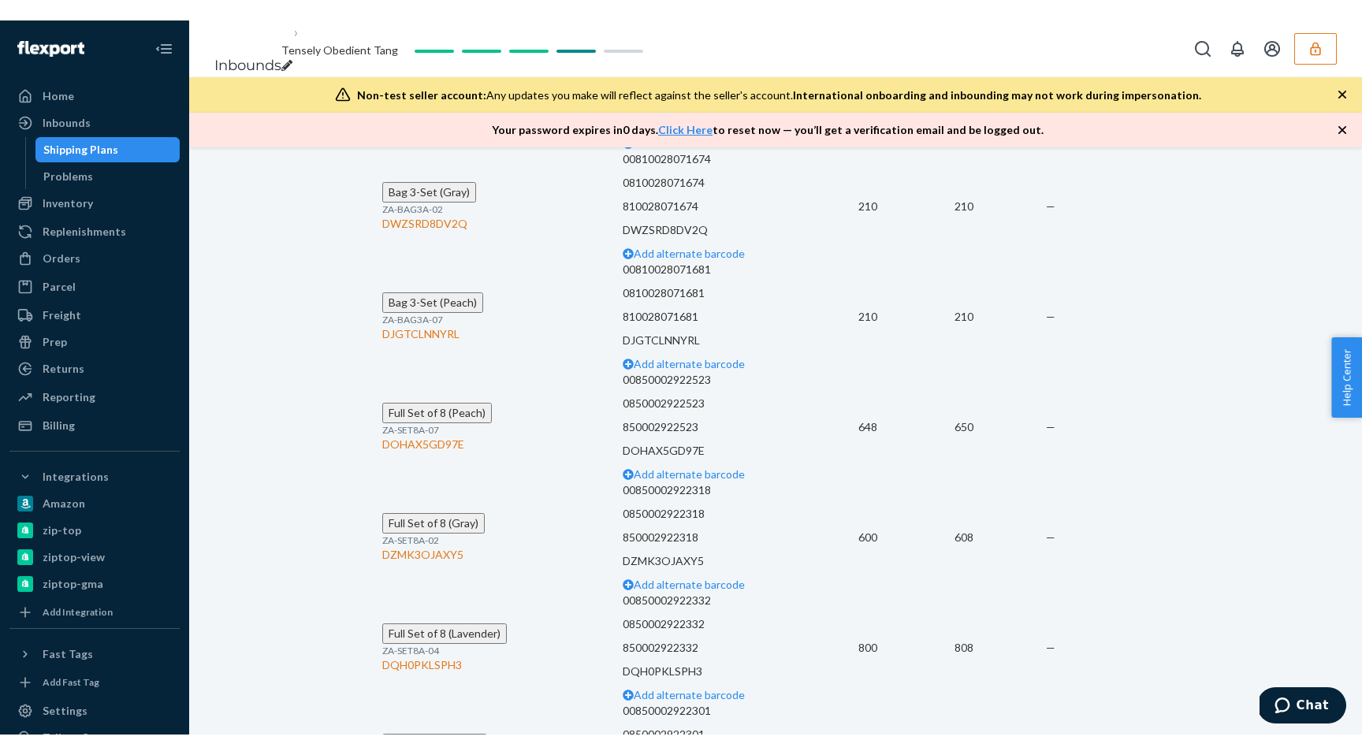
scroll to position [4030, 0]
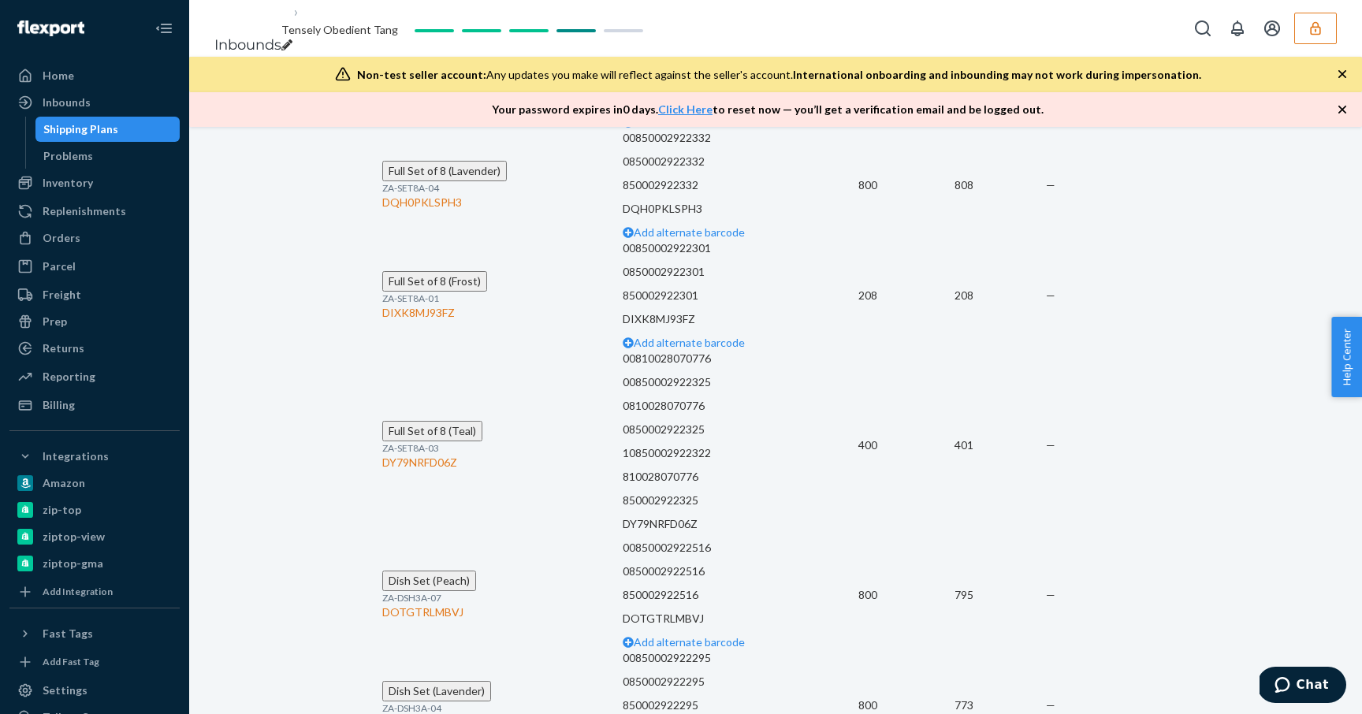
click at [865, 407] on td "400" at bounding box center [906, 445] width 96 height 189
click at [994, 406] on td "401" at bounding box center [999, 445] width 91 height 189
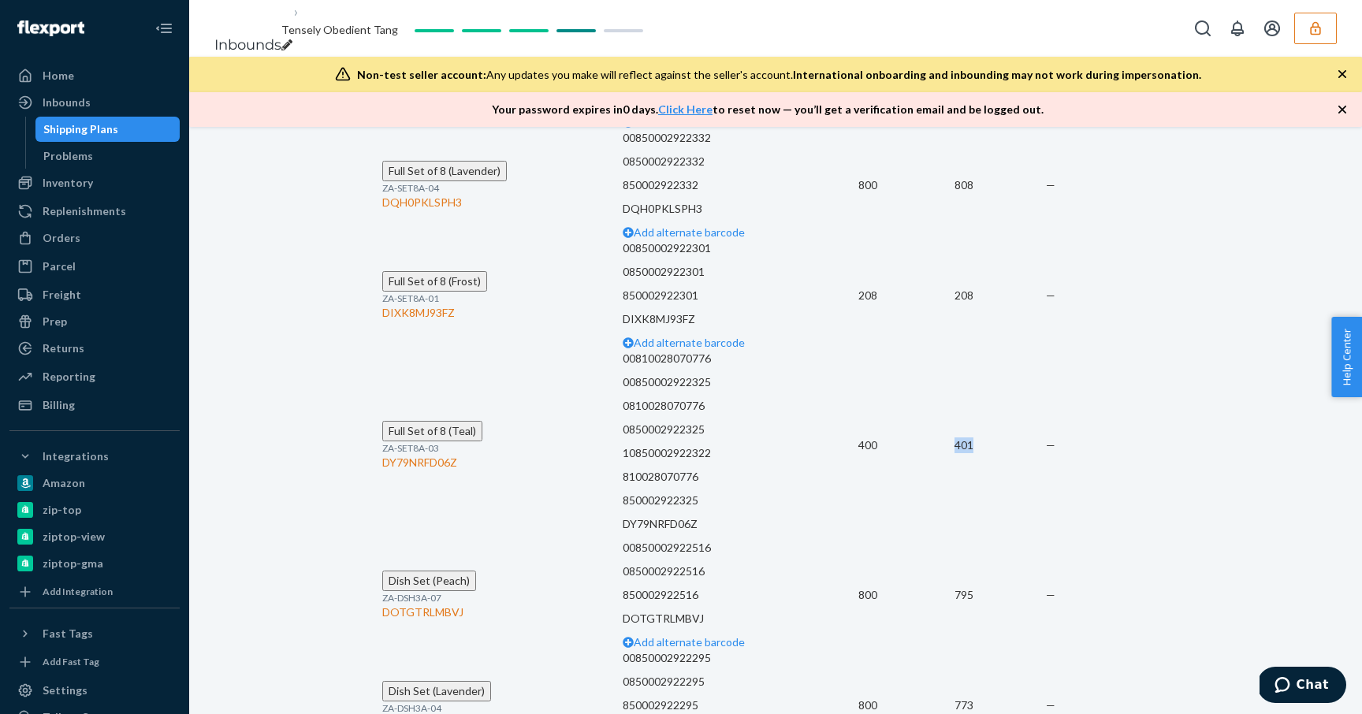
click at [994, 406] on td "401" at bounding box center [999, 445] width 91 height 189
drag, startPoint x: 994, startPoint y: 406, endPoint x: 932, endPoint y: 404, distance: 62.3
click at [973, 404] on td "401" at bounding box center [999, 445] width 91 height 189
click at [869, 398] on td "400" at bounding box center [906, 445] width 96 height 189
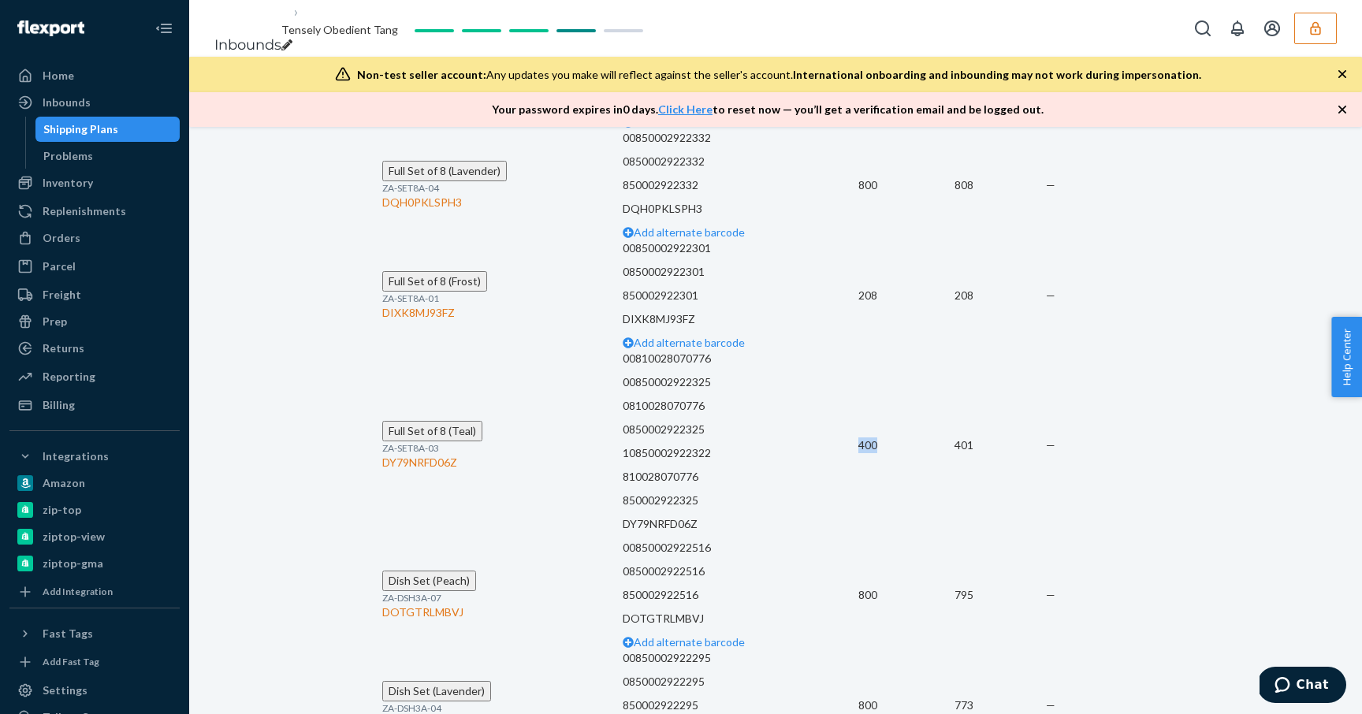
click at [869, 398] on td "400" at bounding box center [906, 445] width 96 height 189
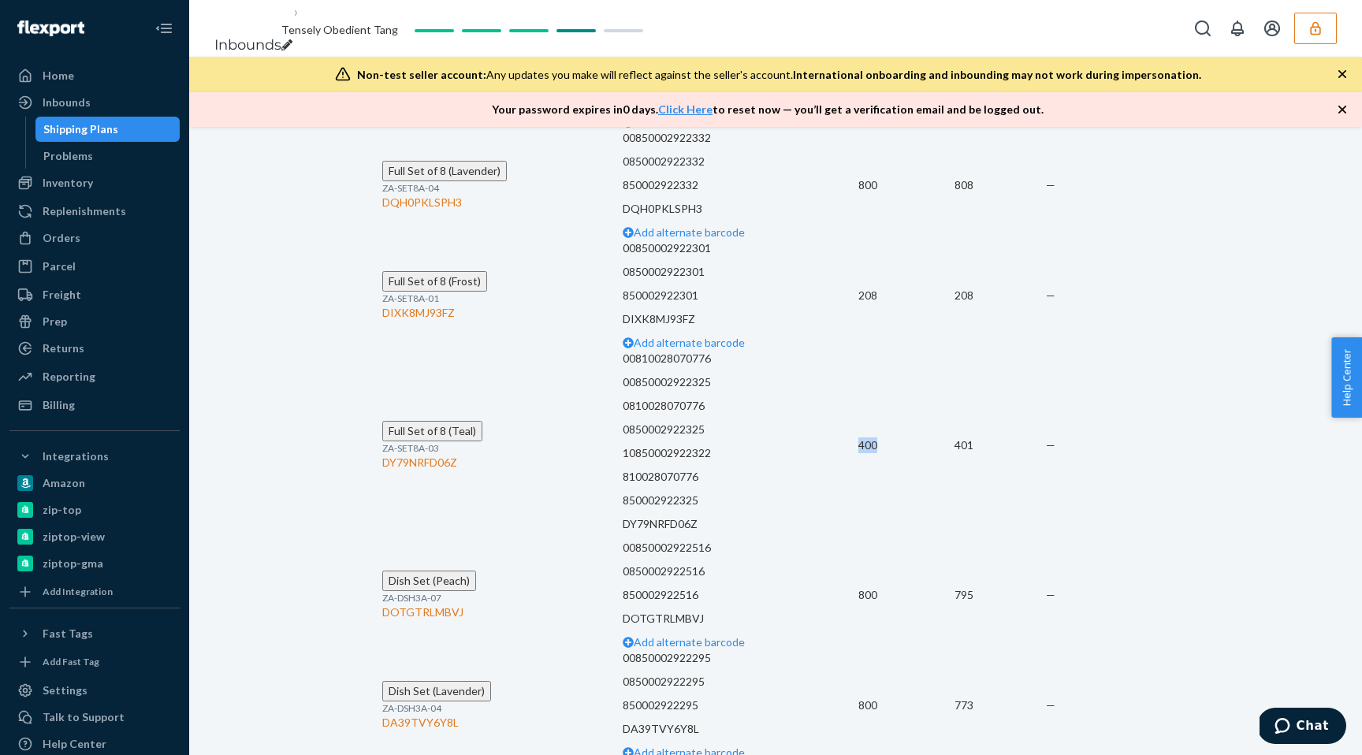
click at [456, 424] on span "Full Set of 8 (Teal)" at bounding box center [432, 430] width 87 height 13
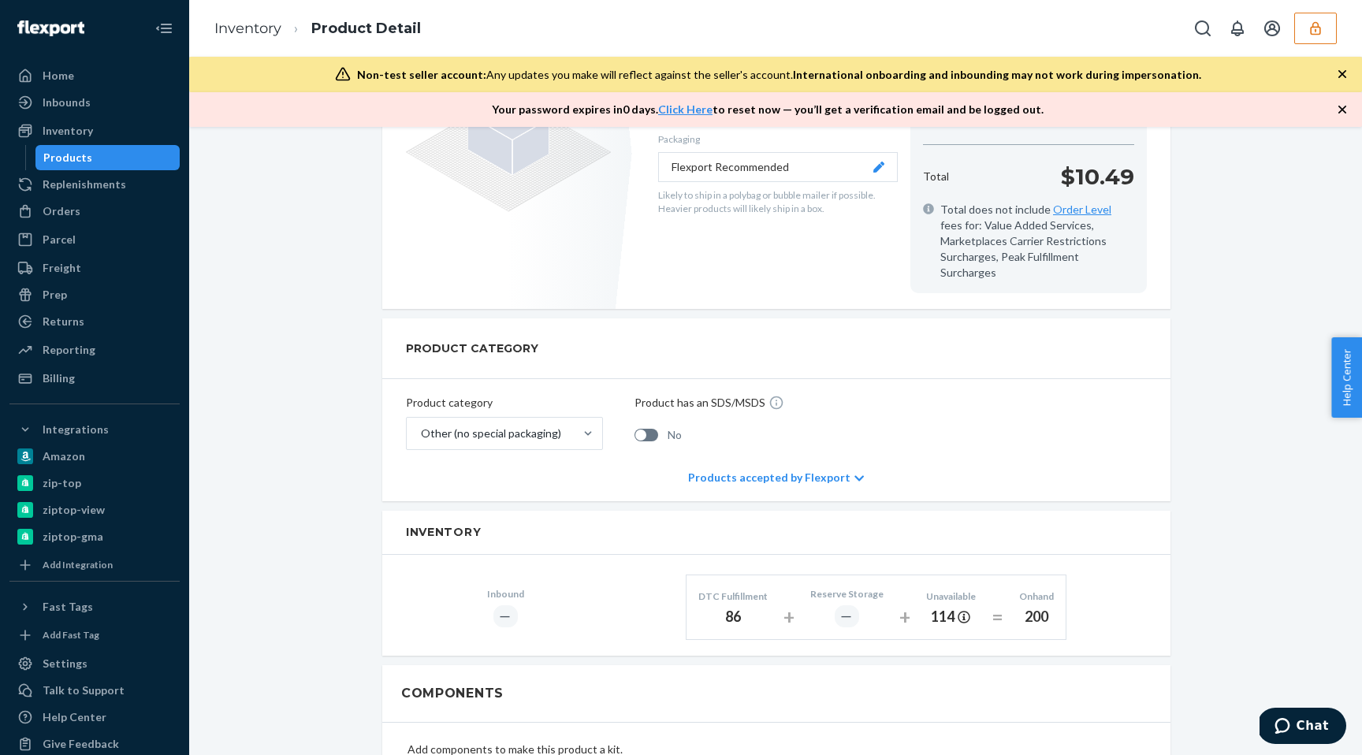
scroll to position [488, 0]
